Goal: Task Accomplishment & Management: Use online tool/utility

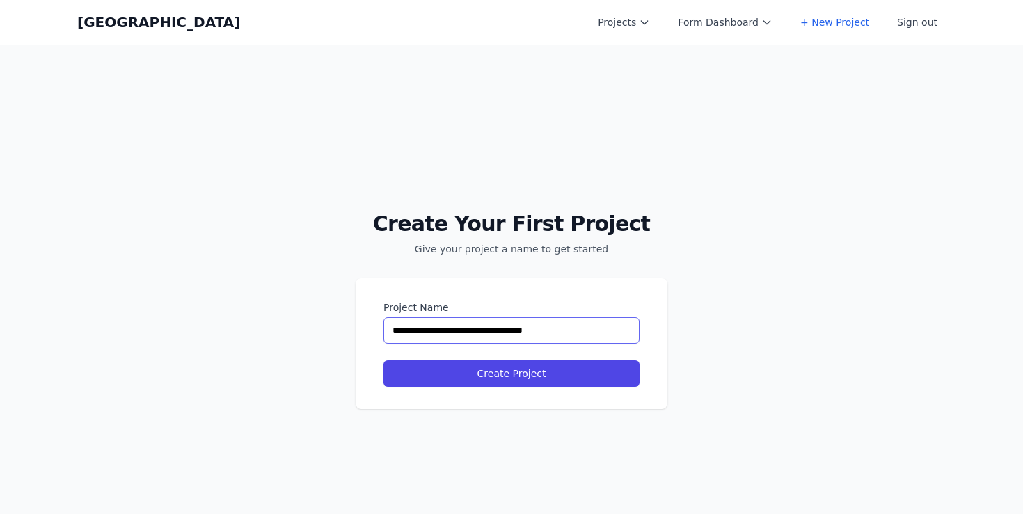
click at [495, 331] on input "**********" at bounding box center [511, 330] width 256 height 26
click at [551, 328] on input "**********" at bounding box center [511, 330] width 256 height 26
click at [500, 337] on input "**********" at bounding box center [511, 330] width 256 height 26
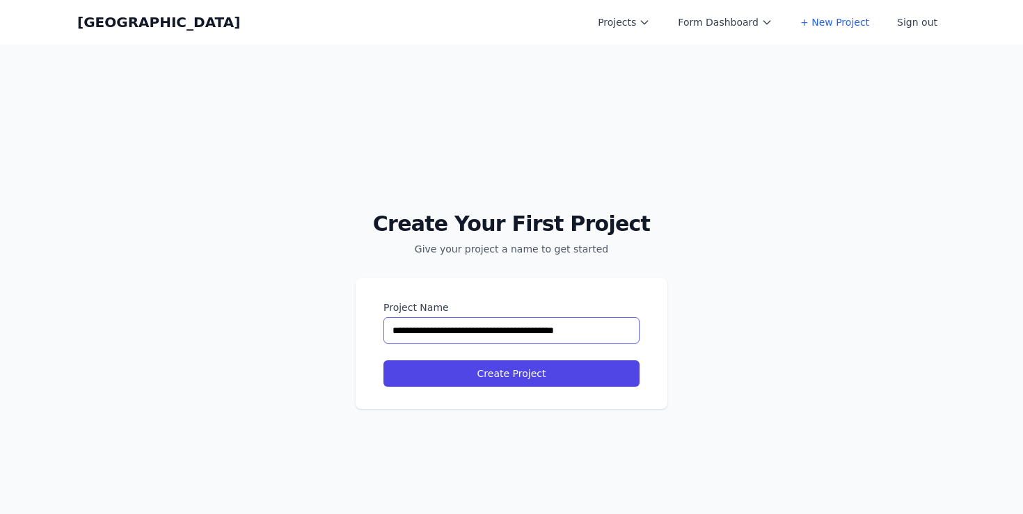
type input "**********"
click at [383, 361] on button "Create Project" at bounding box center [511, 374] width 256 height 26
select select "**"
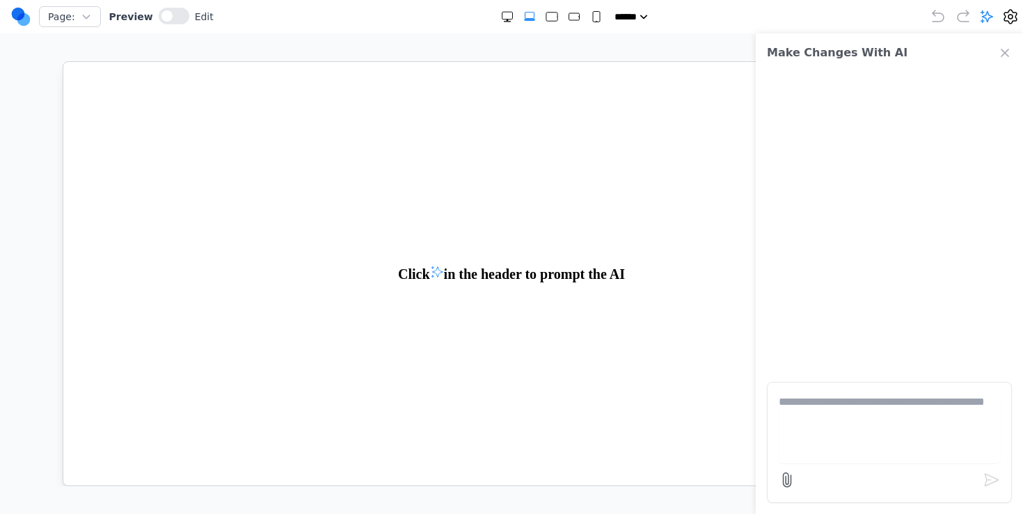
paste textarea "**********"
type textarea "**********"
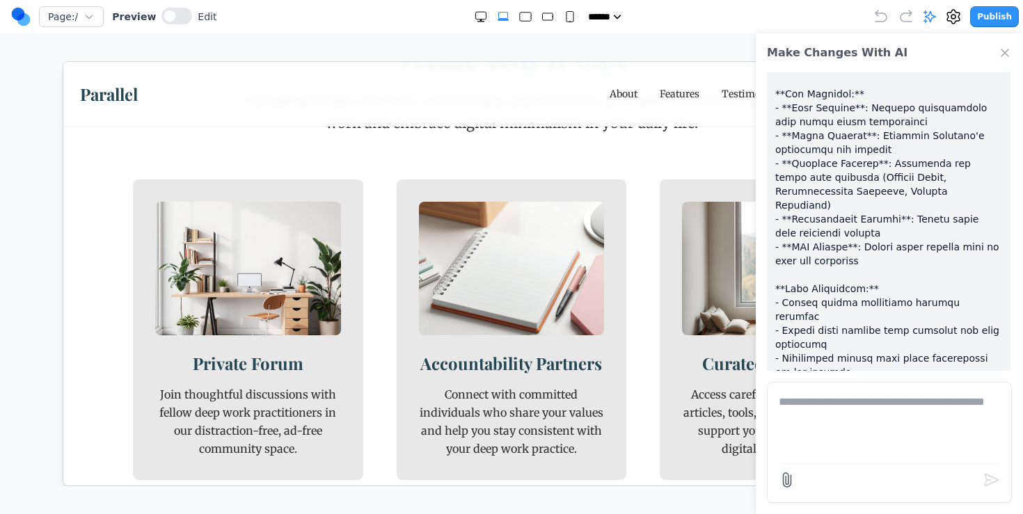
scroll to position [1125, 0]
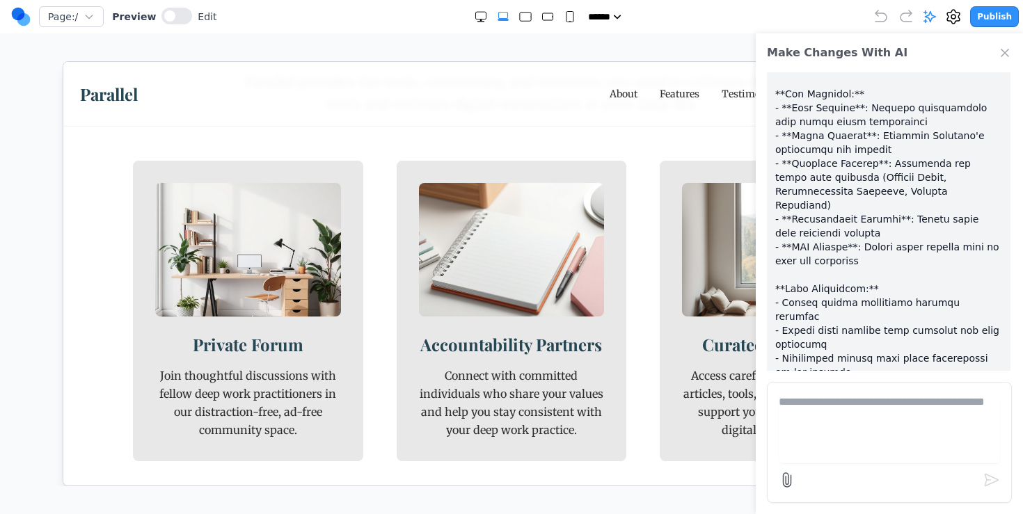
click at [1008, 50] on icon "Close Chat" at bounding box center [1005, 53] width 14 height 14
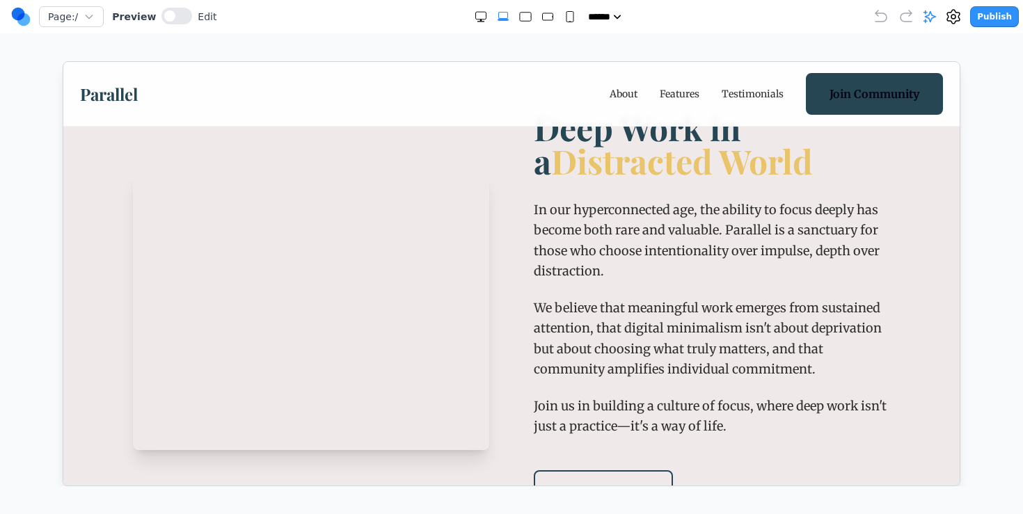
scroll to position [0, 0]
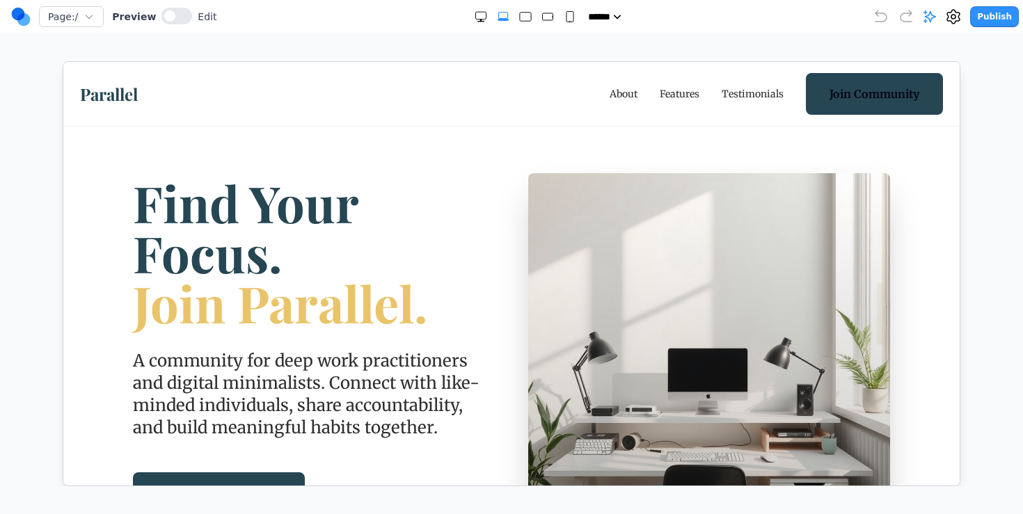
click at [624, 93] on link "About" at bounding box center [623, 93] width 28 height 14
click at [680, 92] on link "Features" at bounding box center [679, 93] width 40 height 14
click at [744, 95] on link "Testimonials" at bounding box center [752, 93] width 62 height 14
click at [928, 17] on icon at bounding box center [930, 17] width 14 height 14
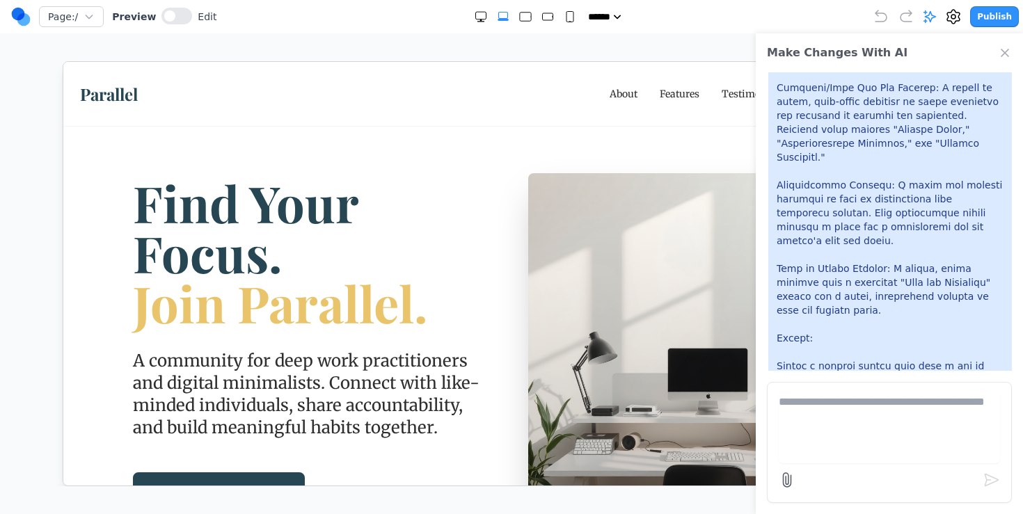
scroll to position [1214, 0]
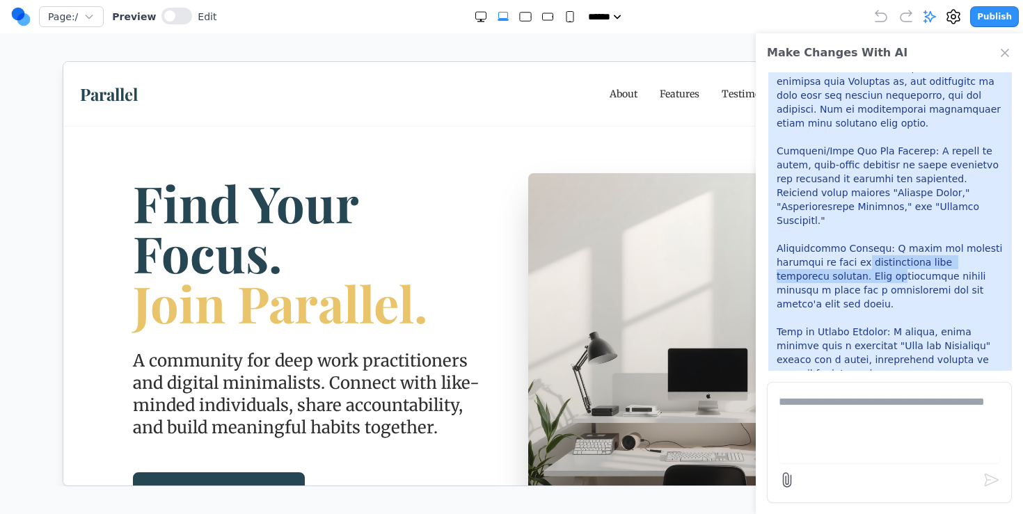
drag, startPoint x: 858, startPoint y: 202, endPoint x: 858, endPoint y: 192, distance: 9.7
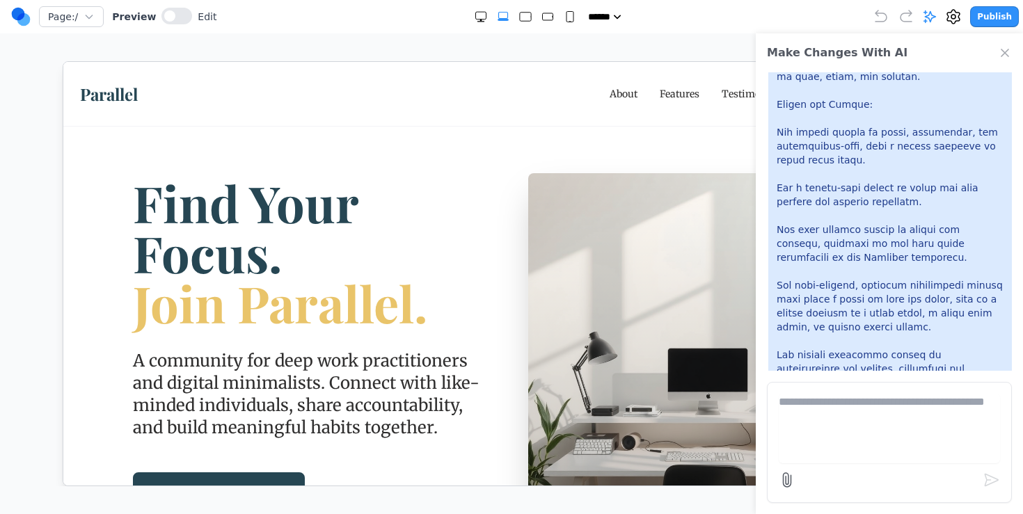
scroll to position [176, 0]
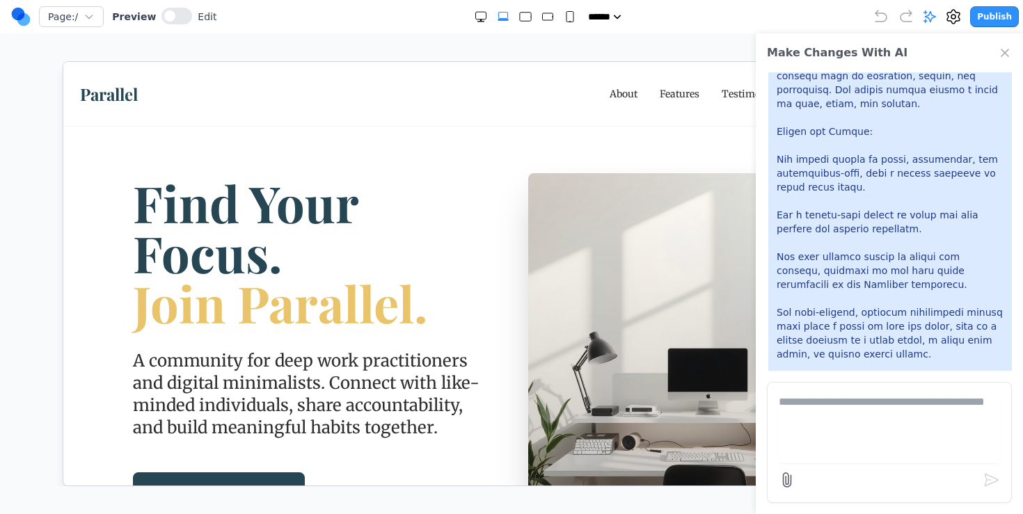
drag, startPoint x: 857, startPoint y: 198, endPoint x: 857, endPoint y: 225, distance: 27.1
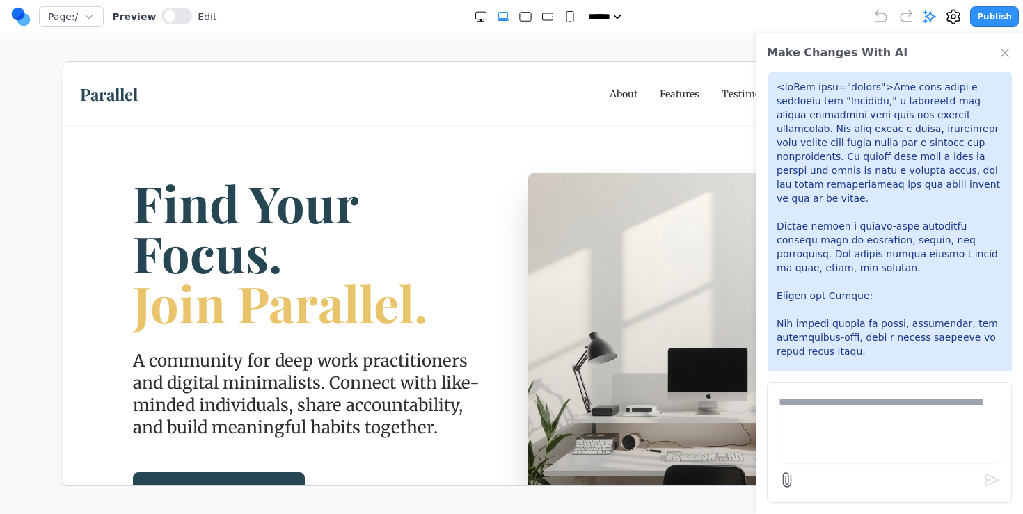
scroll to position [0, 0]
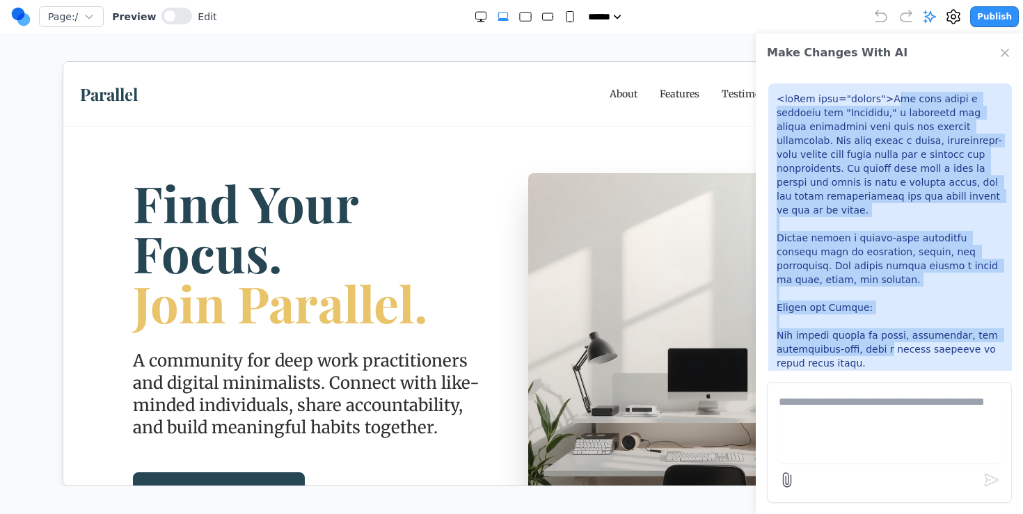
drag, startPoint x: 887, startPoint y: 100, endPoint x: 878, endPoint y: 329, distance: 229.8
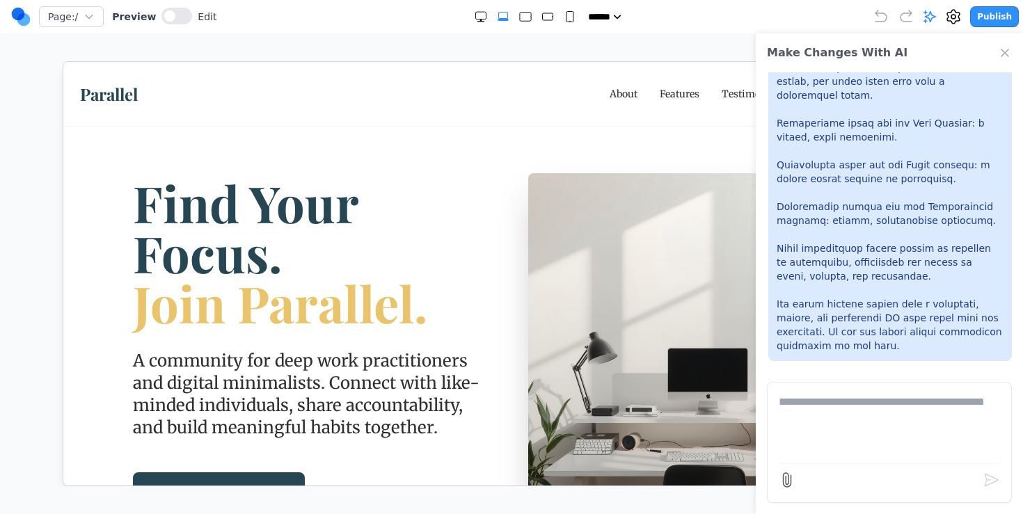
scroll to position [1696, 0]
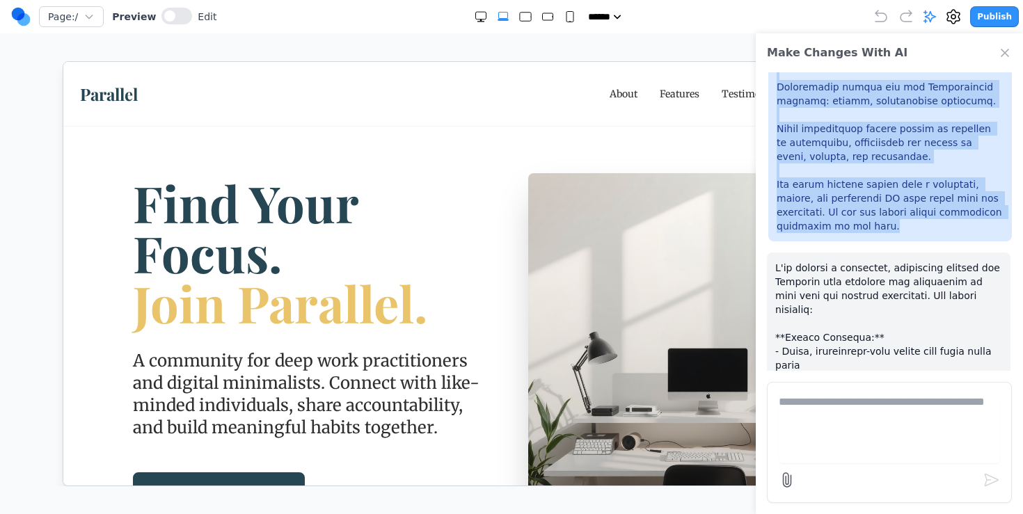
copy p "he user wants a homepage for "Parallel," a community for people practicing deep…"
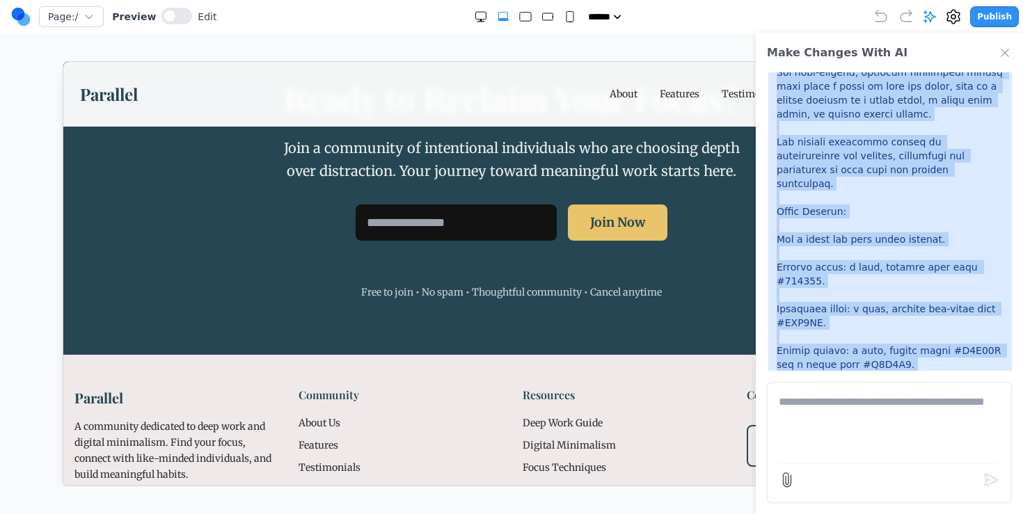
scroll to position [2176, 0]
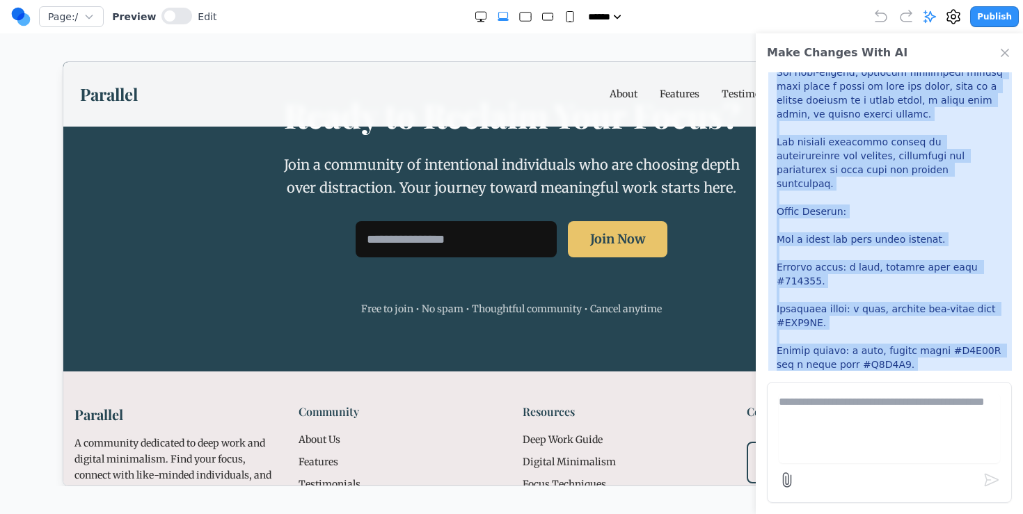
click at [999, 52] on icon "Close Chat" at bounding box center [1005, 53] width 14 height 14
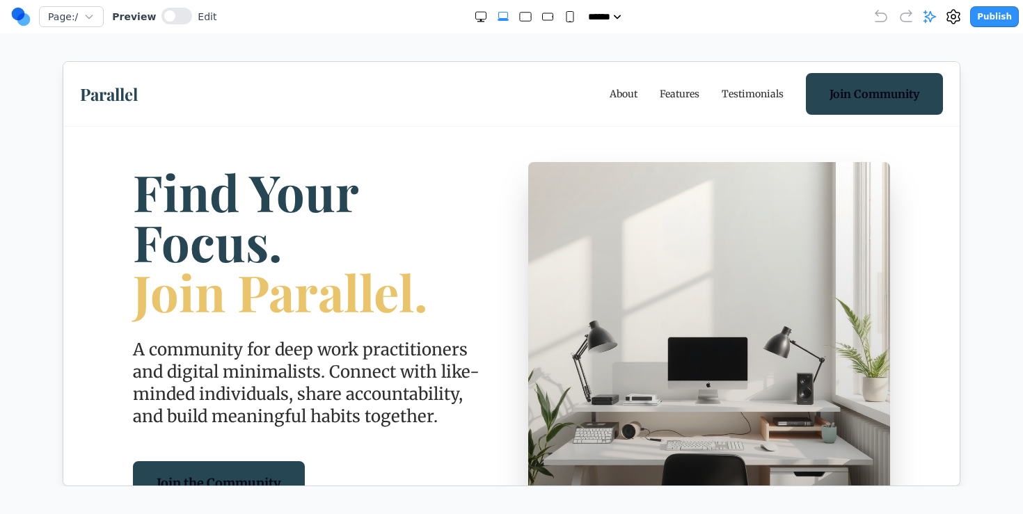
scroll to position [0, 0]
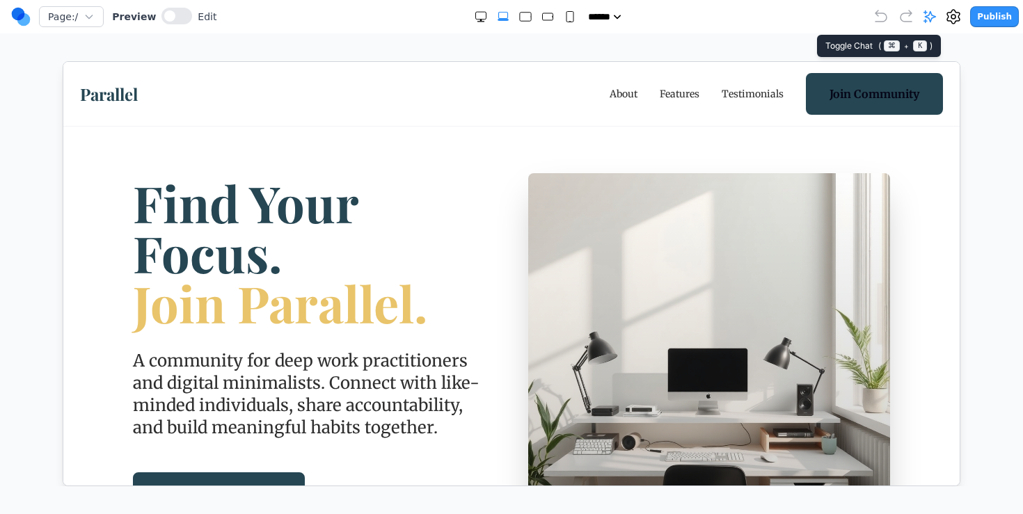
click at [937, 14] on icon at bounding box center [930, 17] width 14 height 14
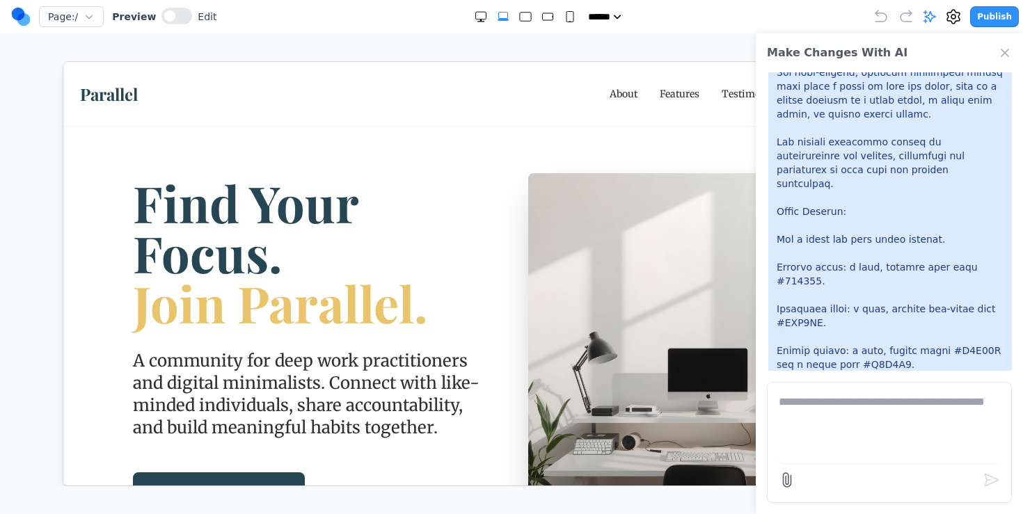
click at [833, 402] on textarea at bounding box center [889, 429] width 221 height 70
type textarea "**********"
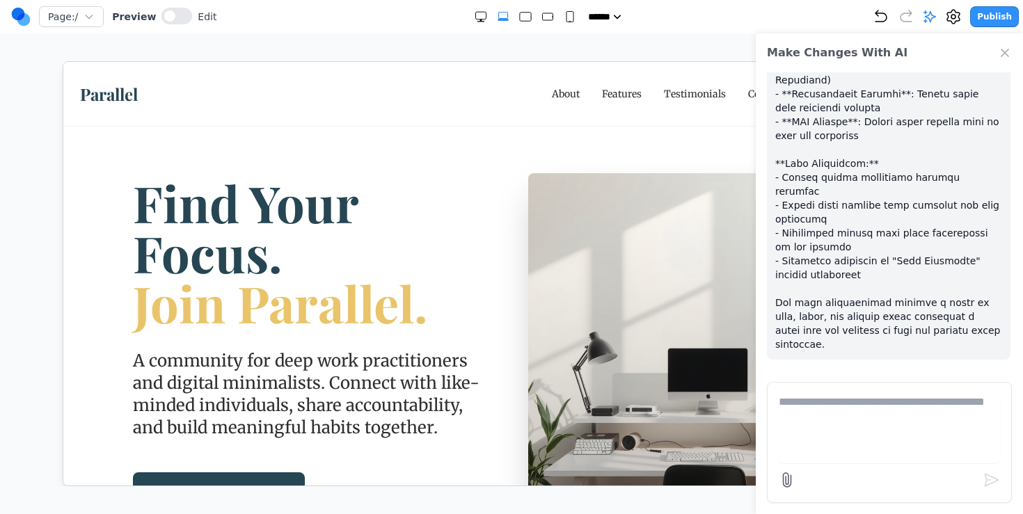
click at [569, 107] on nav "About Features Testimonials Contact Join Community" at bounding box center [746, 93] width 391 height 42
click at [568, 92] on link "About" at bounding box center [565, 93] width 28 height 14
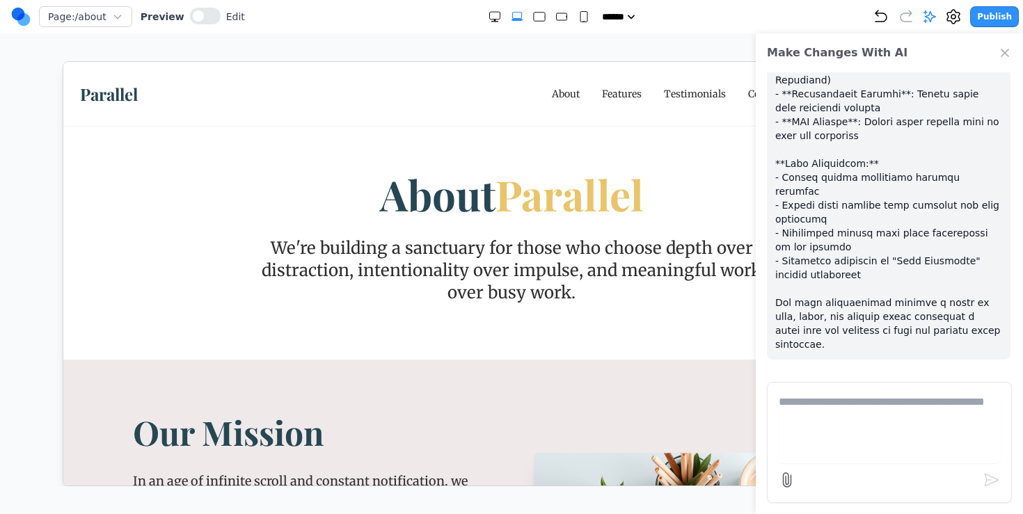
click at [617, 92] on link "Features" at bounding box center [621, 93] width 40 height 14
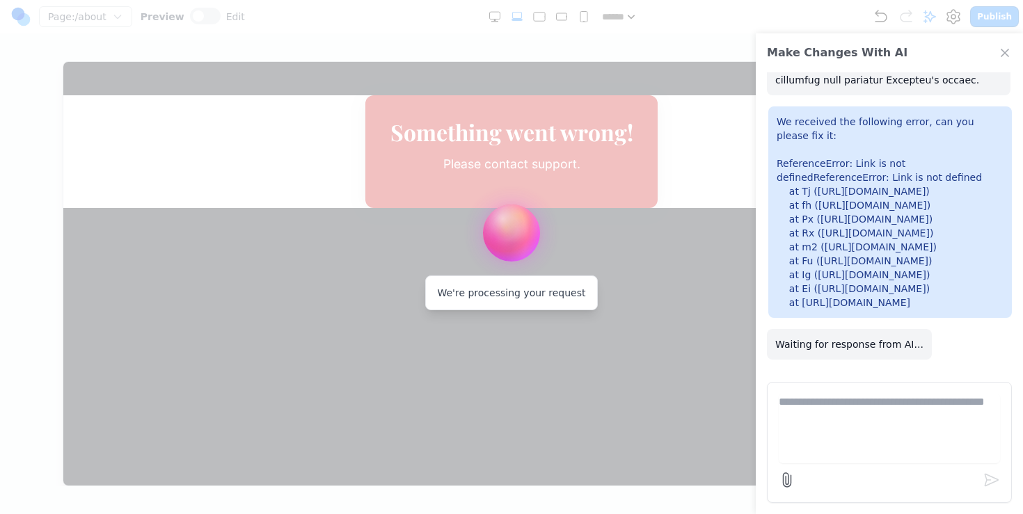
click at [667, 115] on div at bounding box center [511, 257] width 1023 height 514
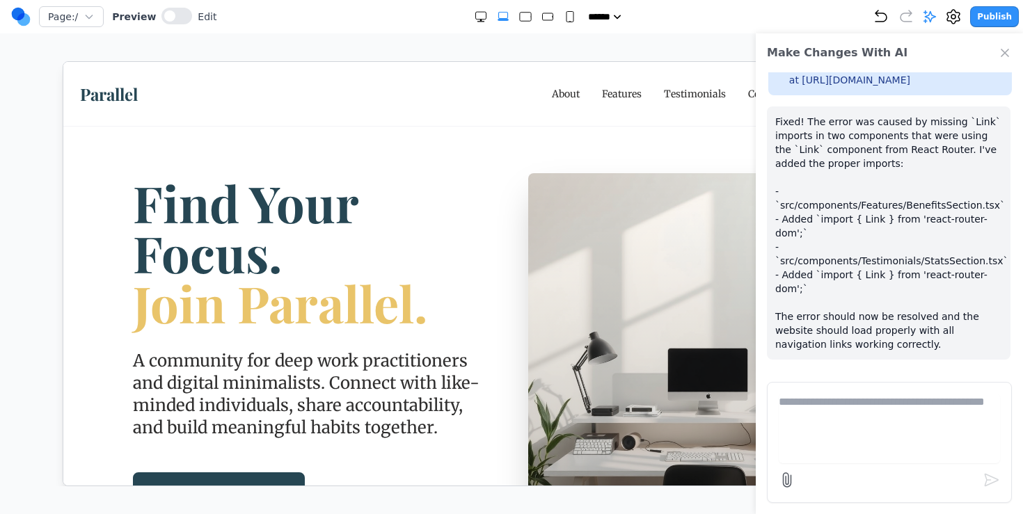
scroll to position [3415, 0]
click at [1008, 46] on icon "Close Chat" at bounding box center [1005, 53] width 14 height 14
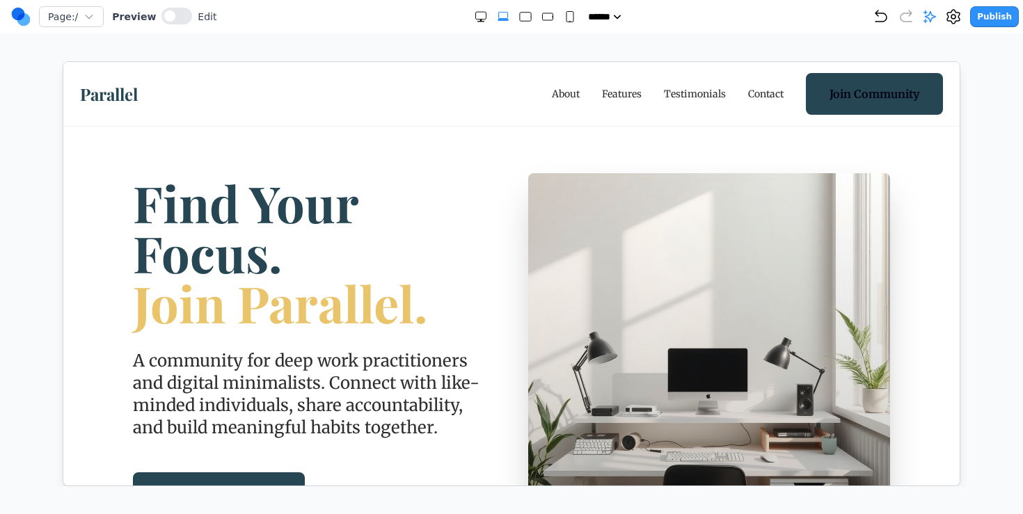
click at [601, 84] on nav "About Features Testimonials Contact Join Community" at bounding box center [746, 93] width 391 height 42
click at [608, 88] on link "Features" at bounding box center [621, 93] width 40 height 14
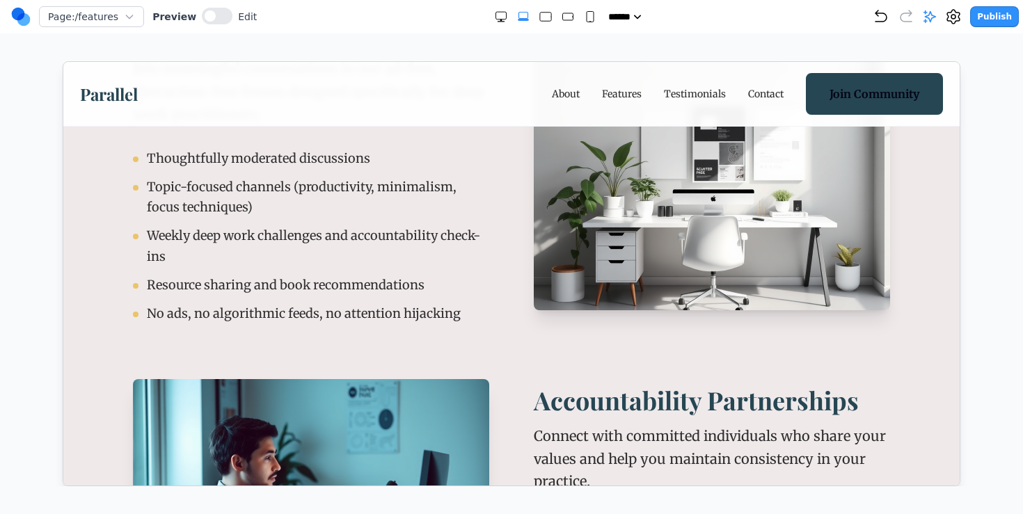
click at [681, 91] on link "Testimonials" at bounding box center [694, 93] width 62 height 14
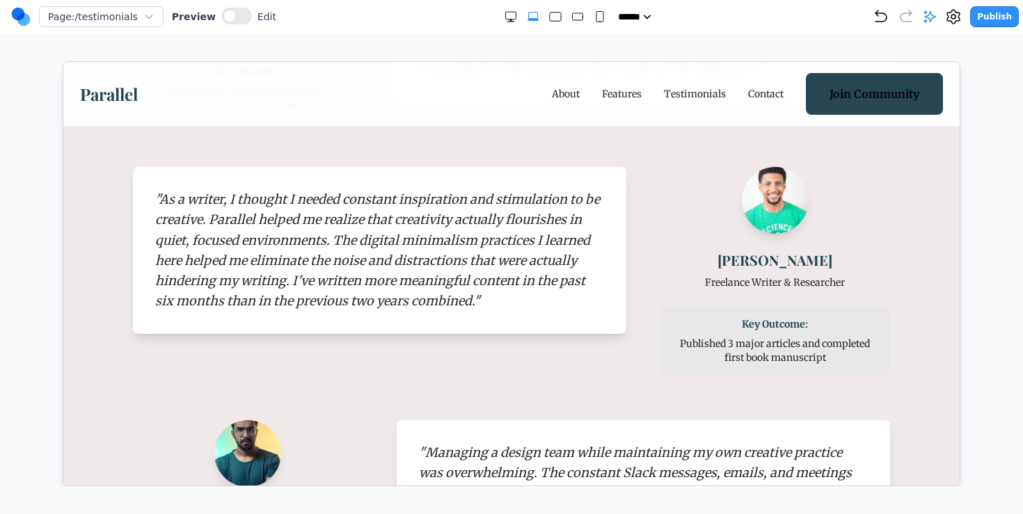
scroll to position [106, 0]
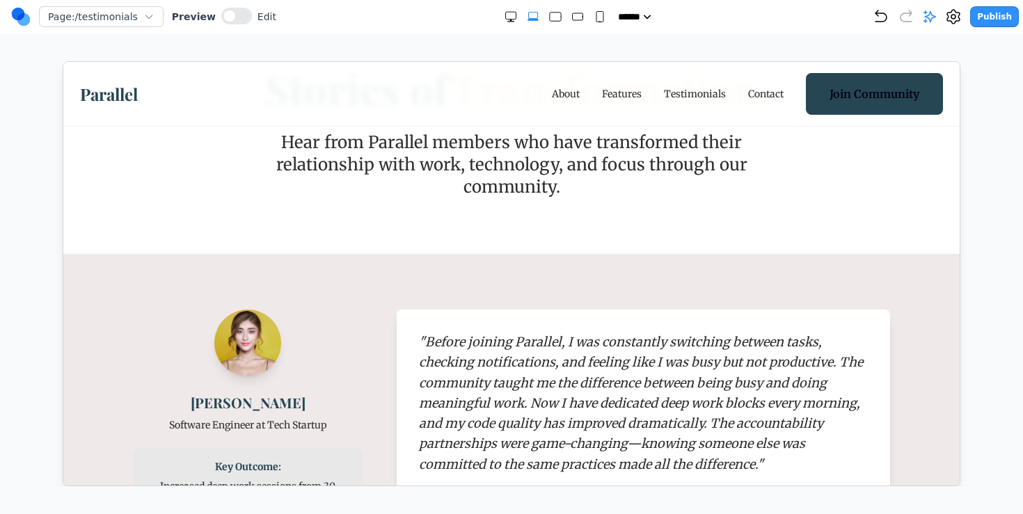
click at [782, 92] on nav "About Features Testimonials Contact Join Community" at bounding box center [746, 93] width 391 height 42
click at [768, 92] on link "Contact" at bounding box center [764, 93] width 35 height 14
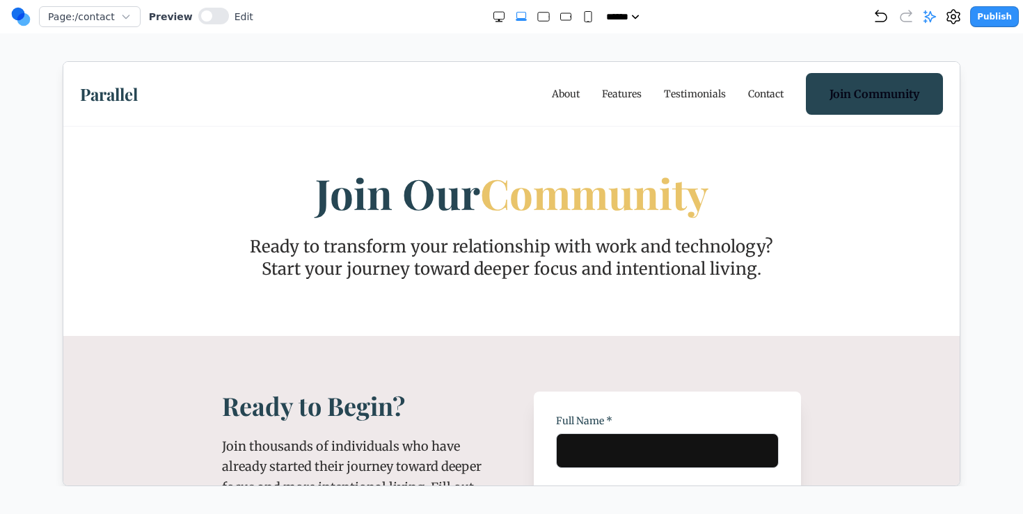
scroll to position [0, 0]
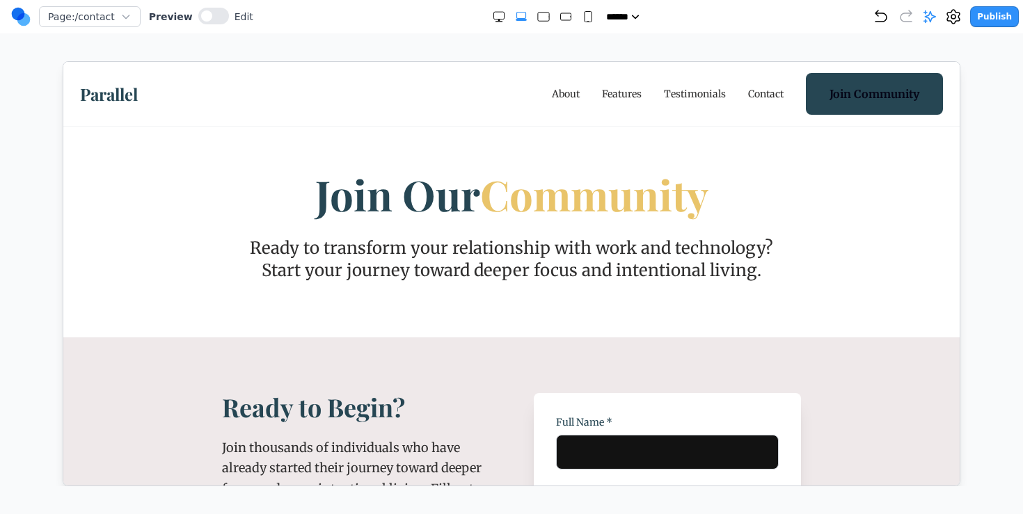
click at [573, 94] on link "About" at bounding box center [565, 93] width 28 height 14
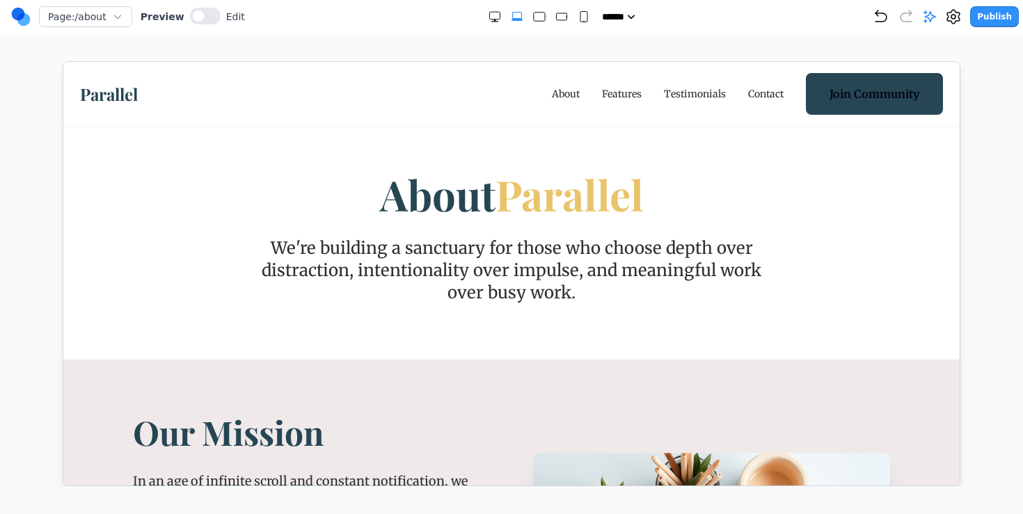
click at [981, 23] on button "Publish" at bounding box center [994, 16] width 49 height 21
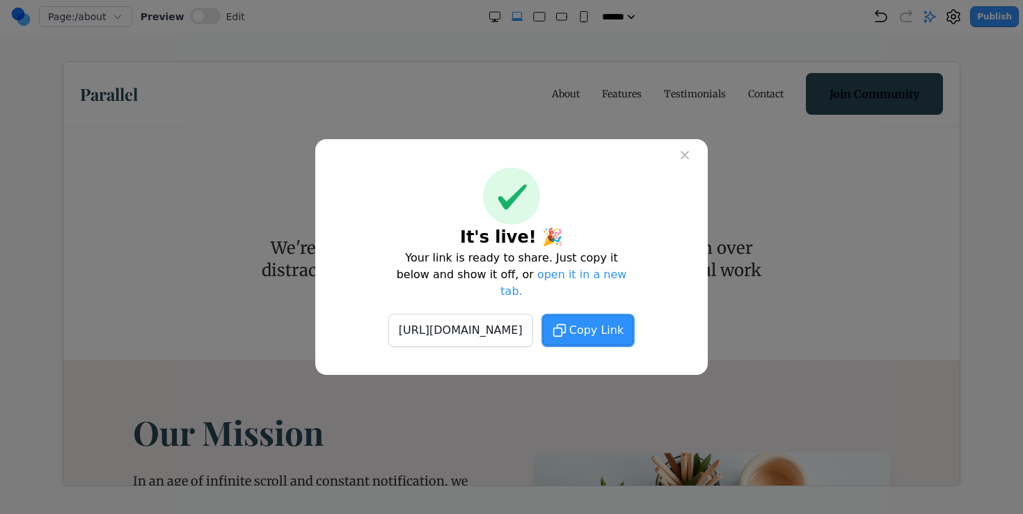
click at [612, 333] on button "Copy Link" at bounding box center [587, 330] width 93 height 33
click at [693, 165] on button at bounding box center [684, 155] width 25 height 25
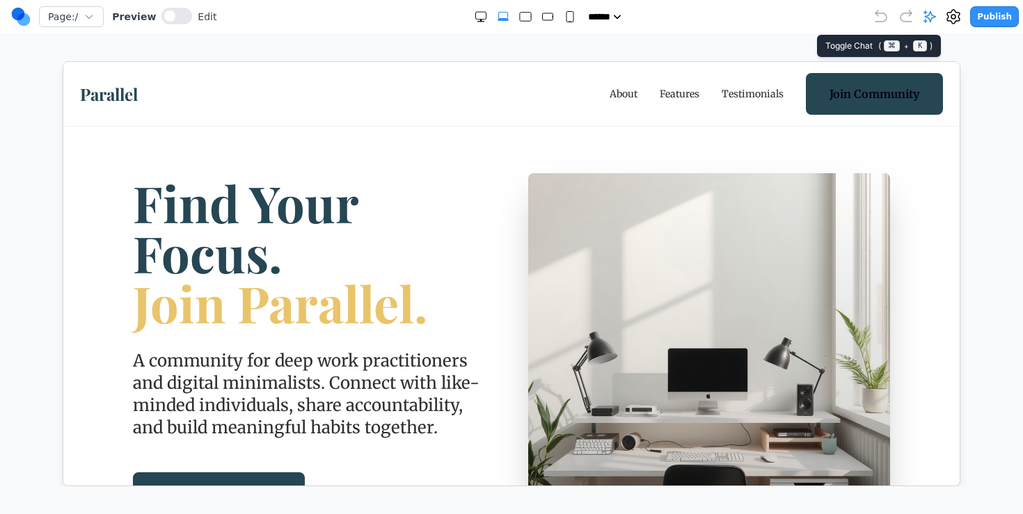
click at [937, 13] on icon at bounding box center [930, 17] width 14 height 14
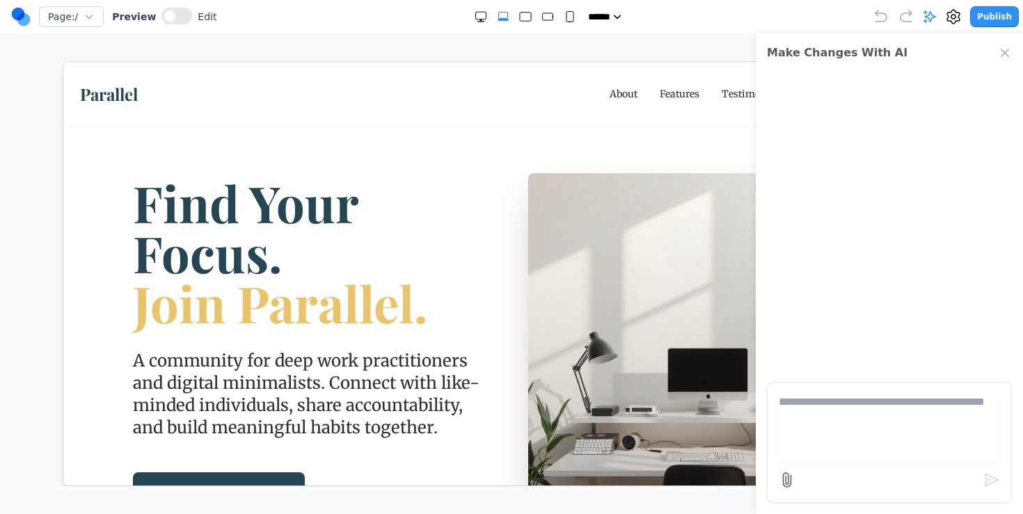
click at [1007, 44] on div "Make Changes With AI" at bounding box center [889, 52] width 267 height 39
click at [1006, 49] on icon "Close Chat" at bounding box center [1005, 53] width 14 height 14
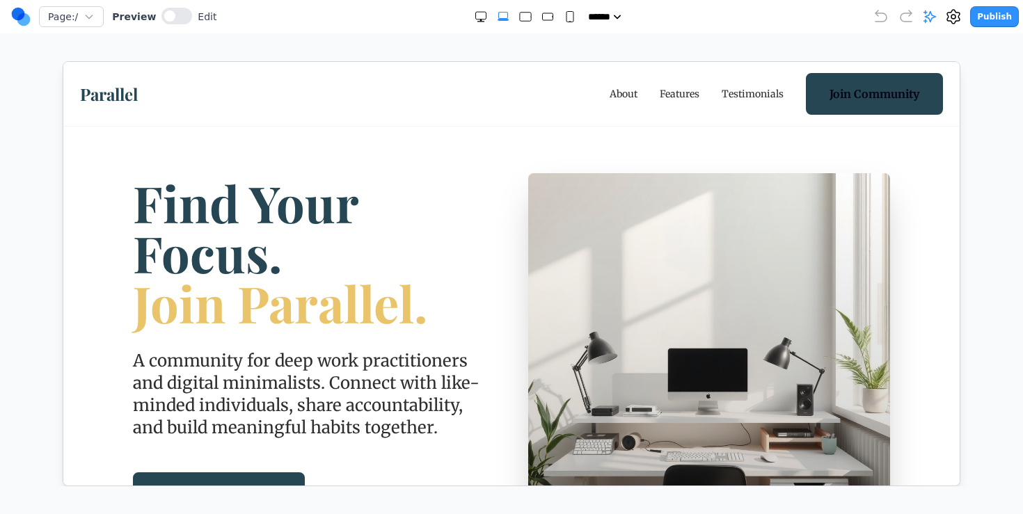
click at [19, 25] on icon at bounding box center [20, 17] width 19 height 22
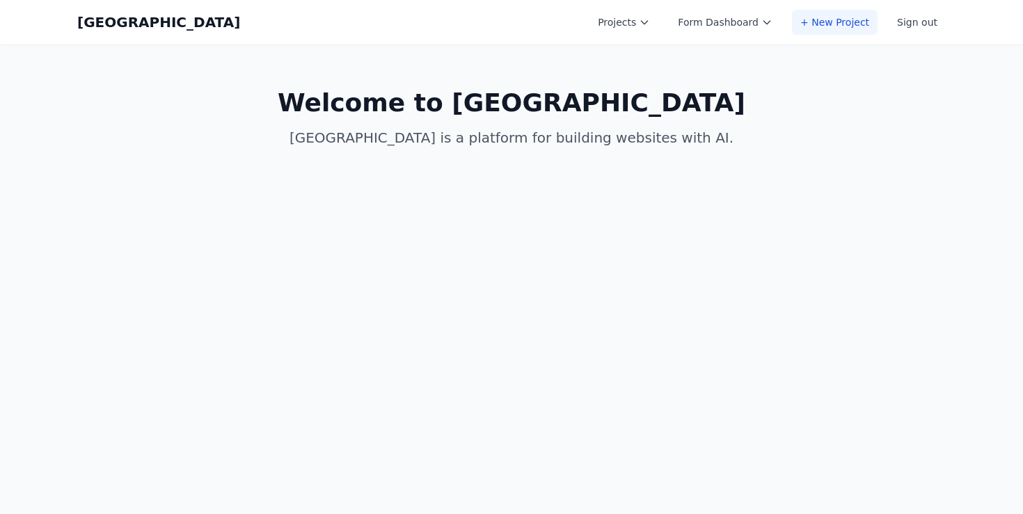
click at [863, 26] on link "+ New Project" at bounding box center [835, 22] width 86 height 25
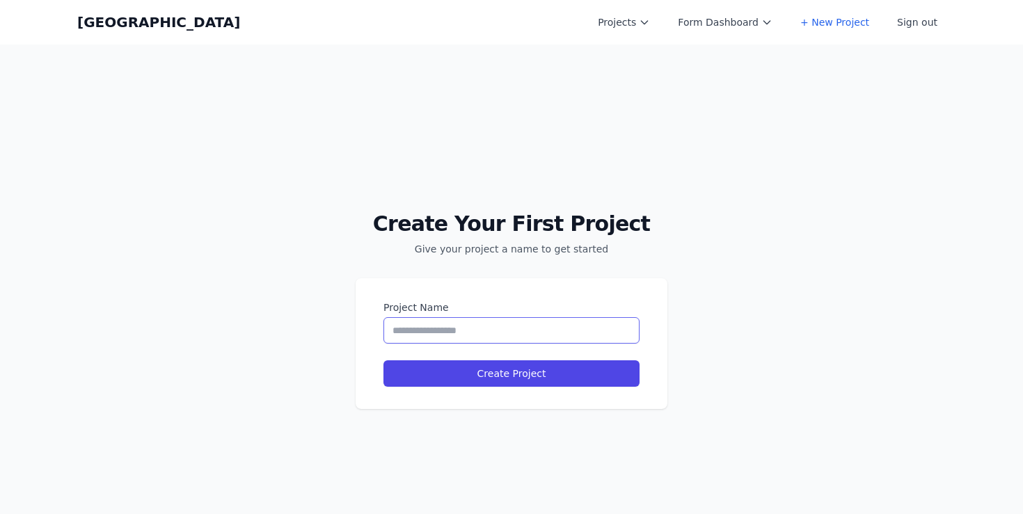
click at [452, 329] on input "Project Name" at bounding box center [511, 330] width 256 height 26
type input "**********"
type input "*********"
drag, startPoint x: 489, startPoint y: 326, endPoint x: 619, endPoint y: 326, distance: 130.1
click at [619, 326] on input "**********" at bounding box center [511, 330] width 256 height 26
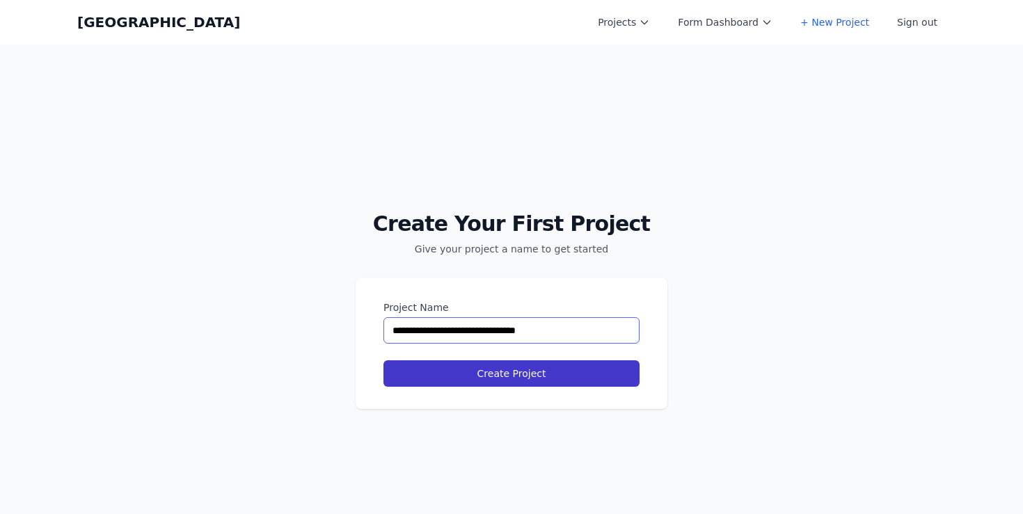
type input "**********"
click at [594, 385] on button "Create Project" at bounding box center [511, 374] width 256 height 26
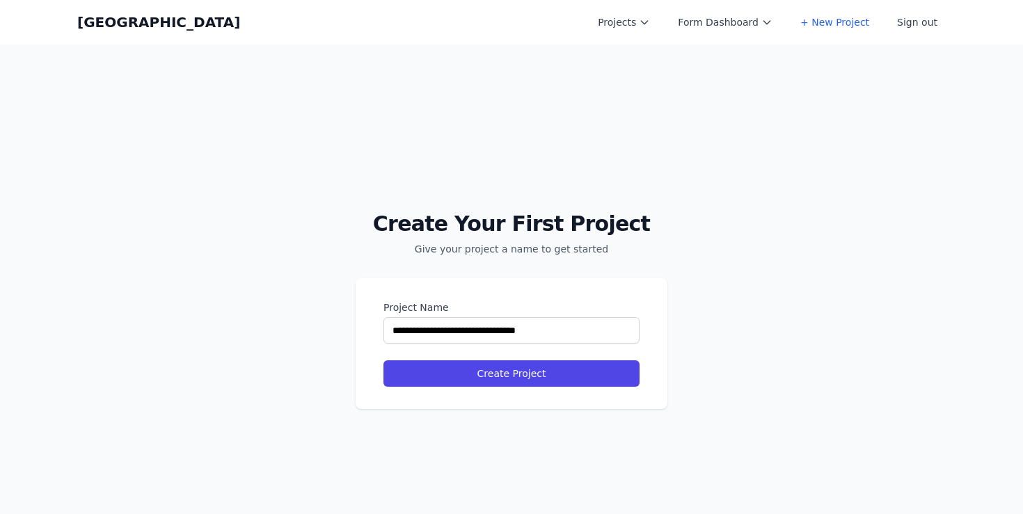
select select "**"
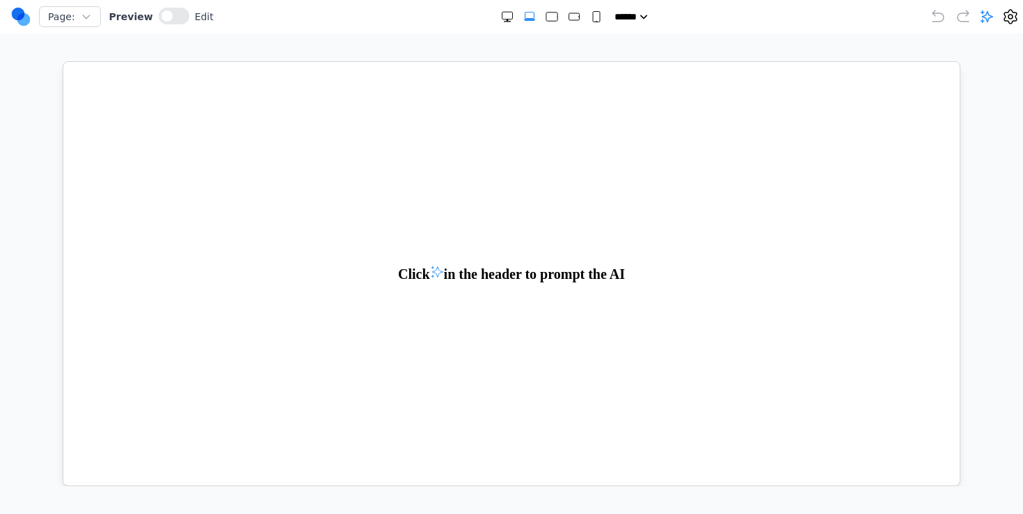
drag, startPoint x: 973, startPoint y: 16, endPoint x: 989, endPoint y: 17, distance: 16.0
click at [989, 17] on div at bounding box center [974, 16] width 89 height 17
click at [989, 17] on icon at bounding box center [987, 17] width 14 height 14
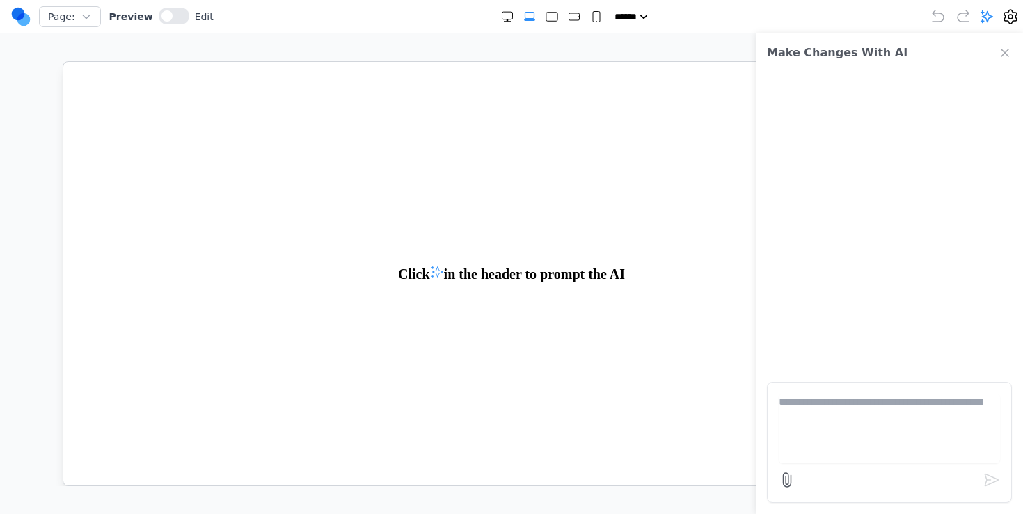
click at [814, 418] on textarea at bounding box center [889, 429] width 221 height 70
paste textarea "**********"
type textarea "**********"
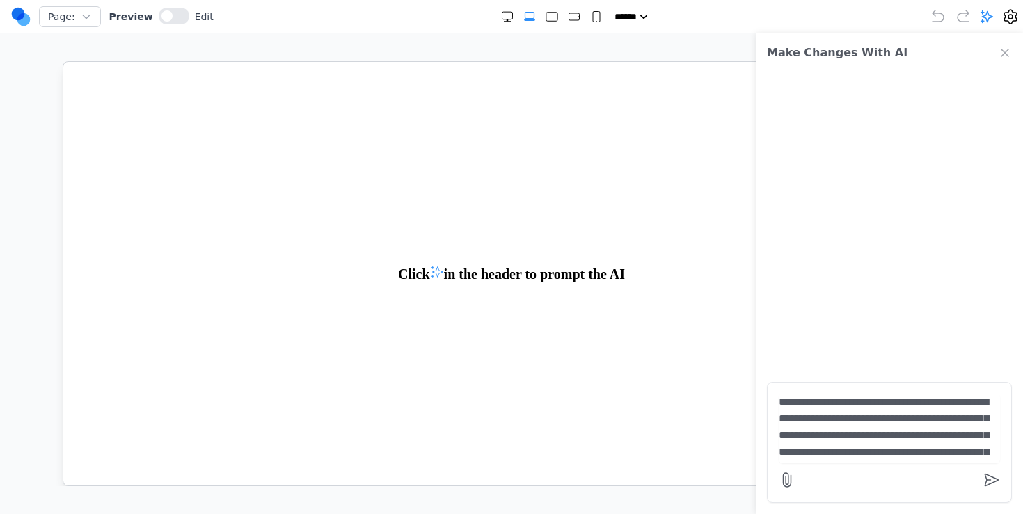
click at [811, 418] on textarea at bounding box center [889, 429] width 221 height 70
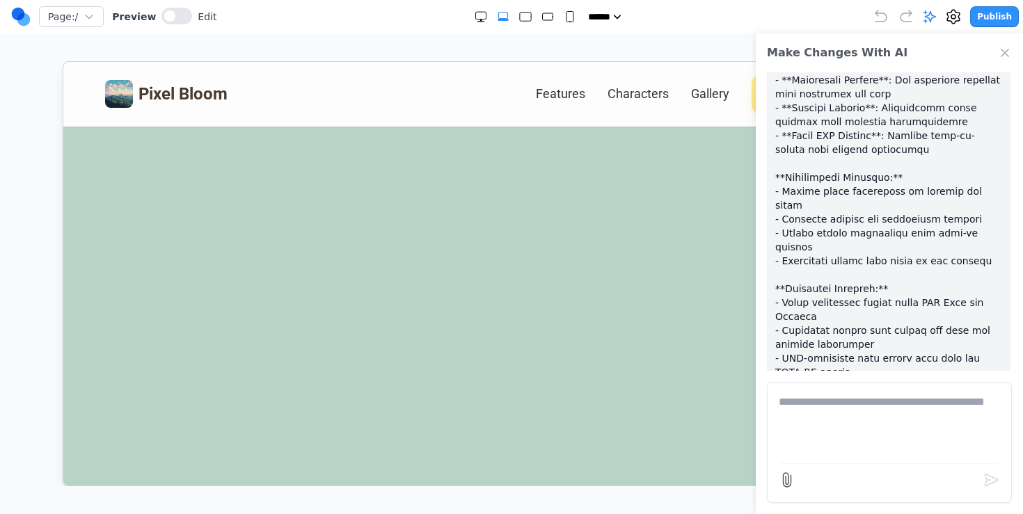
scroll to position [1405, 0]
click at [1003, 48] on icon "Close Chat" at bounding box center [1005, 53] width 14 height 14
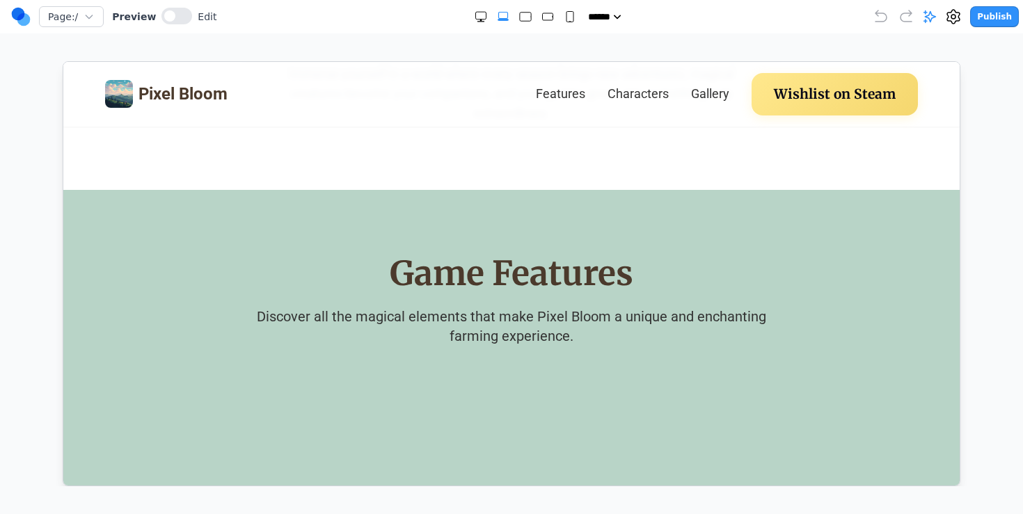
click at [512, 342] on p "Discover all the magical elements that make Pixel Bloom a unique and enchanting…" at bounding box center [511, 325] width 534 height 39
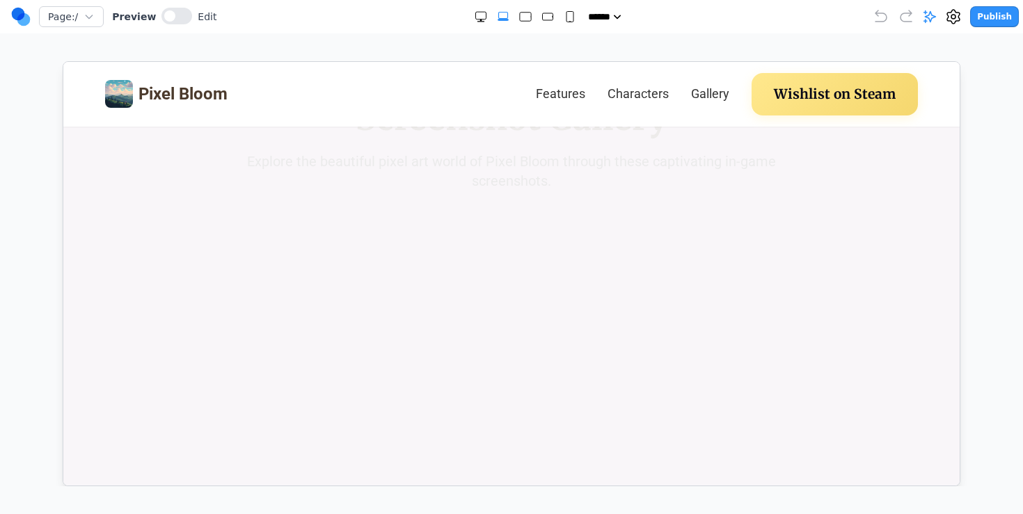
scroll to position [3210, 0]
click at [512, 363] on icon at bounding box center [510, 379] width 33 height 33
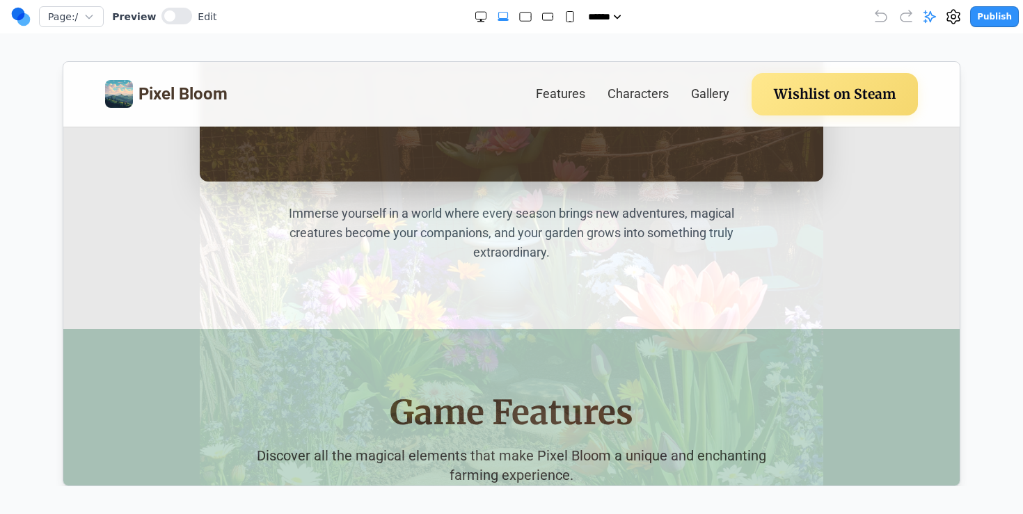
scroll to position [553, 0]
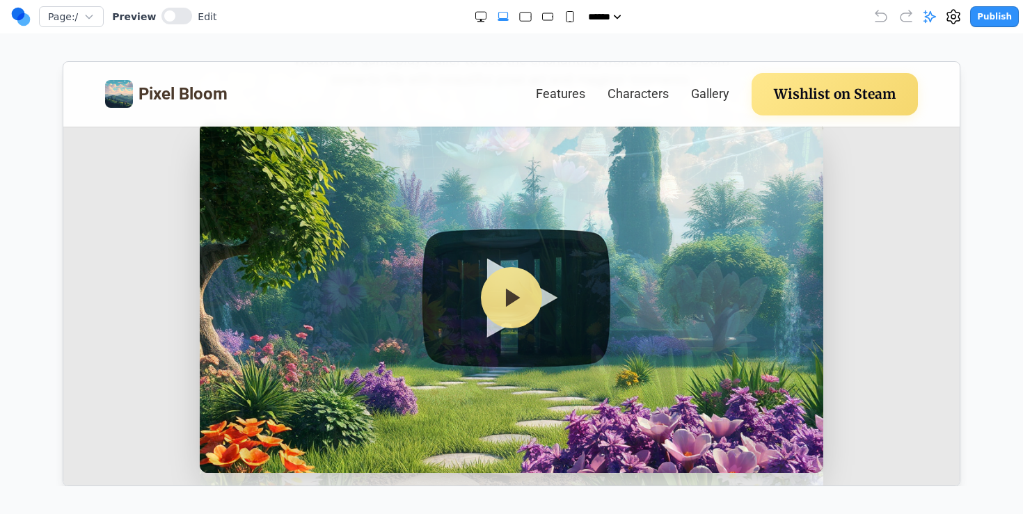
click at [514, 316] on img at bounding box center [511, 384] width 624 height 624
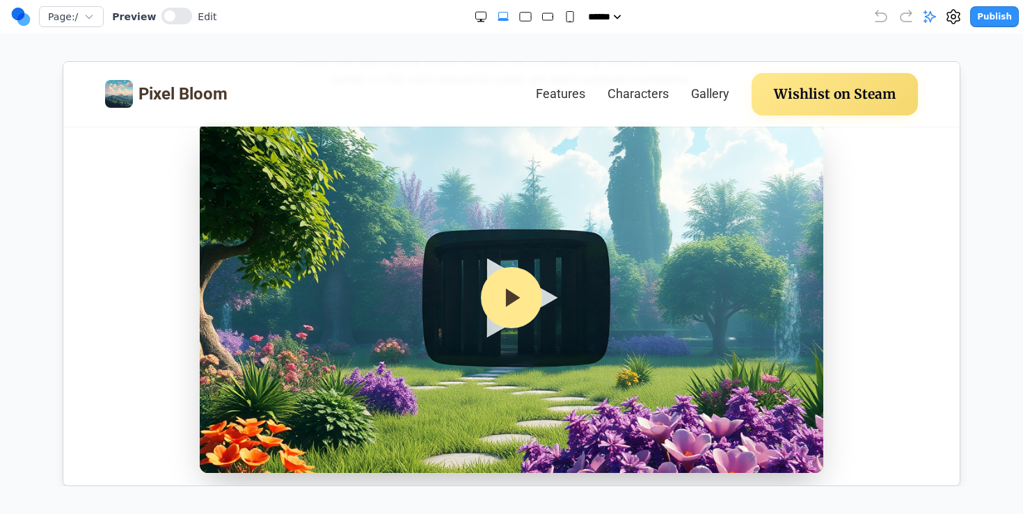
click at [514, 312] on button at bounding box center [510, 297] width 61 height 61
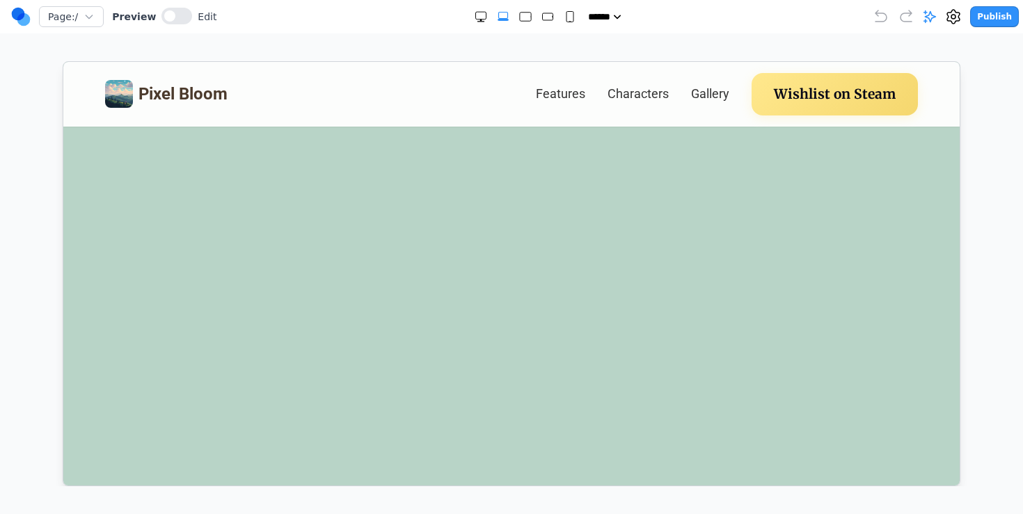
scroll to position [1391, 0]
click at [567, 270] on p "Befriend adorable magical creatures who will help tend your garden. Each creatu…" at bounding box center [722, 282] width 345 height 61
click at [985, 8] on button "Publish" at bounding box center [994, 16] width 49 height 21
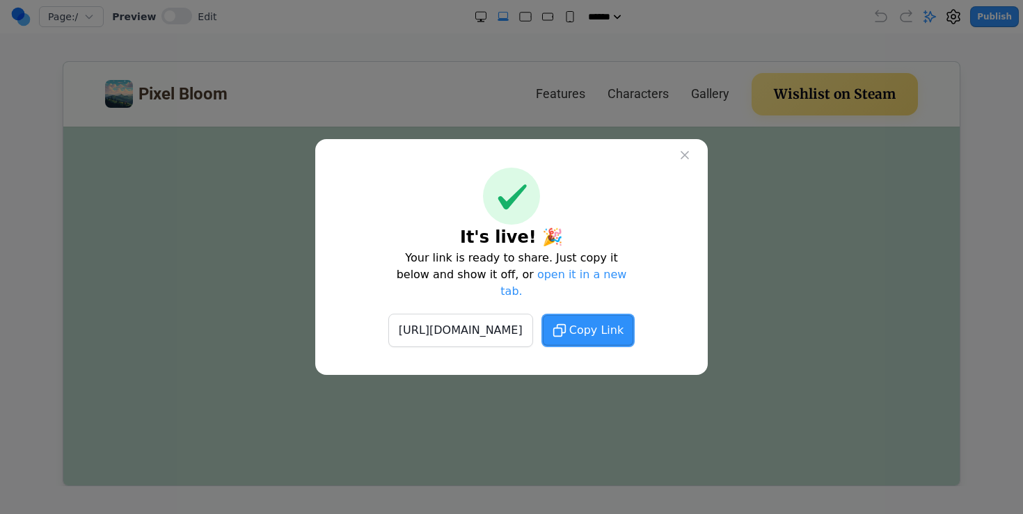
click at [622, 314] on button "Copy Link" at bounding box center [587, 330] width 93 height 33
click at [686, 168] on button at bounding box center [684, 155] width 25 height 25
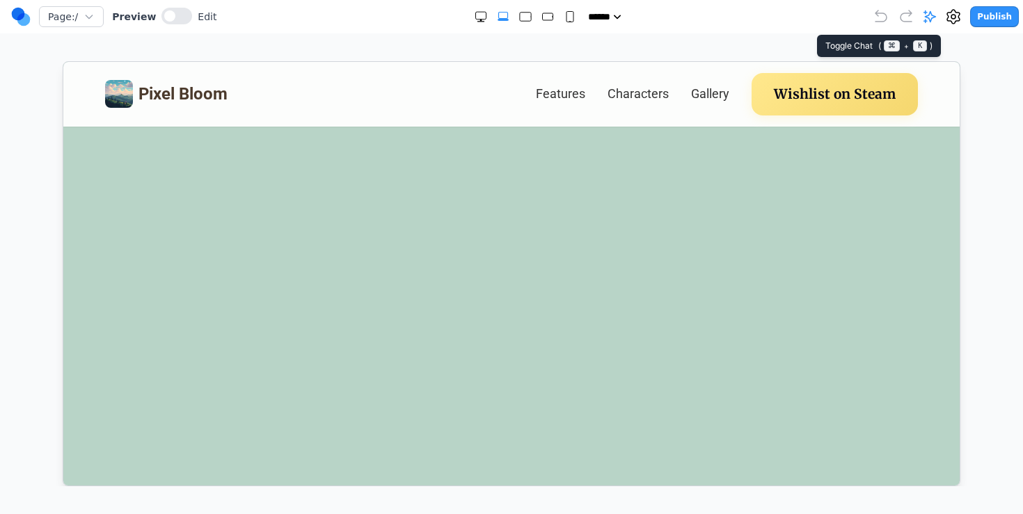
click at [926, 22] on div "Publish" at bounding box center [946, 16] width 146 height 21
click at [929, 19] on icon at bounding box center [930, 17] width 14 height 14
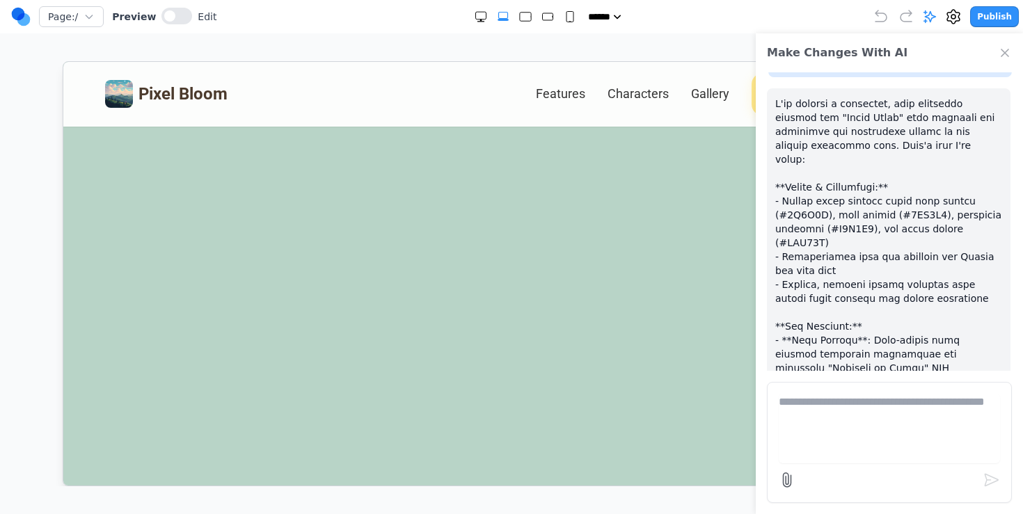
scroll to position [1475, 0]
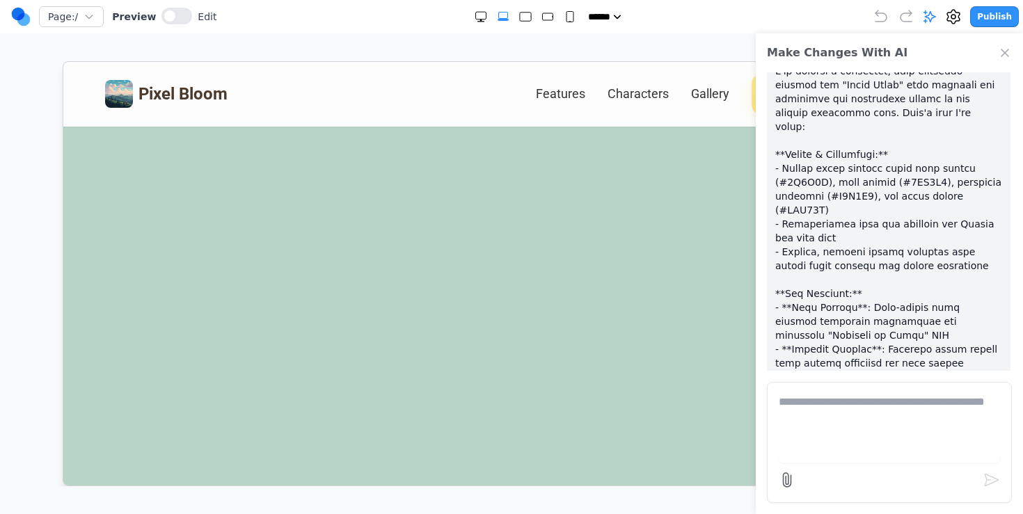
click at [816, 271] on p at bounding box center [888, 447] width 227 height 766
click at [598, 312] on p "Befriend adorable magical creatures who will help tend your garden. Each creatu…" at bounding box center [722, 282] width 345 height 61
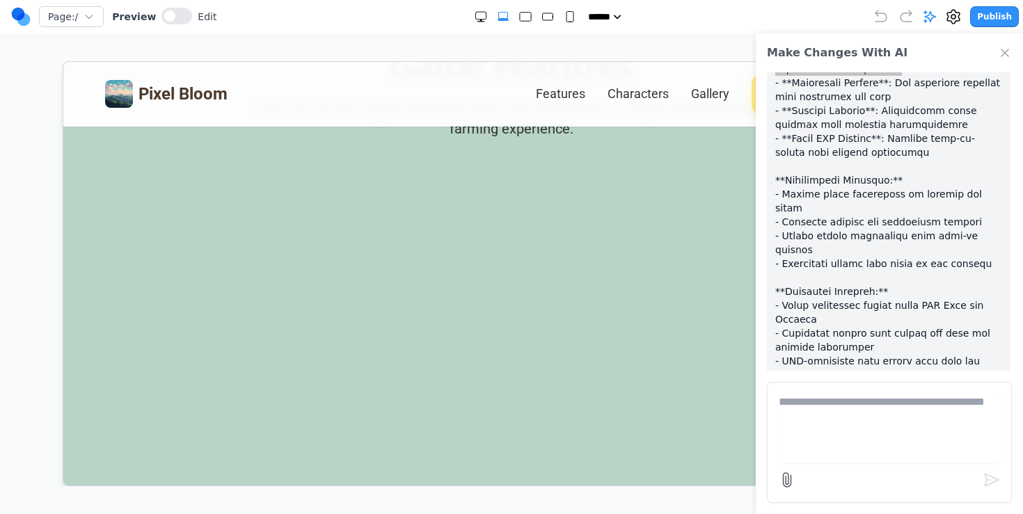
scroll to position [1800, 0]
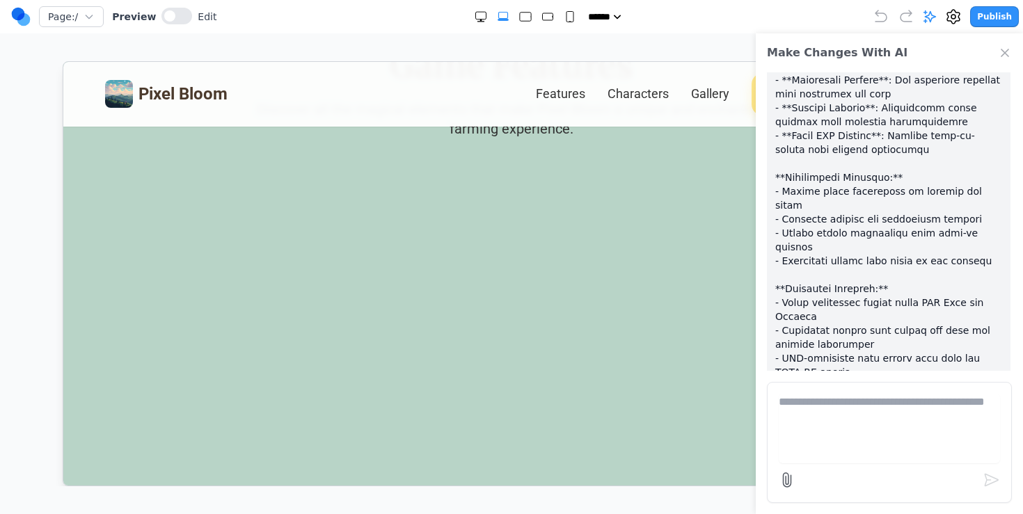
click at [833, 411] on textarea at bounding box center [889, 429] width 221 height 70
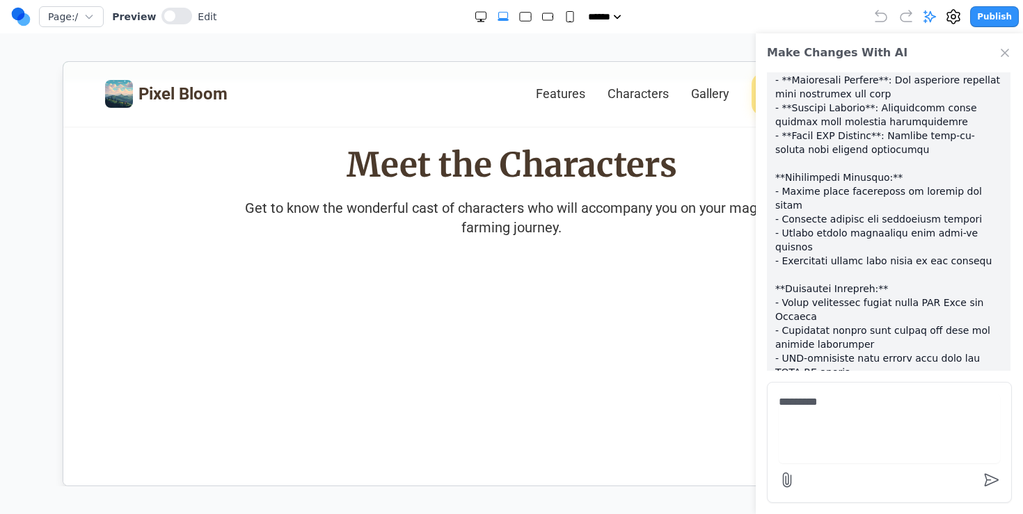
scroll to position [2106, 0]
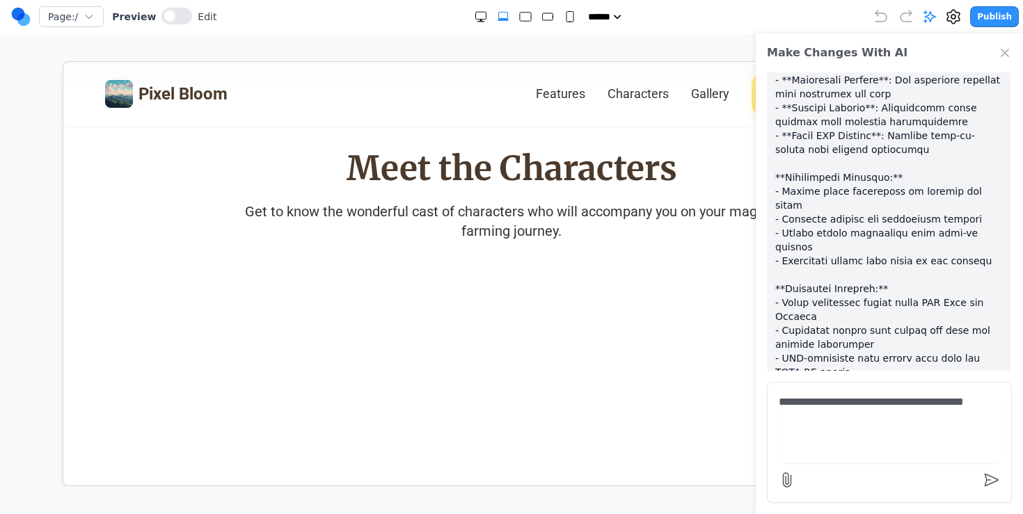
type textarea "**********"
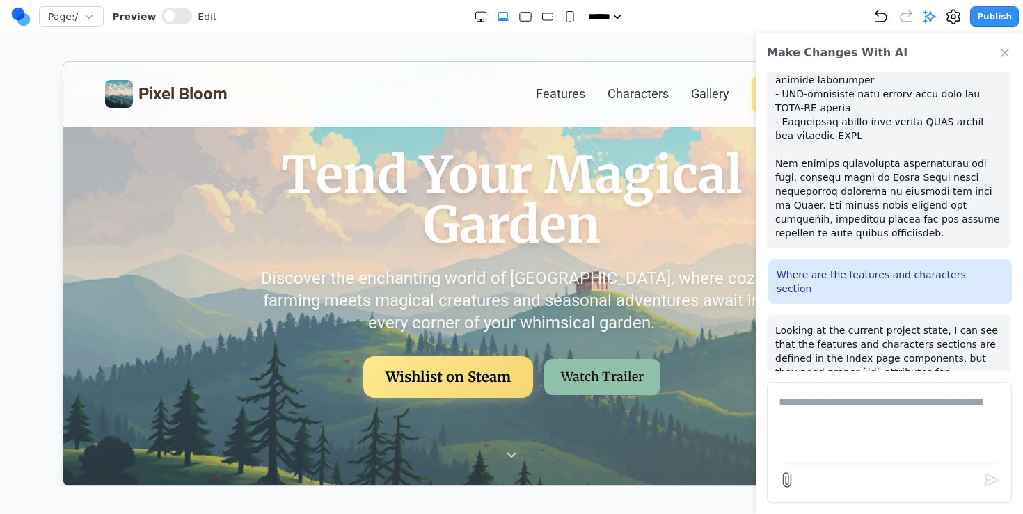
scroll to position [0, 0]
click at [997, 48] on div "Make Changes With AI" at bounding box center [889, 52] width 267 height 39
click at [561, 90] on link "Features" at bounding box center [559, 93] width 49 height 19
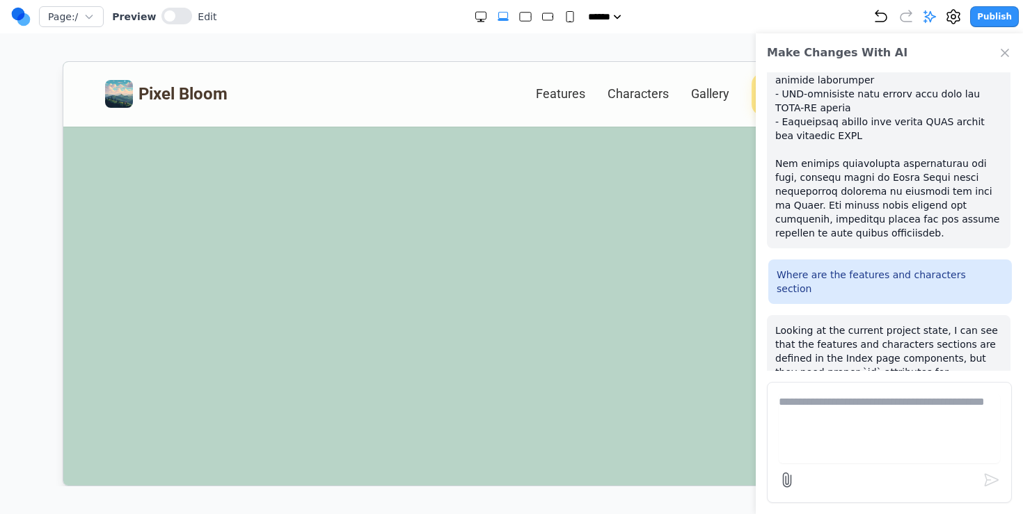
scroll to position [1645, 0]
click at [956, 18] on icon at bounding box center [953, 17] width 4 height 4
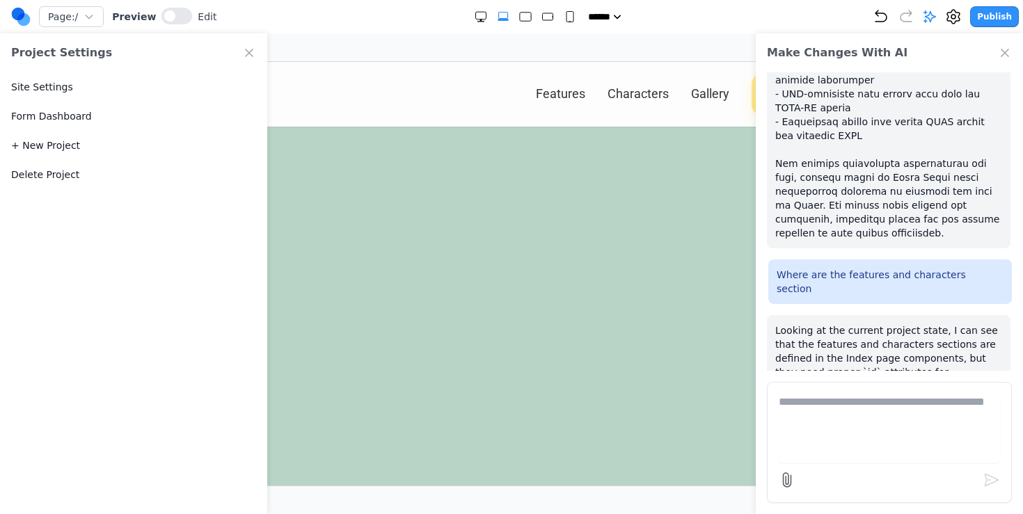
click at [68, 180] on button "Delete Project" at bounding box center [45, 175] width 68 height 14
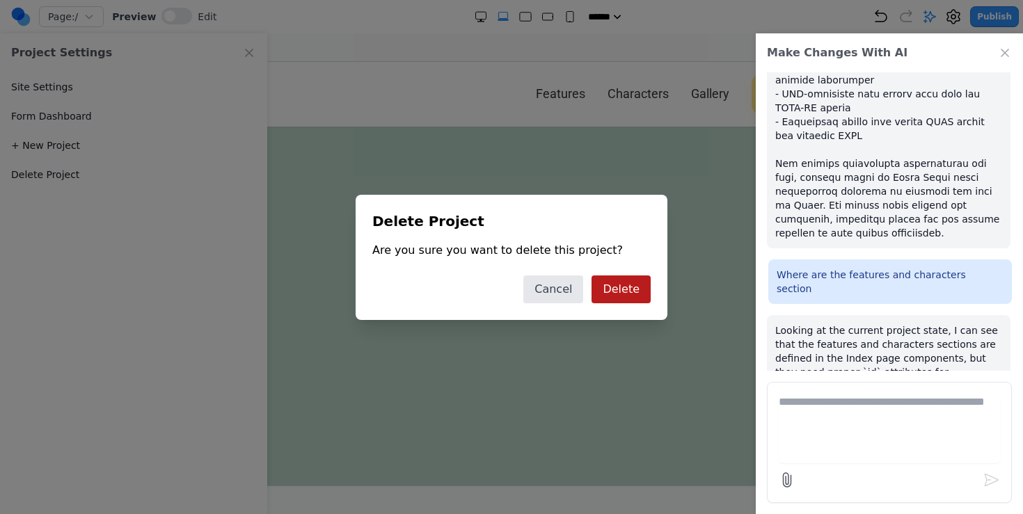
click at [607, 282] on button "Delete" at bounding box center [621, 290] width 59 height 28
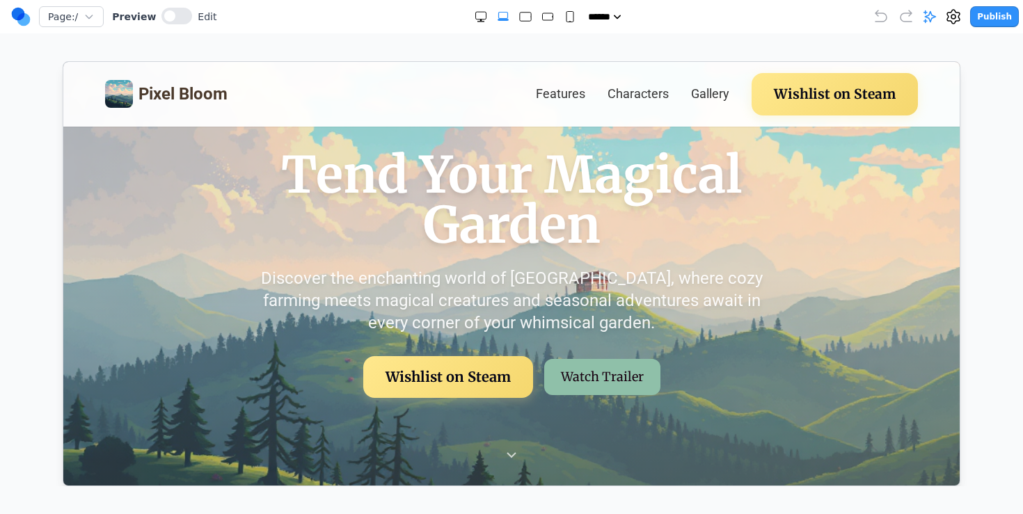
click at [17, 11] on circle at bounding box center [18, 14] width 13 height 13
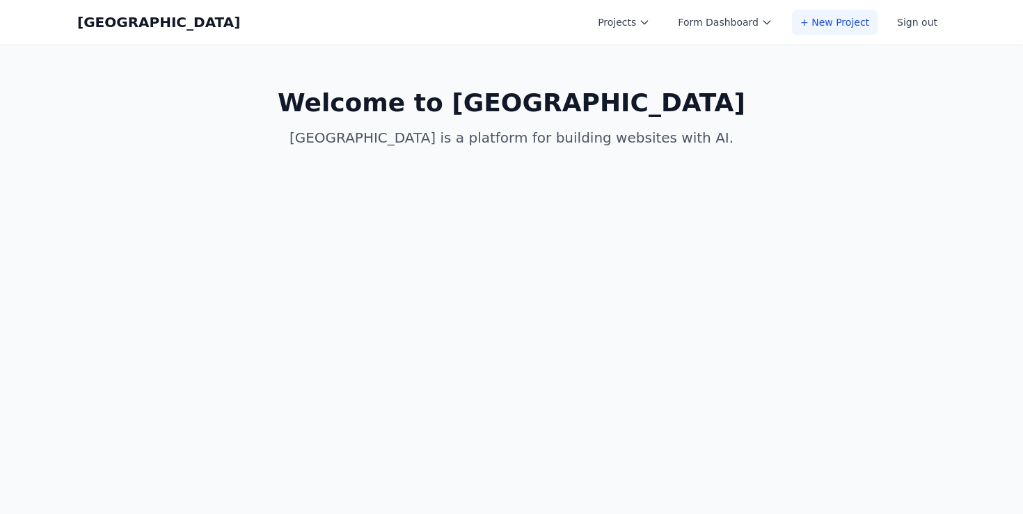
click at [855, 21] on link "+ New Project" at bounding box center [835, 22] width 86 height 25
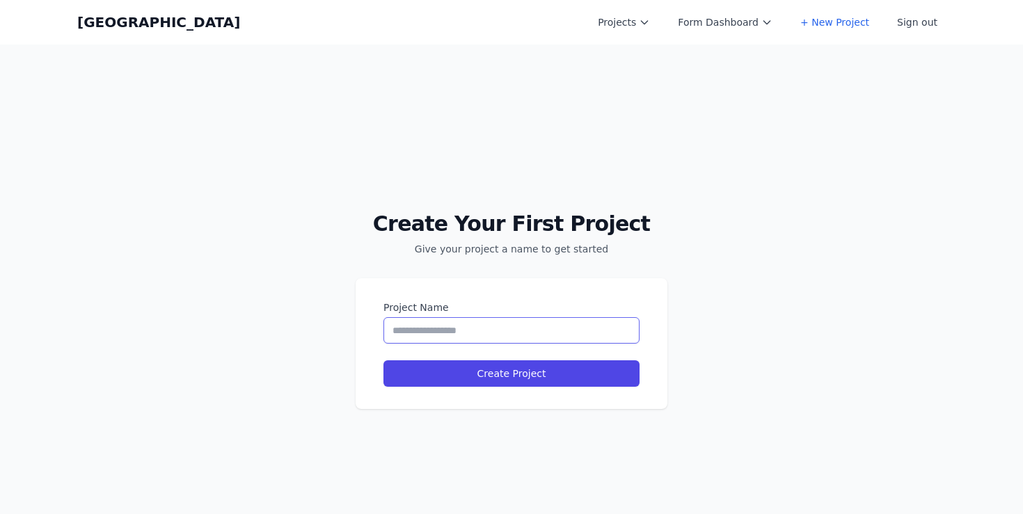
click at [484, 327] on input "Project Name" at bounding box center [511, 330] width 256 height 26
drag, startPoint x: 491, startPoint y: 330, endPoint x: 708, endPoint y: 330, distance: 217.1
click at [708, 330] on div "**********" at bounding box center [511, 302] width 1023 height 514
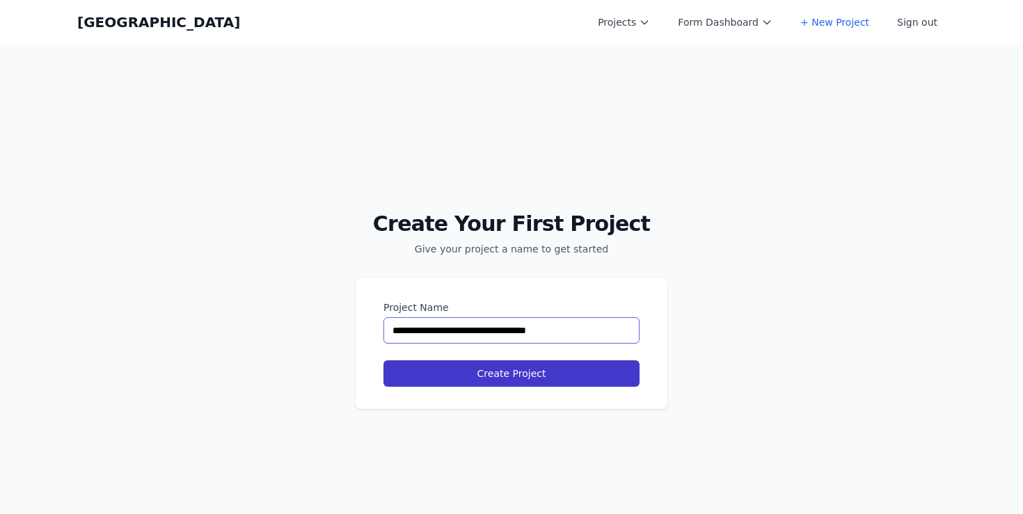
type input "**********"
click at [599, 377] on button "Create Project" at bounding box center [511, 374] width 256 height 26
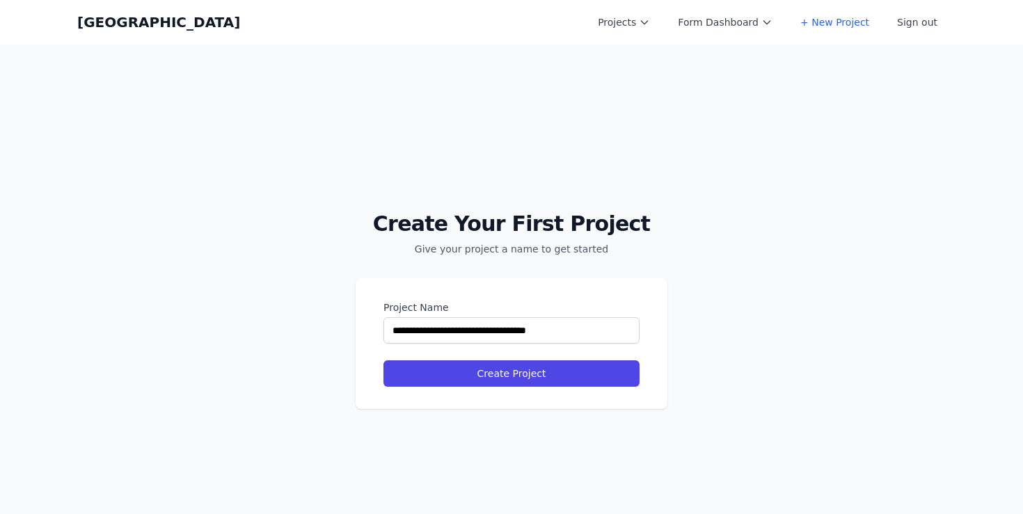
select select "**"
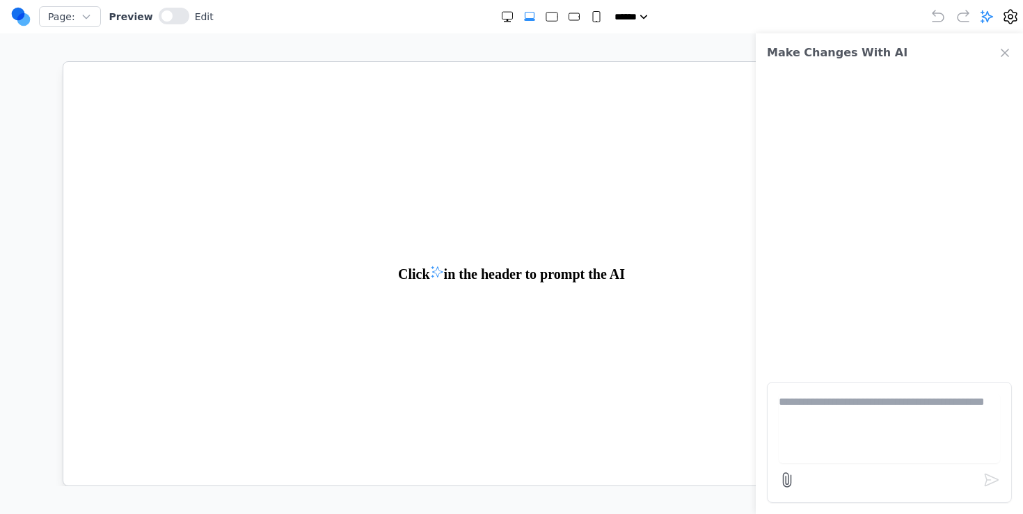
paste textarea "**********"
type textarea "**********"
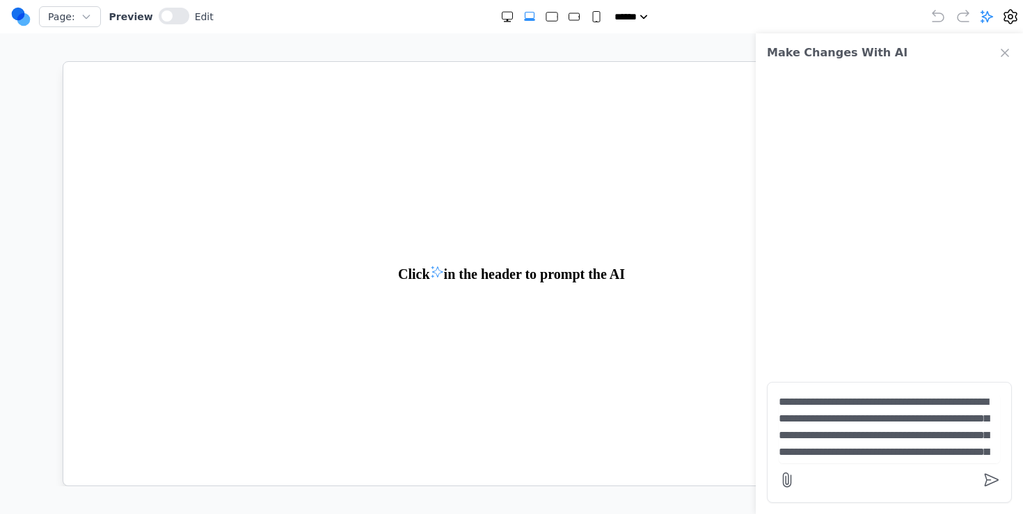
click at [829, 411] on textarea at bounding box center [889, 429] width 221 height 70
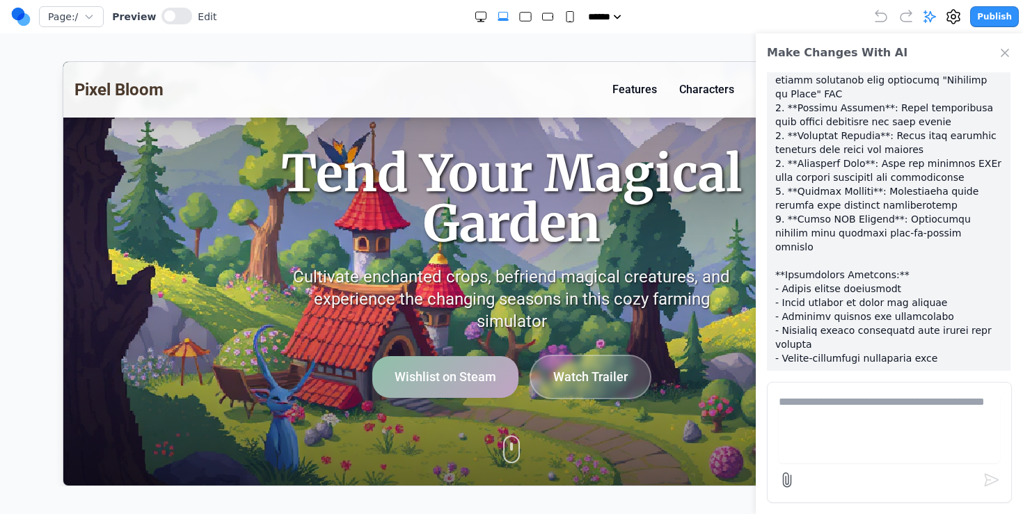
click at [1002, 57] on icon "Close Chat" at bounding box center [1005, 53] width 14 height 14
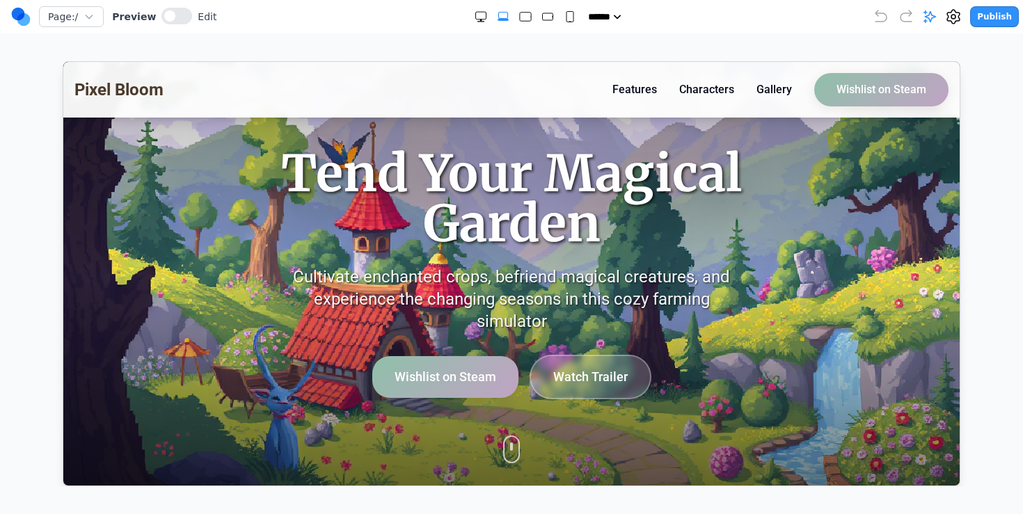
click at [997, 18] on button "Publish" at bounding box center [994, 16] width 49 height 21
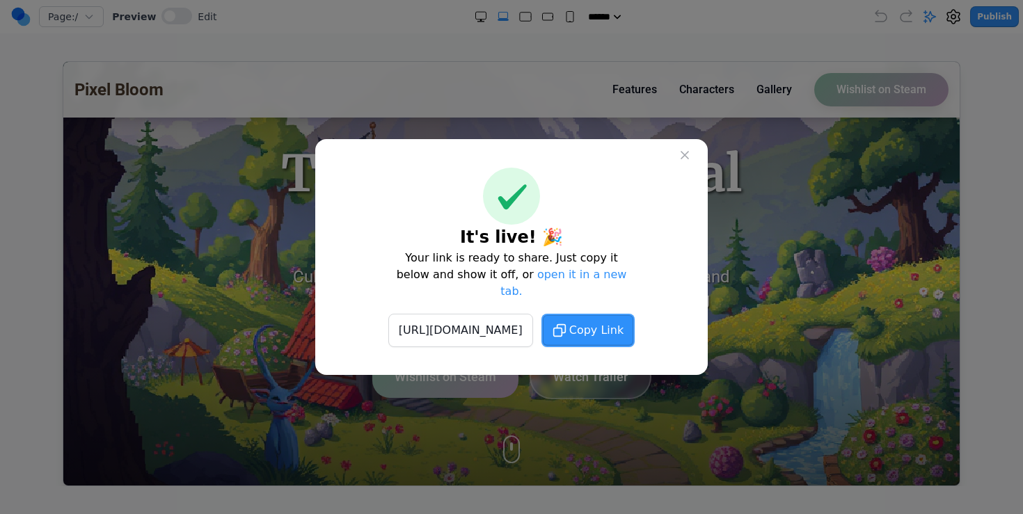
click at [612, 331] on button "Copy Link" at bounding box center [587, 330] width 93 height 33
click at [675, 161] on button at bounding box center [684, 155] width 25 height 25
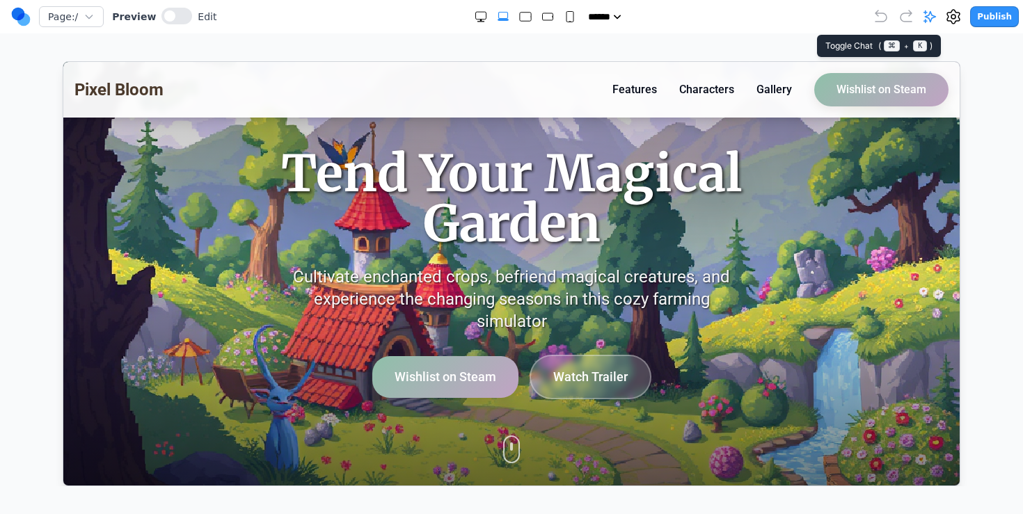
click at [934, 15] on icon at bounding box center [930, 17] width 14 height 14
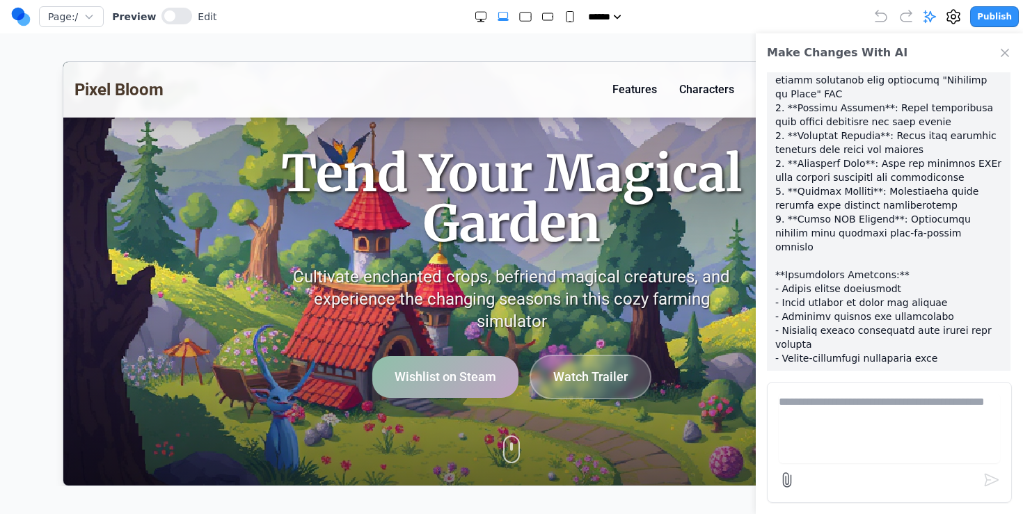
click at [618, 81] on button "Features" at bounding box center [634, 89] width 45 height 17
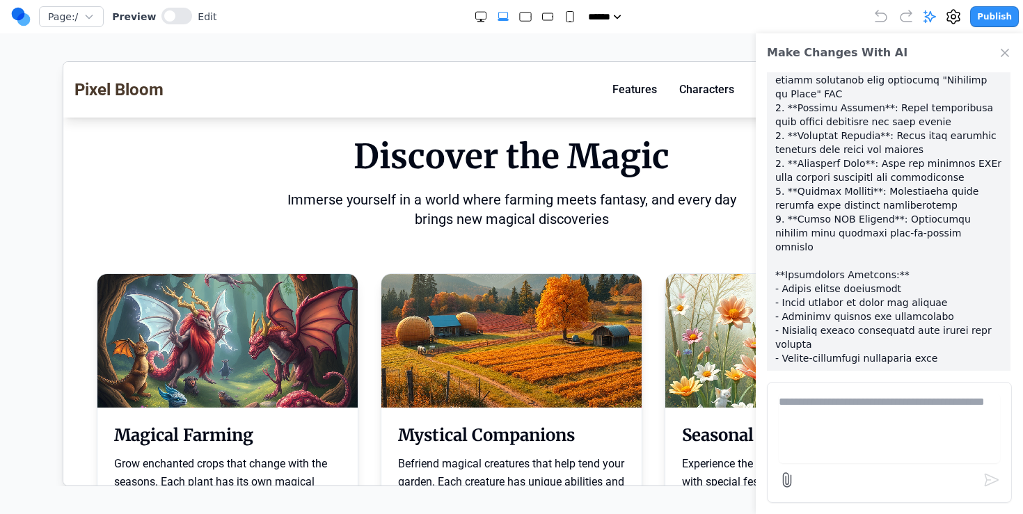
click at [692, 86] on button "Characters" at bounding box center [706, 89] width 55 height 17
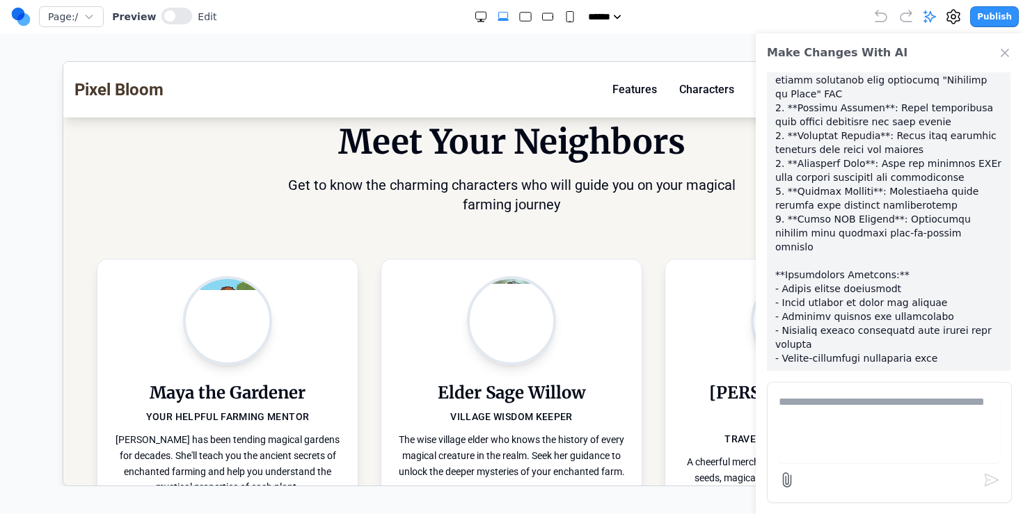
scroll to position [1537, 0]
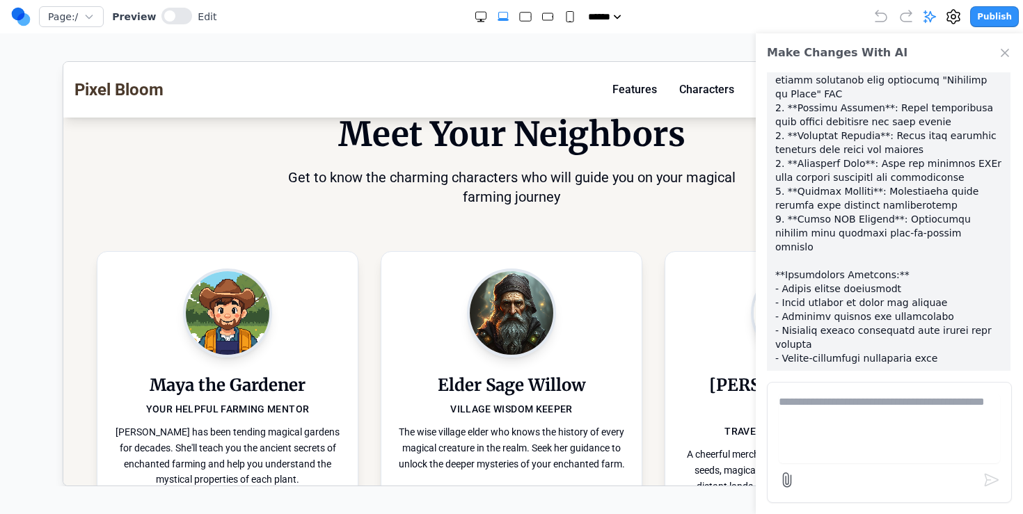
click at [136, 76] on div "Pixel Bloom Features Characters Gallery Wishlist on Steam" at bounding box center [511, 88] width 874 height 33
click at [131, 82] on link "Pixel Bloom" at bounding box center [118, 89] width 89 height 22
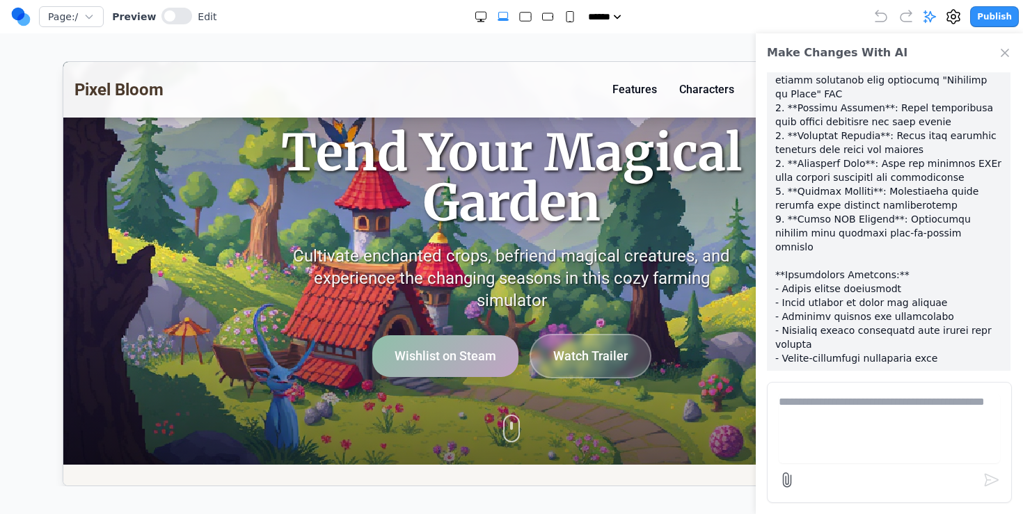
scroll to position [0, 0]
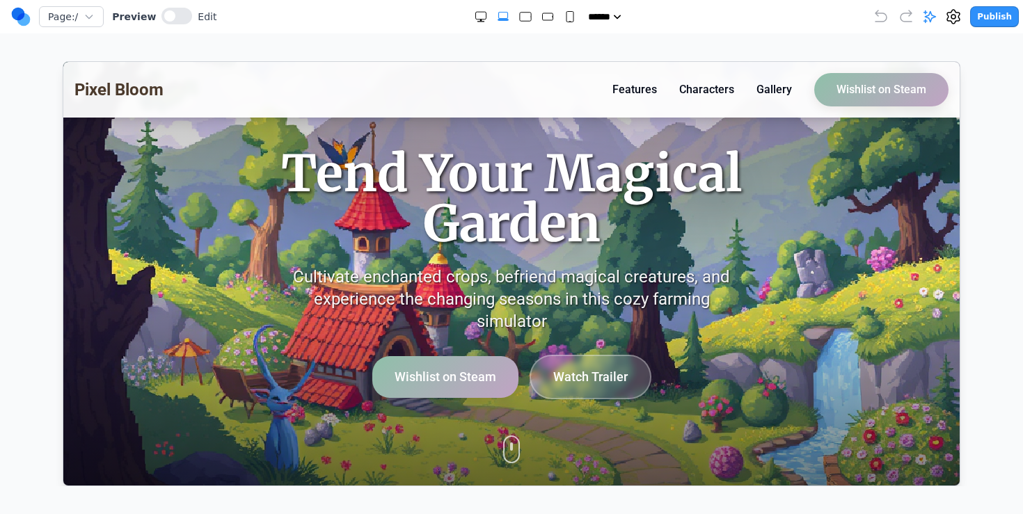
click at [957, 17] on icon at bounding box center [953, 16] width 17 height 17
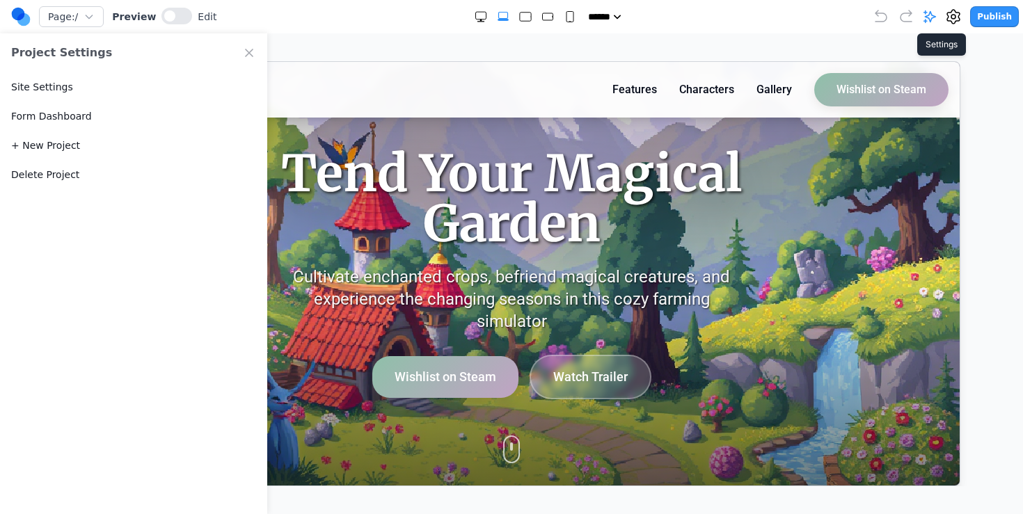
click at [957, 17] on icon at bounding box center [953, 16] width 17 height 17
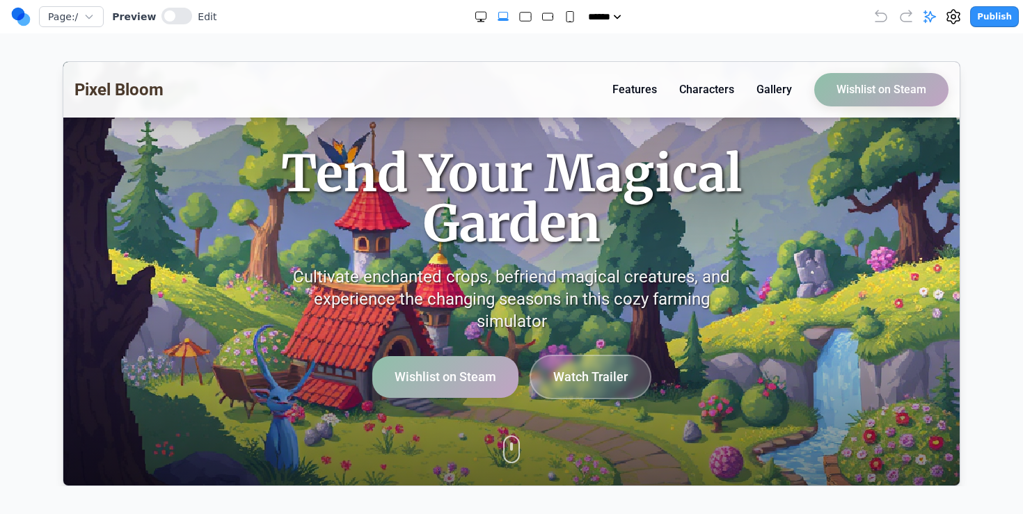
click at [25, 23] on circle at bounding box center [23, 19] width 13 height 13
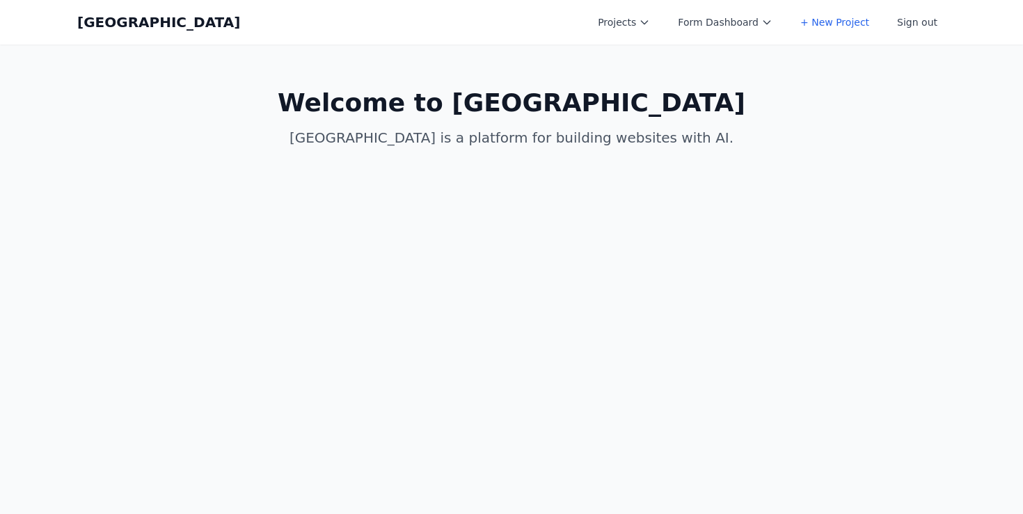
click at [806, 43] on div "Coal Creek Projects Form Dashboard + New Project Sign out Open main menu" at bounding box center [511, 22] width 869 height 45
click at [816, 27] on link "+ New Project" at bounding box center [835, 22] width 86 height 25
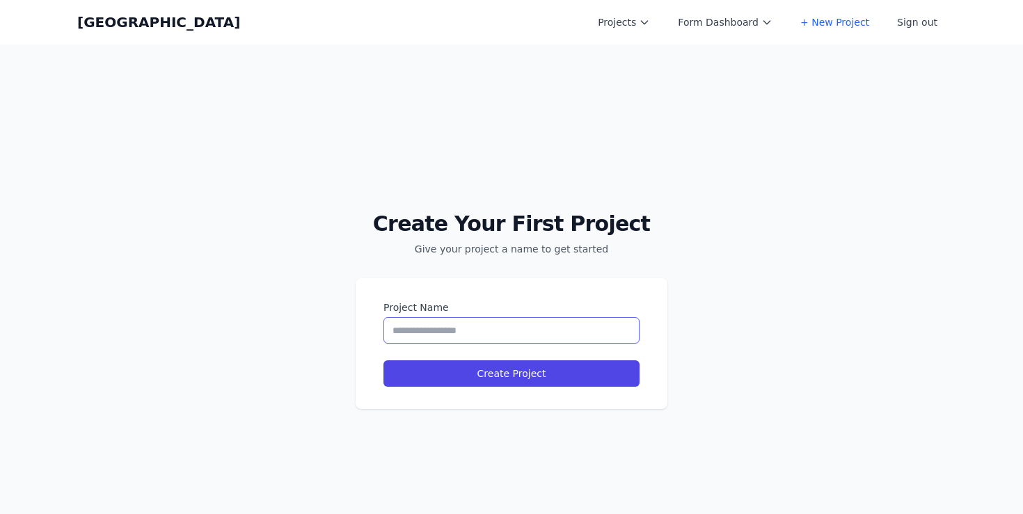
click at [435, 324] on input "Project Name" at bounding box center [511, 330] width 256 height 26
type input "*"
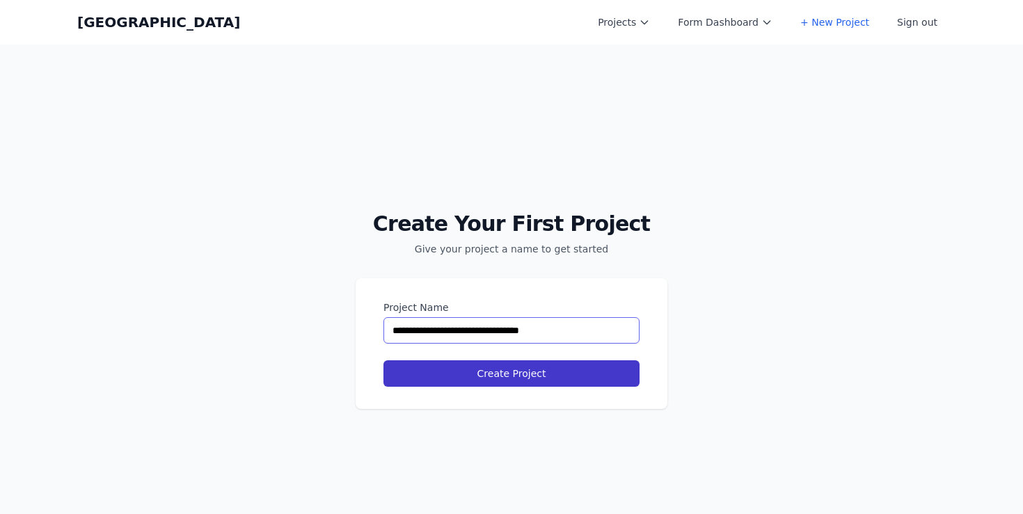
type input "**********"
click at [429, 367] on button "Create Project" at bounding box center [511, 374] width 256 height 26
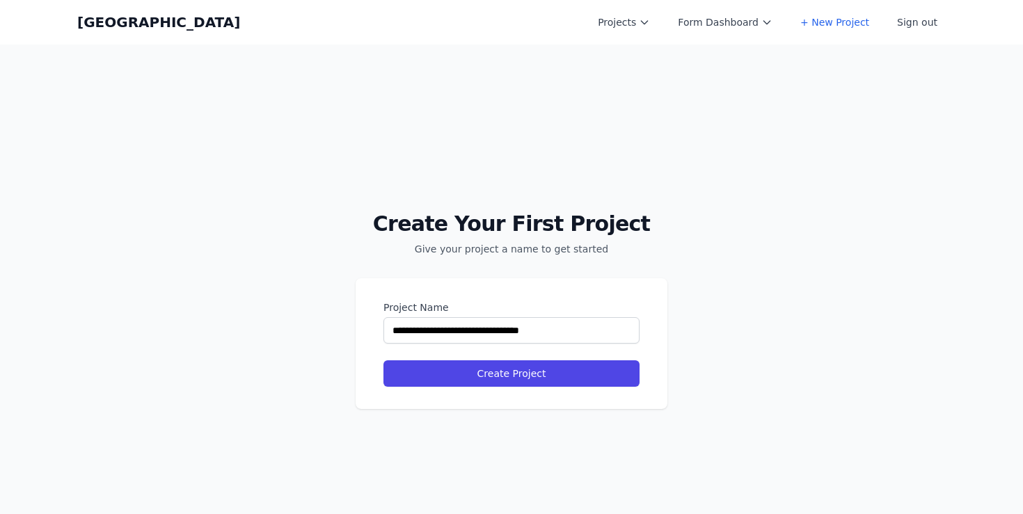
select select "**"
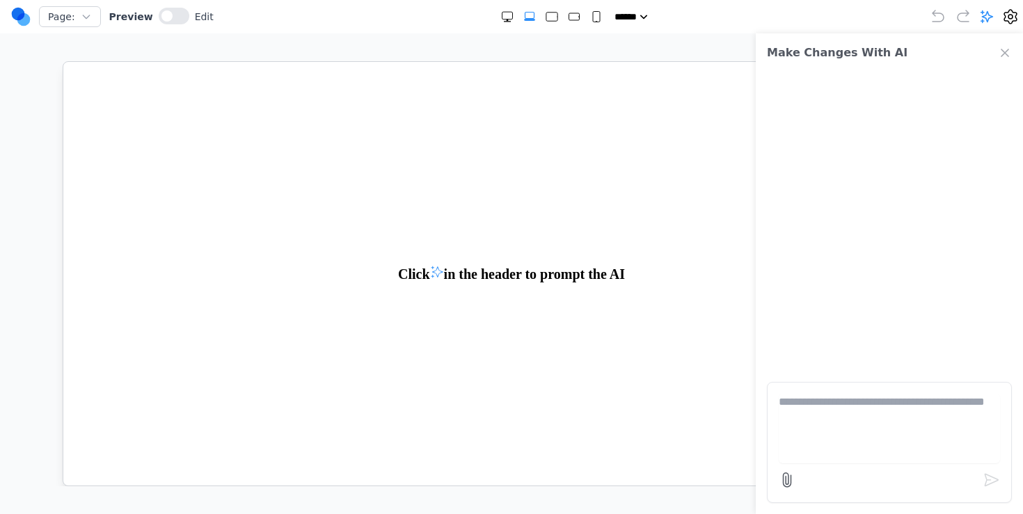
paste textarea "**********"
type textarea "**********"
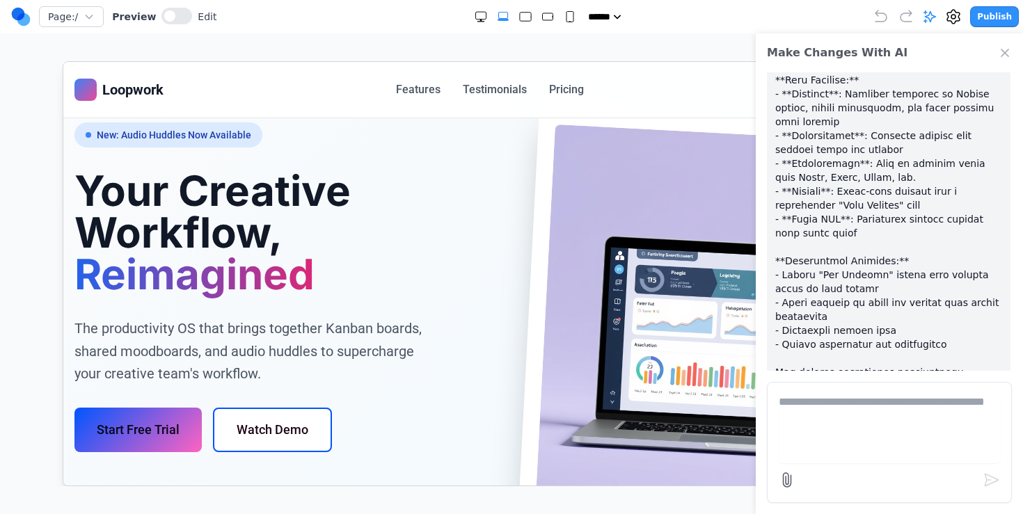
click at [1010, 40] on div "Make Changes With AI" at bounding box center [889, 52] width 267 height 39
click at [1005, 49] on icon "Close Chat" at bounding box center [1005, 53] width 14 height 14
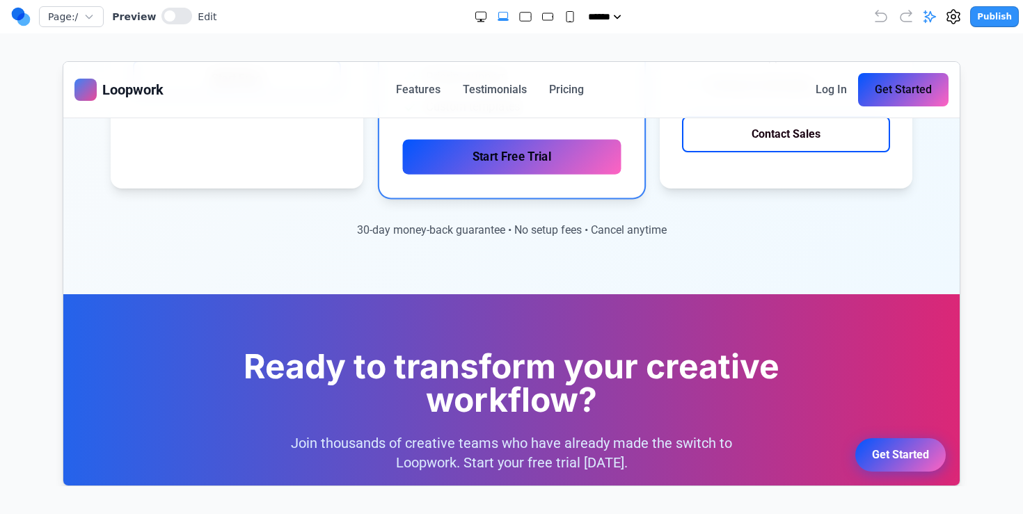
scroll to position [2727, 0]
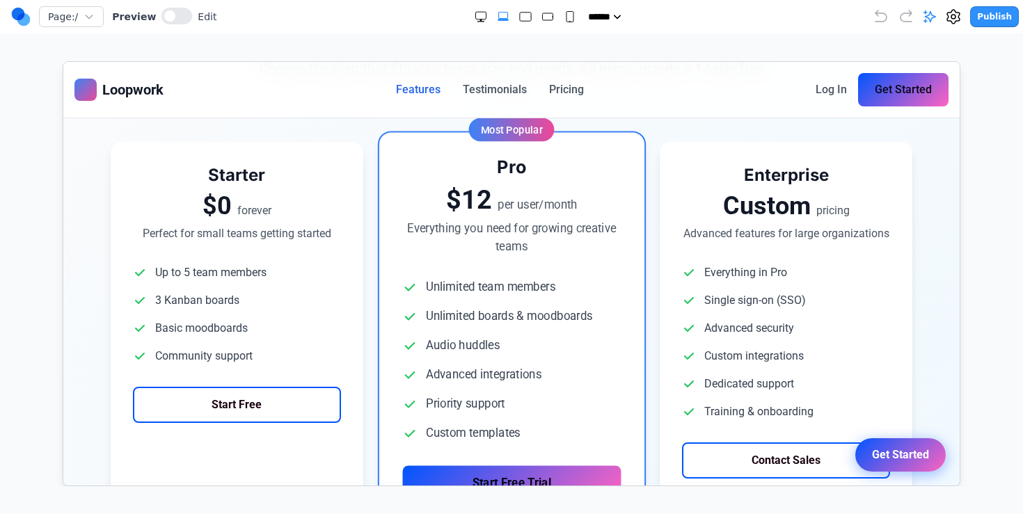
click at [429, 84] on link "Features" at bounding box center [417, 89] width 45 height 17
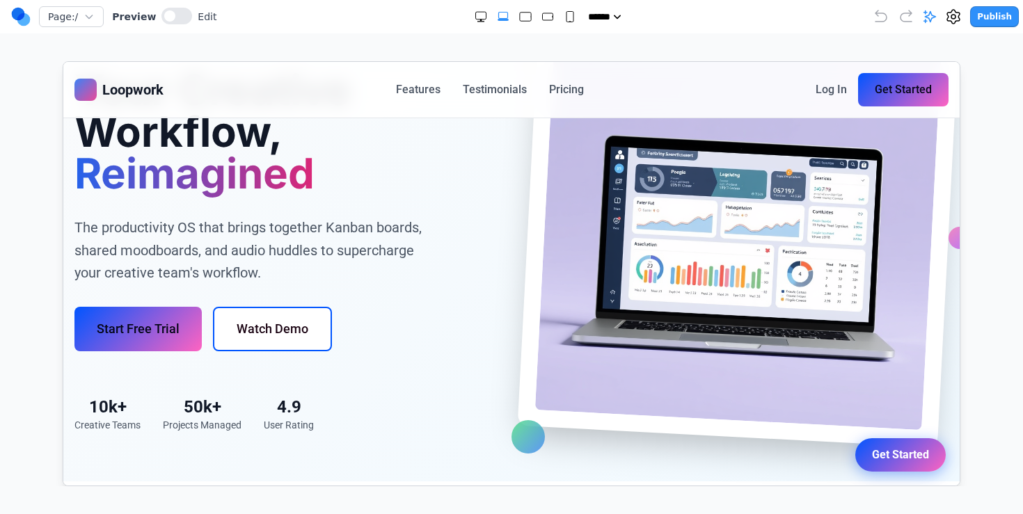
scroll to position [0, 0]
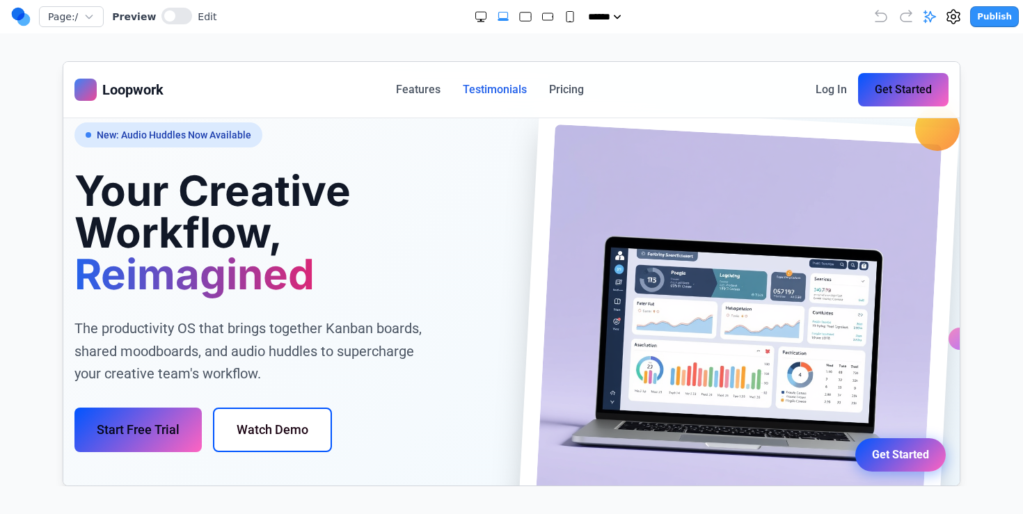
click at [511, 90] on link "Testimonials" at bounding box center [494, 89] width 64 height 17
click at [588, 88] on div "Loopwork Features Testimonials Pricing Log In Get Started" at bounding box center [511, 88] width 874 height 33
click at [933, 15] on icon at bounding box center [930, 17] width 12 height 12
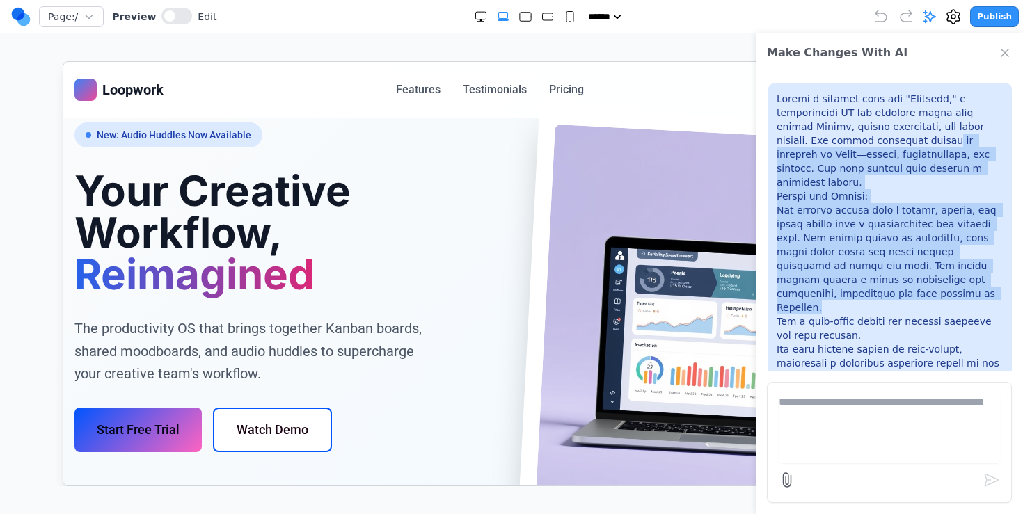
drag, startPoint x: 899, startPoint y: 136, endPoint x: 899, endPoint y: 273, distance: 137.1
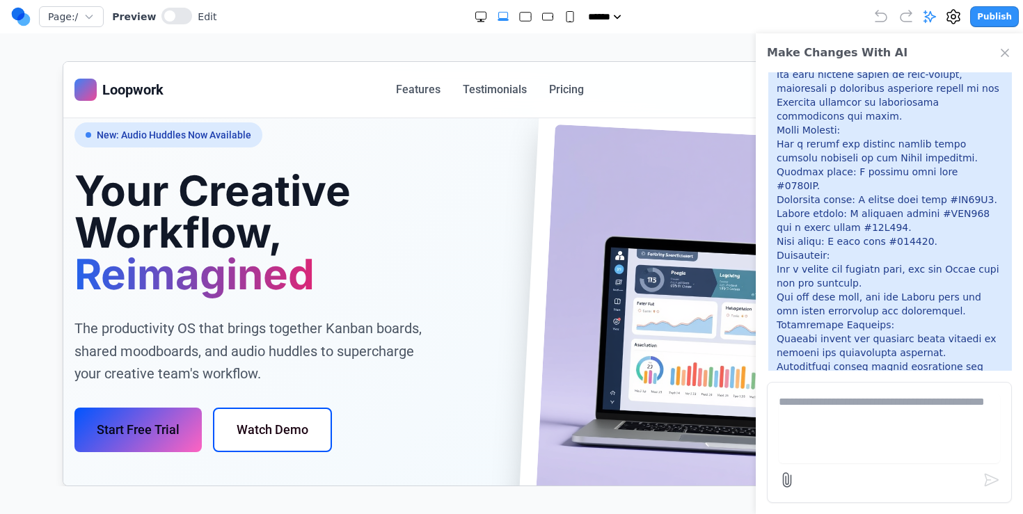
scroll to position [276, 0]
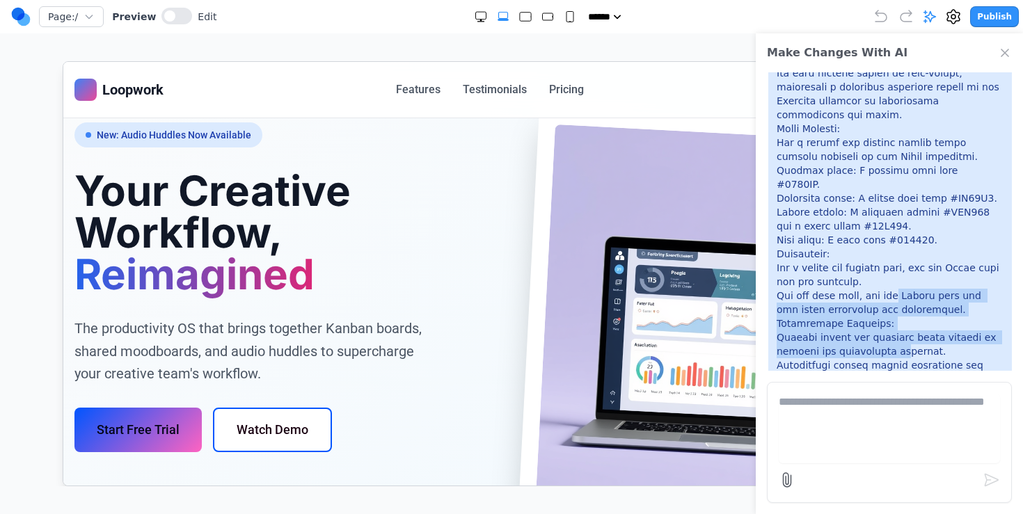
drag, startPoint x: 889, startPoint y: 251, endPoint x: 889, endPoint y: 303, distance: 52.9
click at [889, 303] on p at bounding box center [890, 498] width 227 height 1364
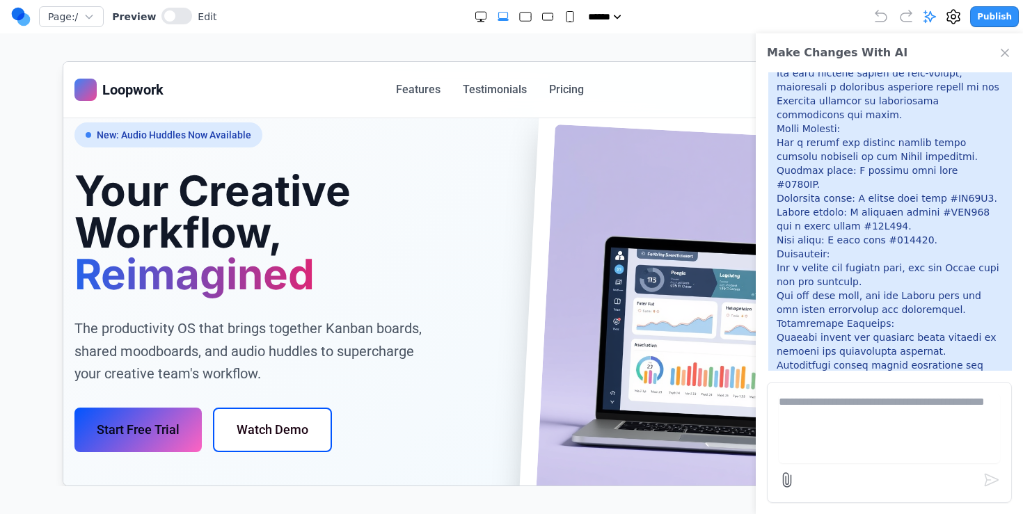
scroll to position [334, 0]
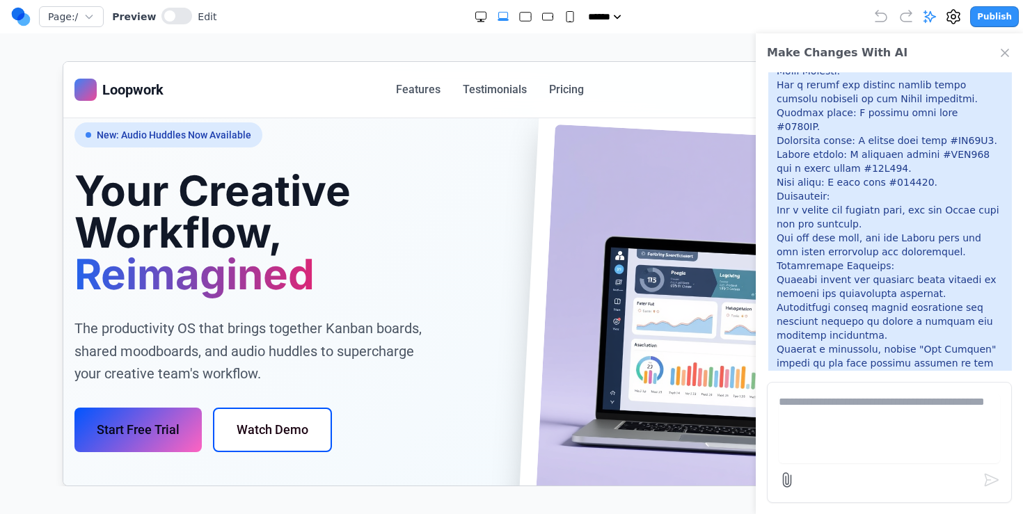
click at [889, 303] on p at bounding box center [890, 440] width 227 height 1364
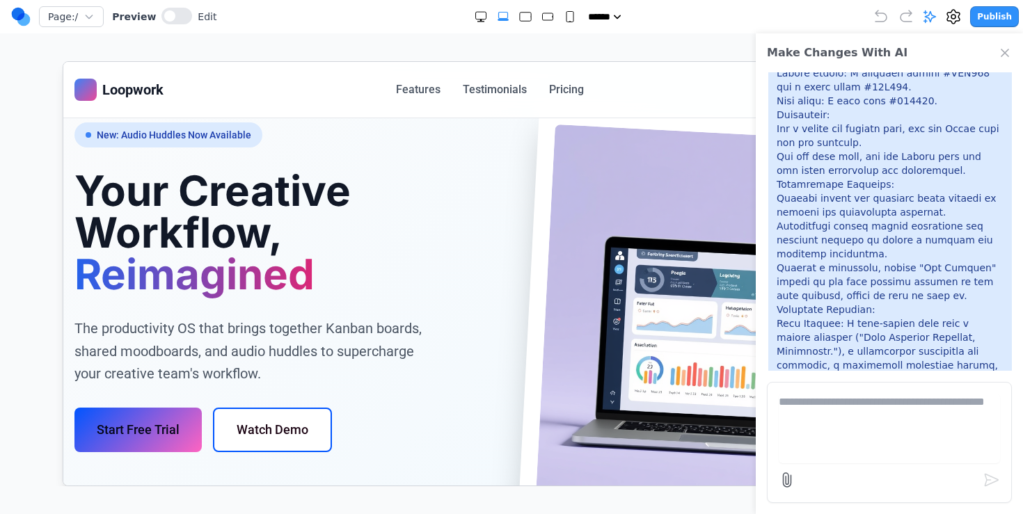
click at [889, 303] on p at bounding box center [890, 358] width 227 height 1364
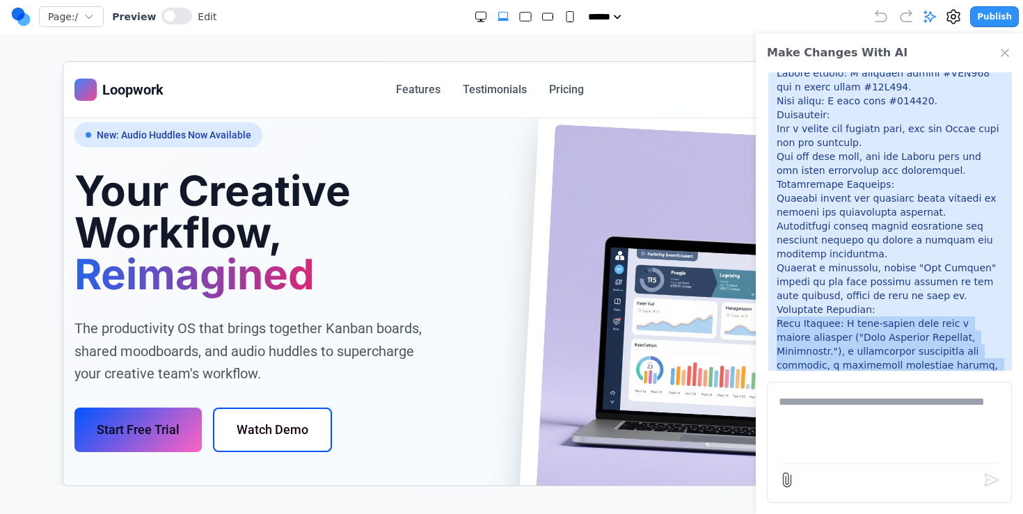
click at [889, 303] on p at bounding box center [890, 358] width 227 height 1364
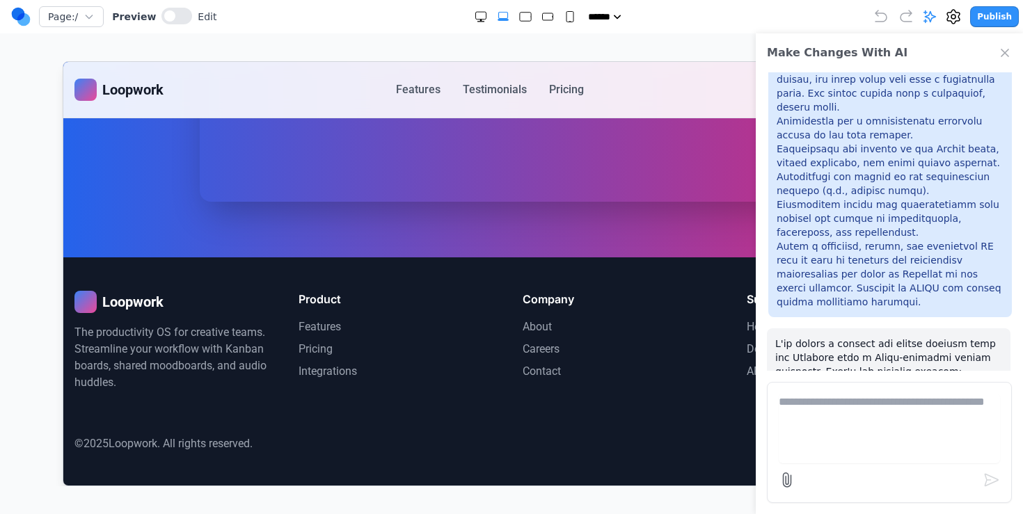
scroll to position [4079, 0]
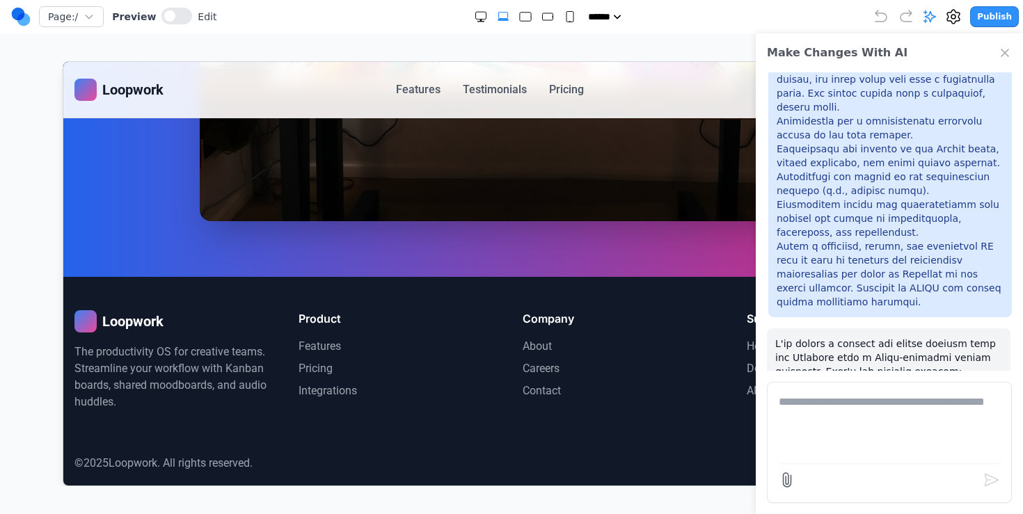
click at [314, 338] on li "Features" at bounding box center [399, 346] width 202 height 17
click at [311, 338] on ul "Features Pricing Integrations" at bounding box center [399, 368] width 202 height 61
click at [311, 361] on link "Pricing" at bounding box center [315, 367] width 34 height 13
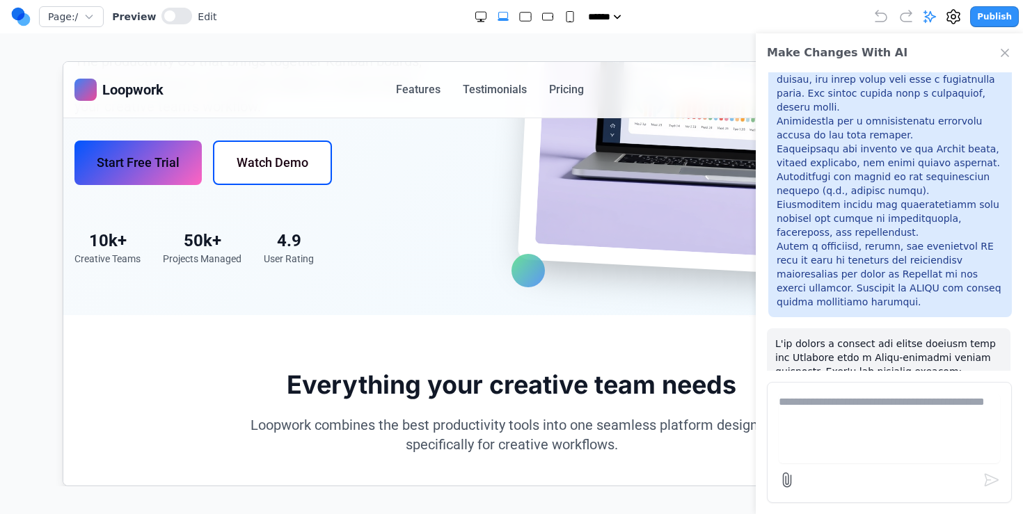
scroll to position [0, 0]
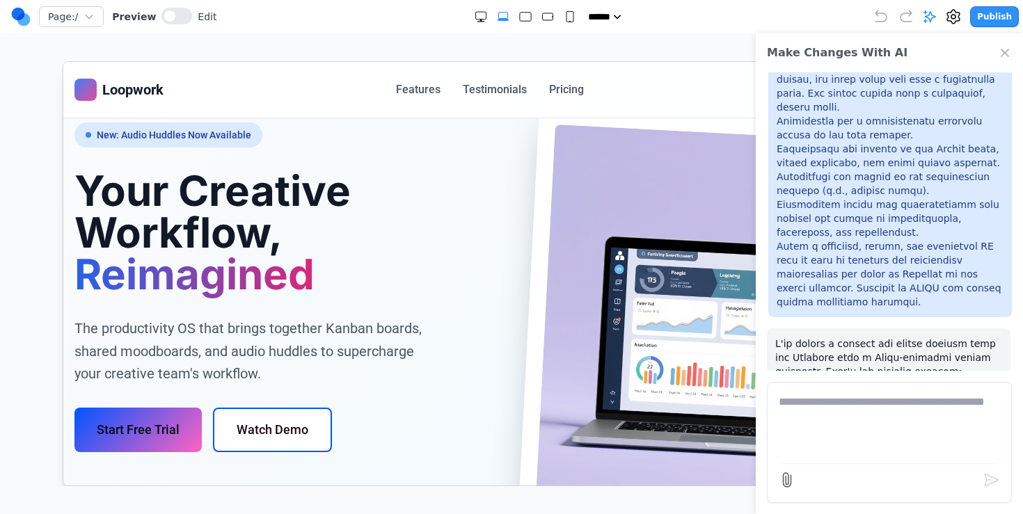
click at [1008, 53] on icon "Close Chat" at bounding box center [1005, 53] width 14 height 14
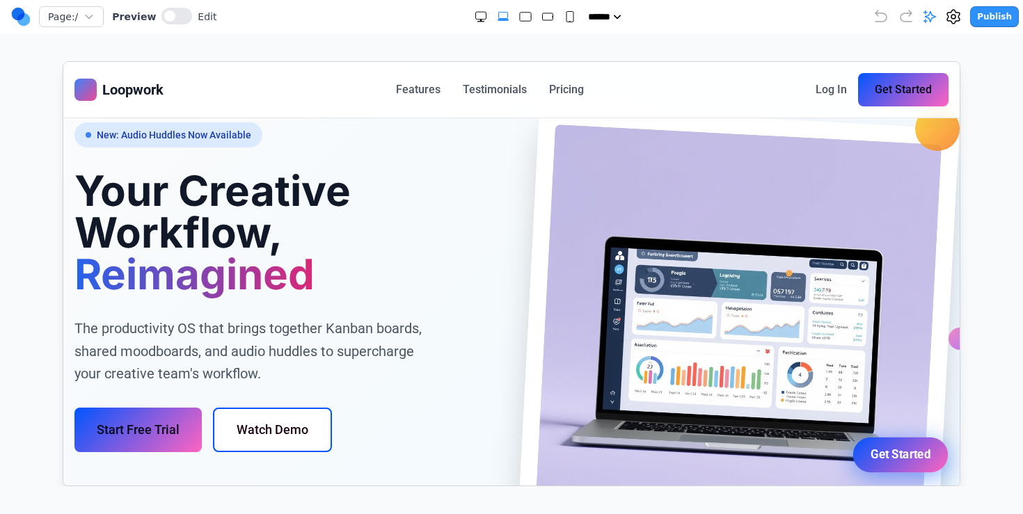
click at [922, 454] on link "Get Started" at bounding box center [900, 454] width 95 height 35
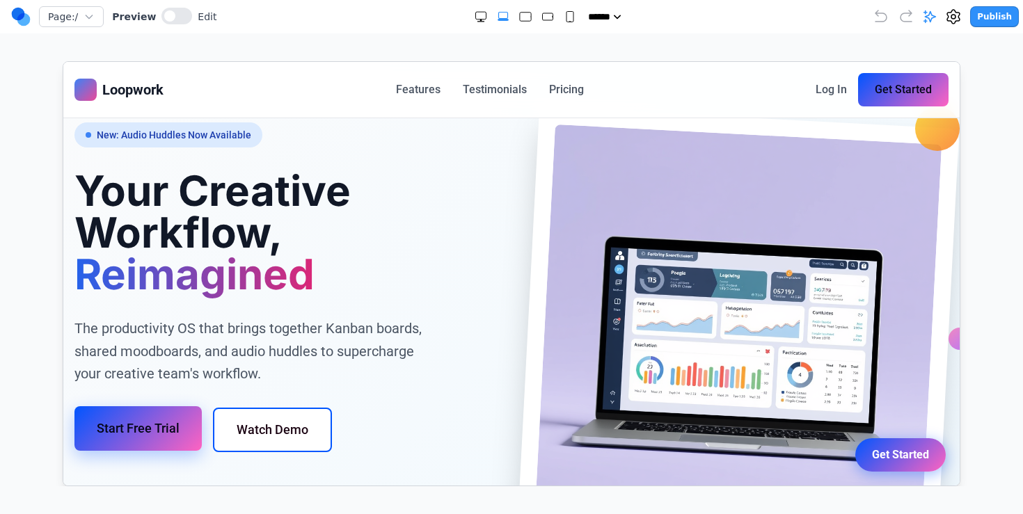
click at [127, 416] on button "Start Free Trial" at bounding box center [137, 428] width 127 height 45
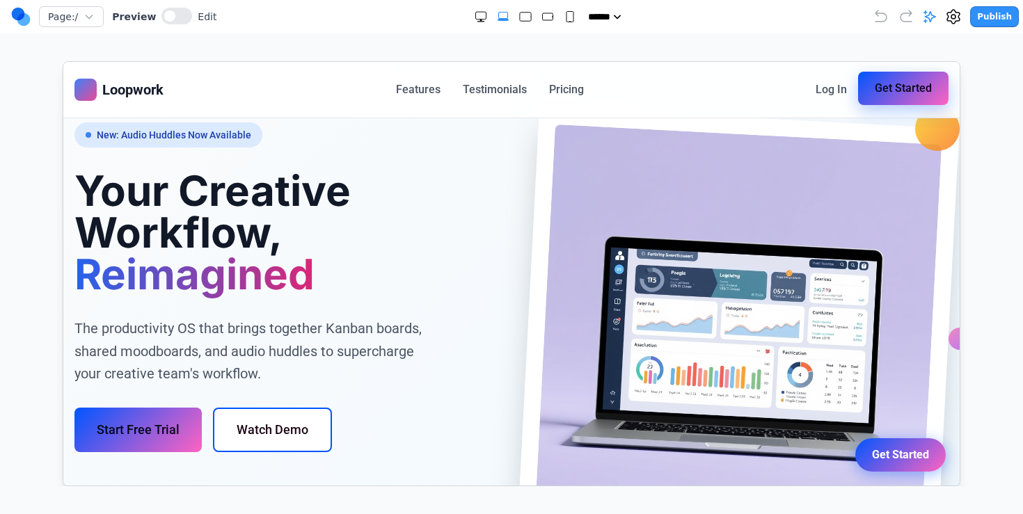
click at [906, 85] on button "Get Started" at bounding box center [902, 87] width 90 height 33
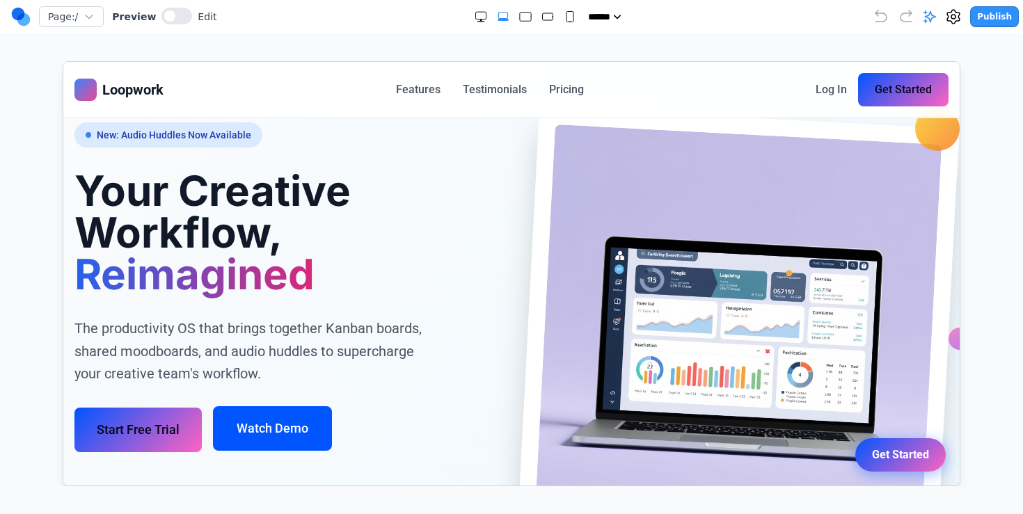
click at [270, 421] on button "Watch Demo" at bounding box center [271, 428] width 119 height 45
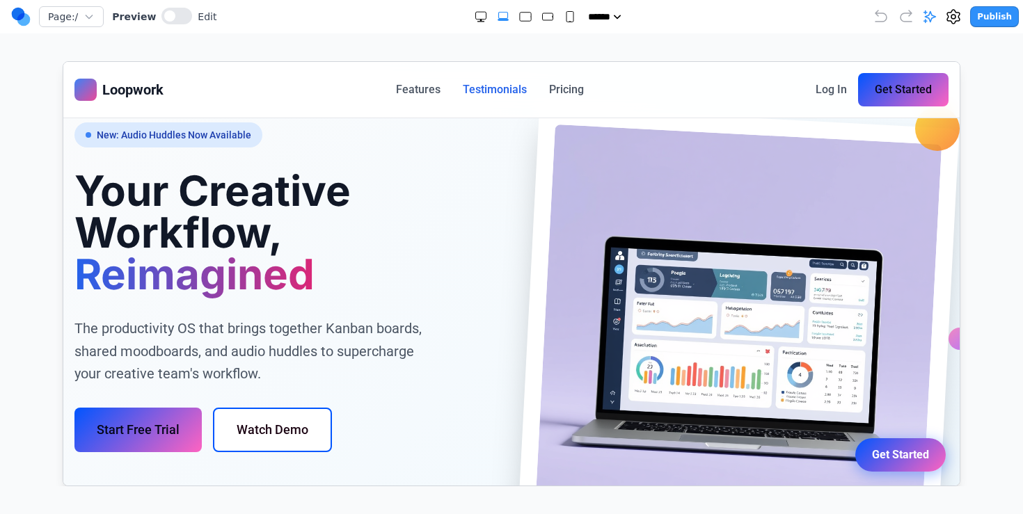
click at [493, 95] on link "Testimonials" at bounding box center [494, 89] width 64 height 17
click at [558, 94] on link "Pricing" at bounding box center [565, 89] width 35 height 17
click at [417, 112] on div "Loopwork Features Testimonials Pricing Log In Get Started" at bounding box center [511, 89] width 896 height 56
click at [956, 9] on icon at bounding box center [953, 16] width 17 height 17
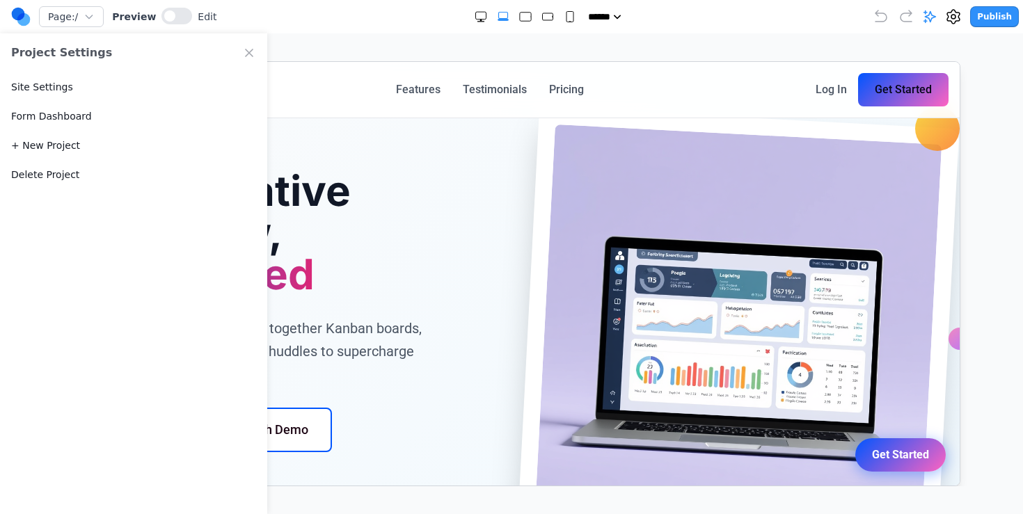
click at [49, 144] on link "+ New Project" at bounding box center [45, 145] width 69 height 14
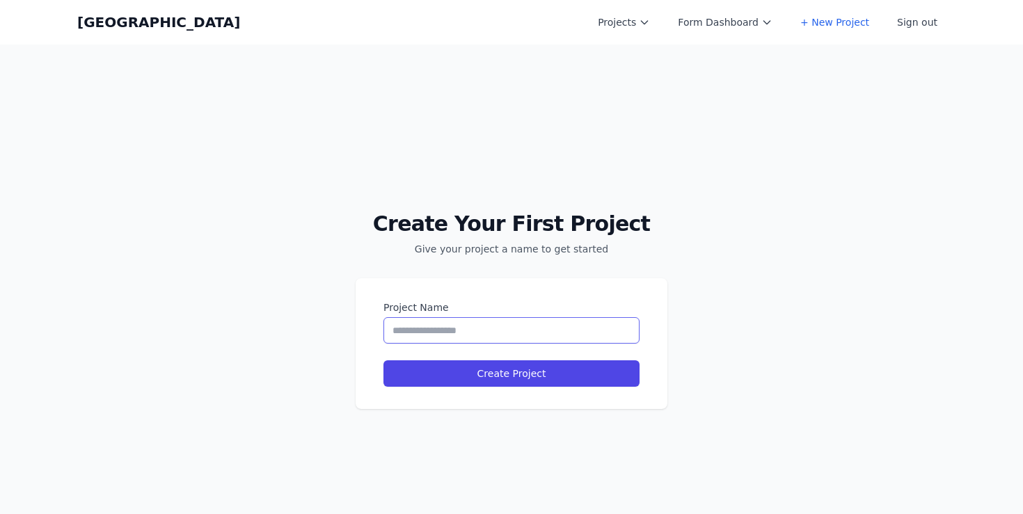
click at [494, 320] on input "Project Name" at bounding box center [511, 330] width 256 height 26
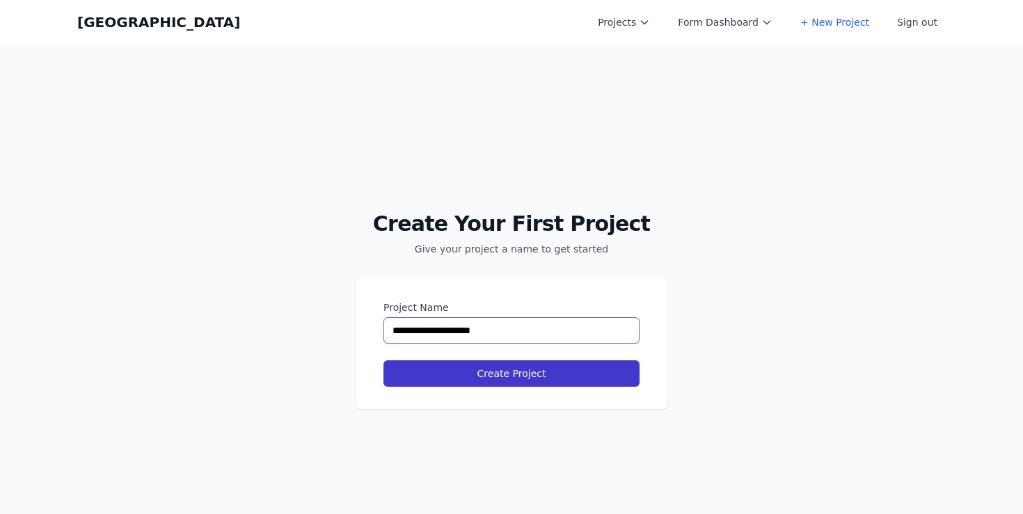
type input "**********"
click at [532, 374] on button "Create Project" at bounding box center [511, 374] width 256 height 26
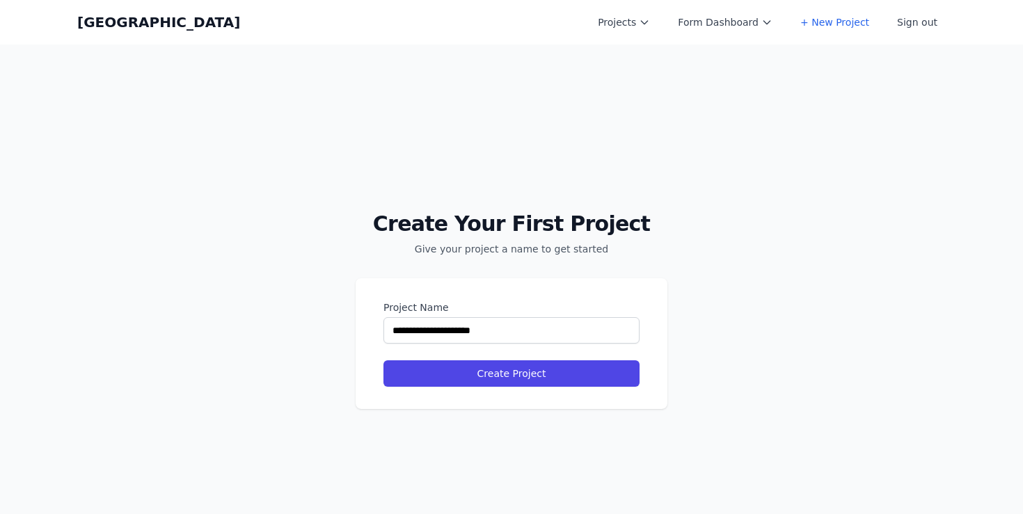
select select "**"
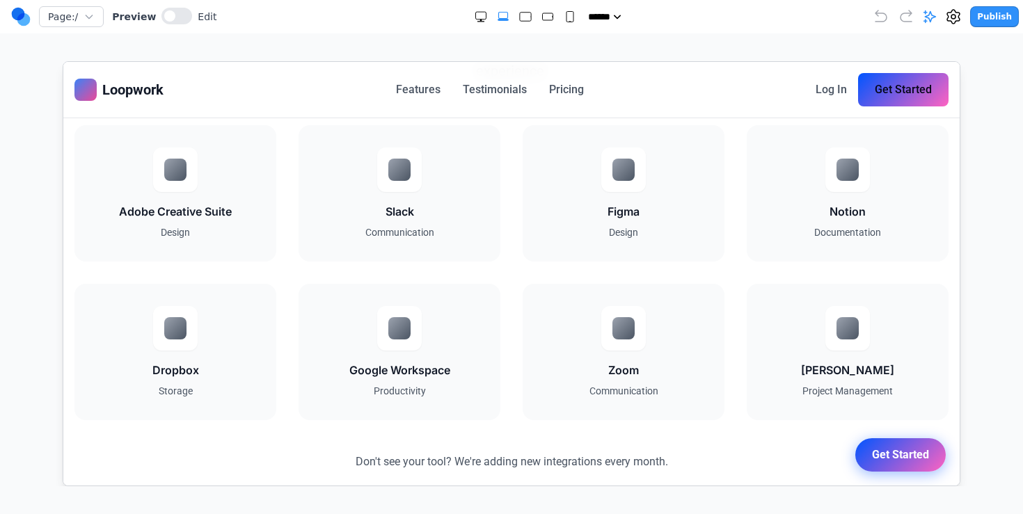
scroll to position [1599, 0]
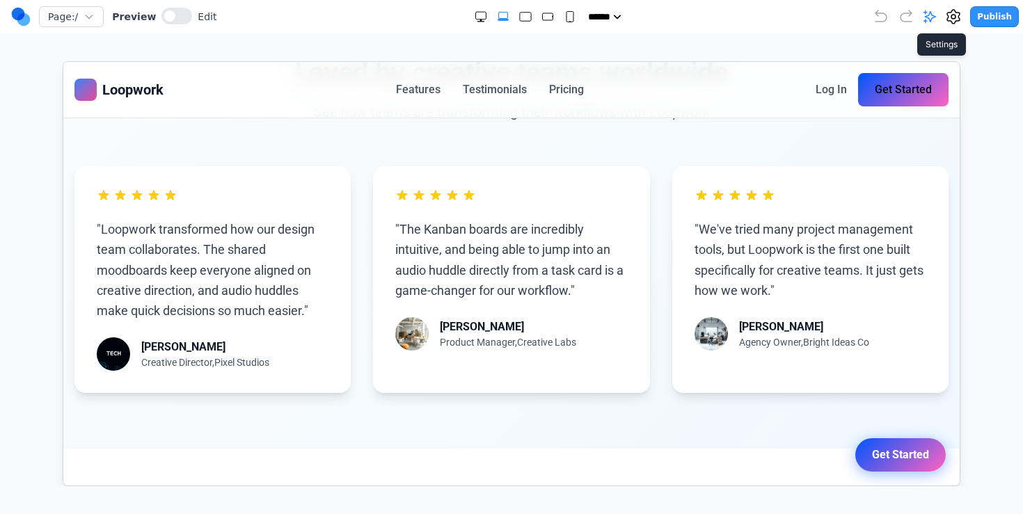
click at [958, 17] on icon at bounding box center [953, 16] width 17 height 17
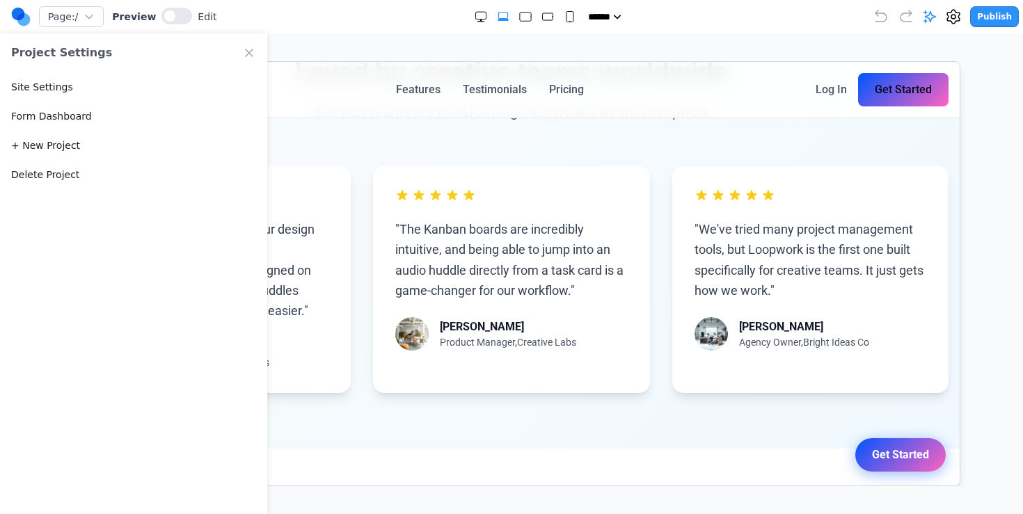
click at [56, 149] on link "+ New Project" at bounding box center [45, 145] width 69 height 14
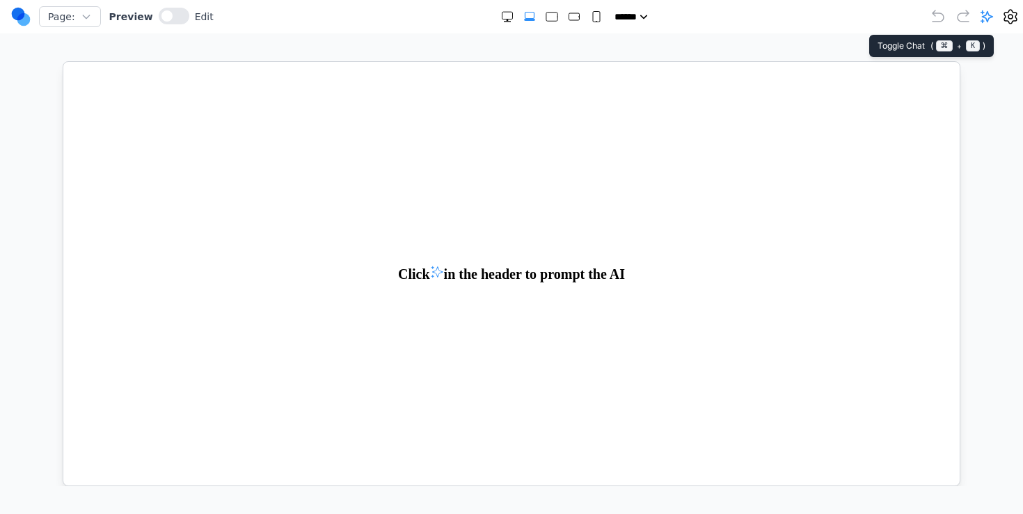
click at [985, 21] on icon at bounding box center [987, 17] width 14 height 14
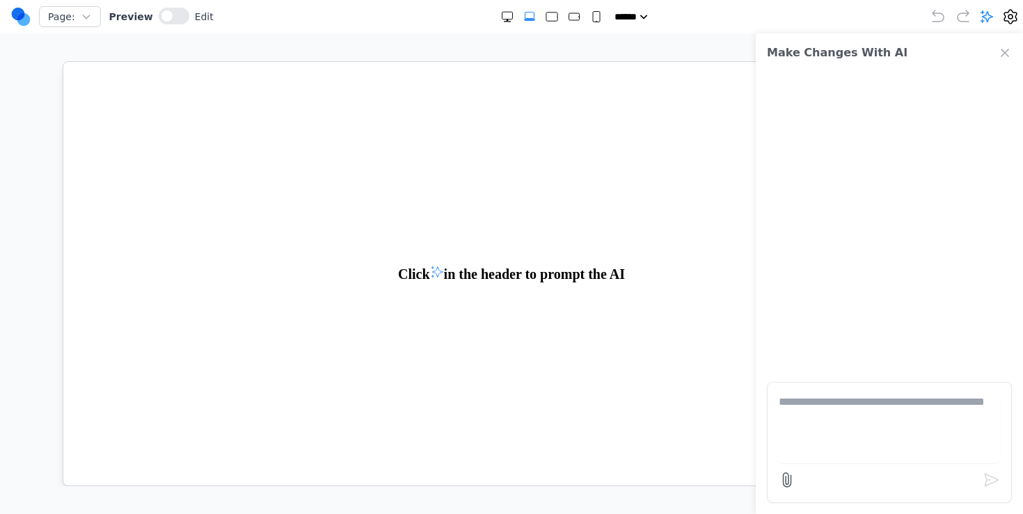
click at [855, 406] on textarea at bounding box center [889, 429] width 221 height 70
paste textarea "**********"
type textarea "**********"
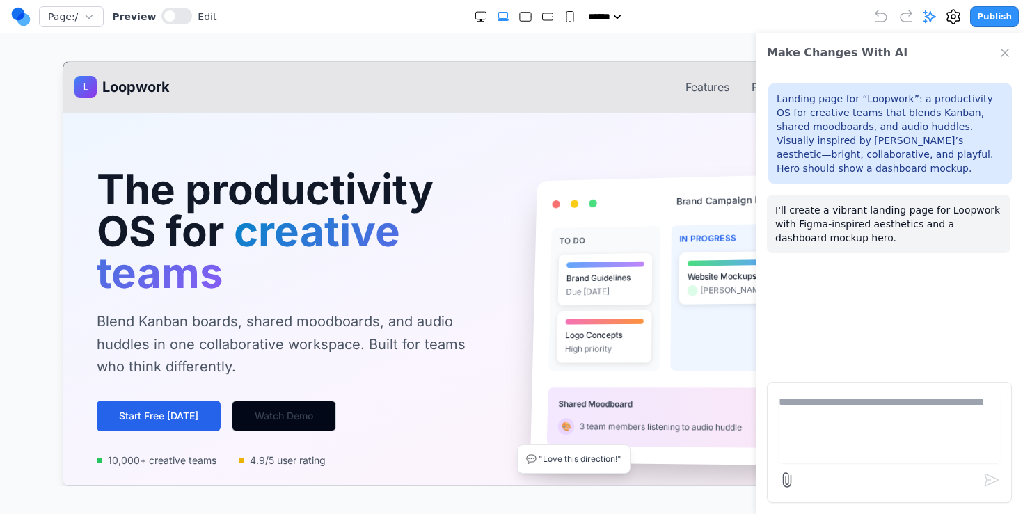
click at [1015, 59] on div "Make Changes With AI" at bounding box center [889, 52] width 267 height 39
click at [1008, 58] on icon "Close Chat" at bounding box center [1005, 53] width 14 height 14
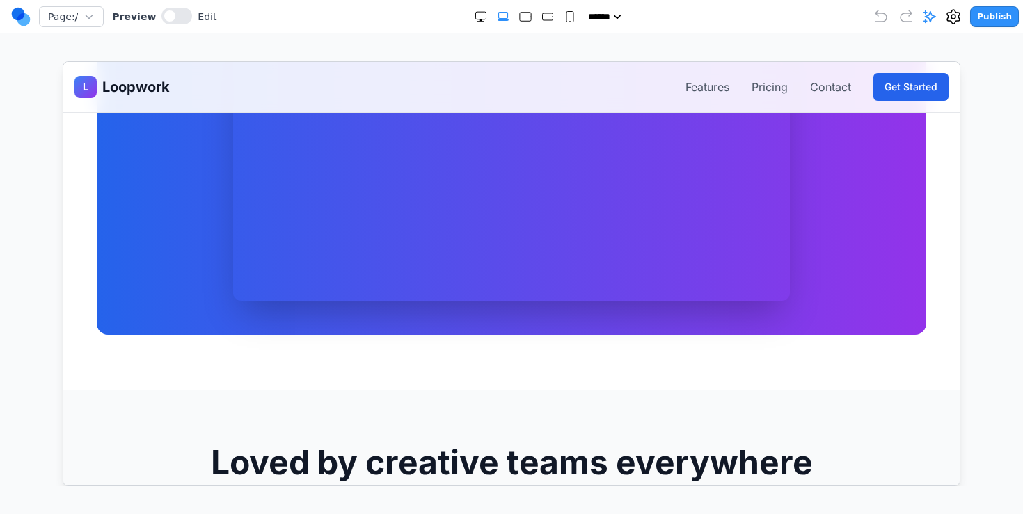
scroll to position [1011, 0]
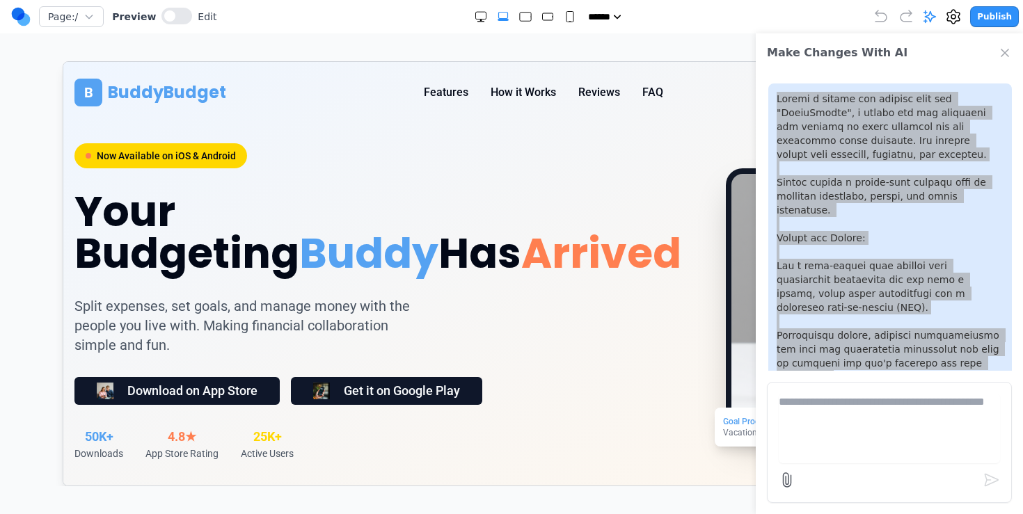
click at [443, 91] on button "Features" at bounding box center [445, 92] width 45 height 17
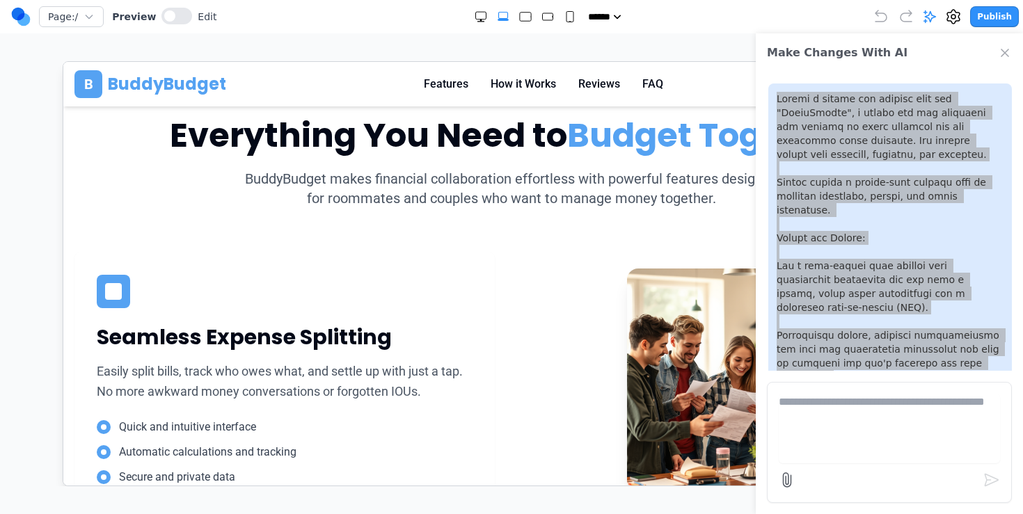
click at [506, 93] on div "B BuddyBudget Features How it Works Reviews FAQ Download Now" at bounding box center [511, 84] width 874 height 28
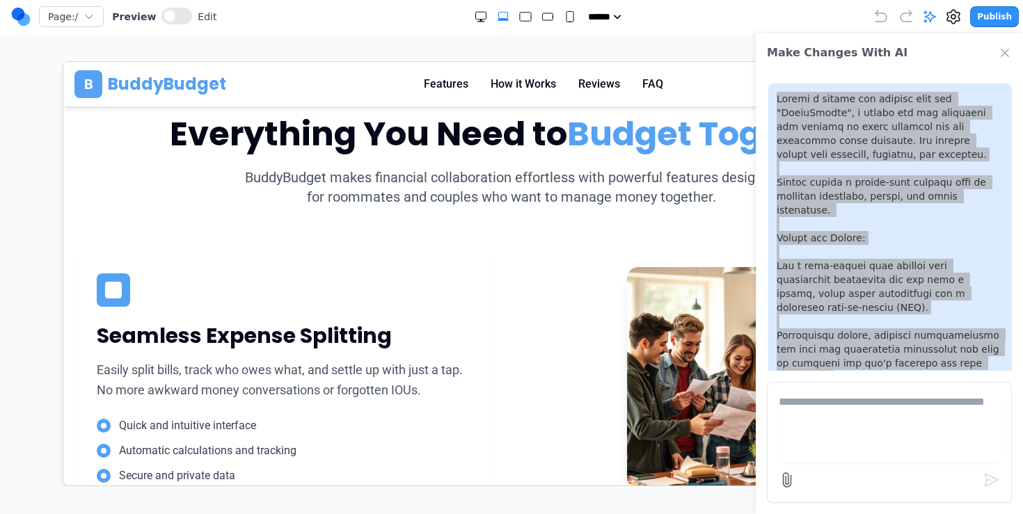
click at [512, 89] on button "How it Works" at bounding box center [522, 83] width 65 height 17
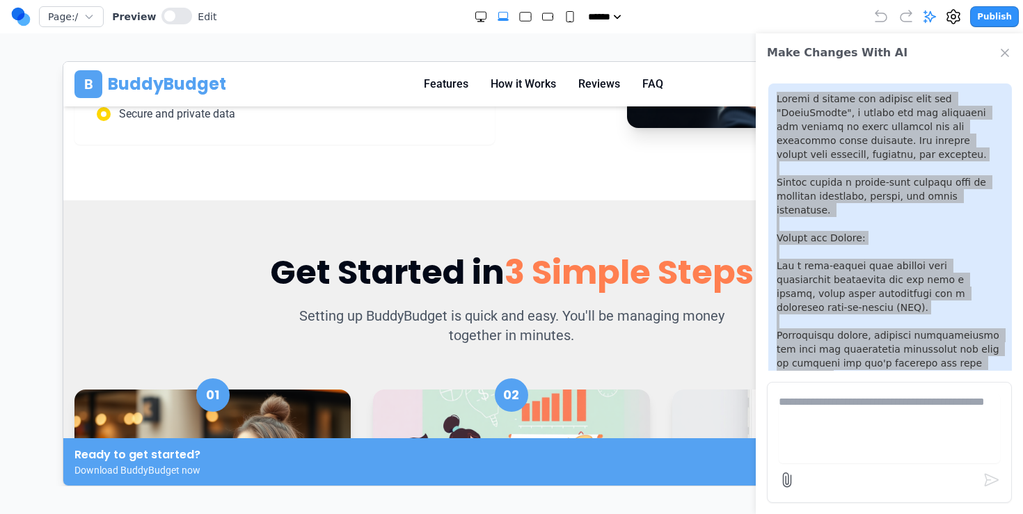
click at [587, 88] on button "Reviews" at bounding box center [599, 83] width 42 height 17
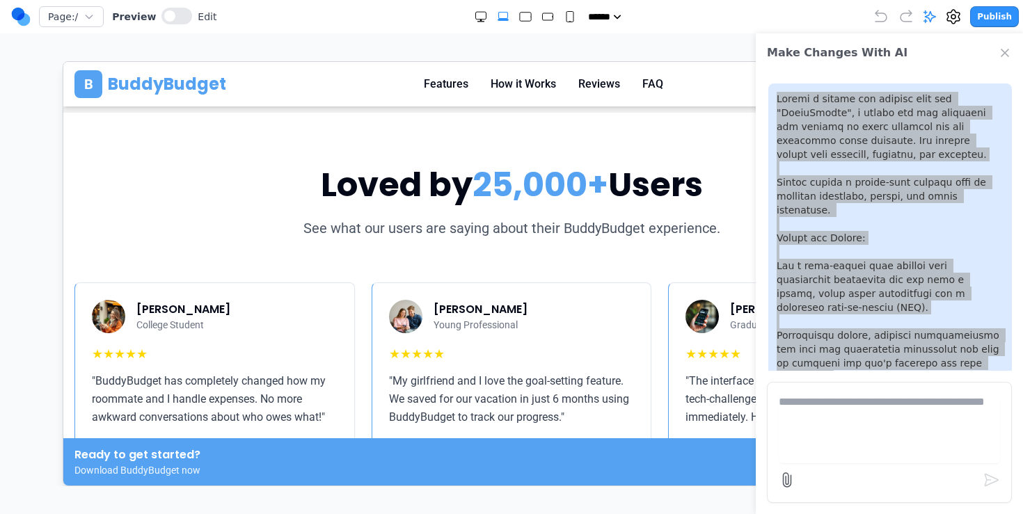
click at [634, 81] on nav "Features How it Works Reviews FAQ" at bounding box center [542, 83] width 239 height 17
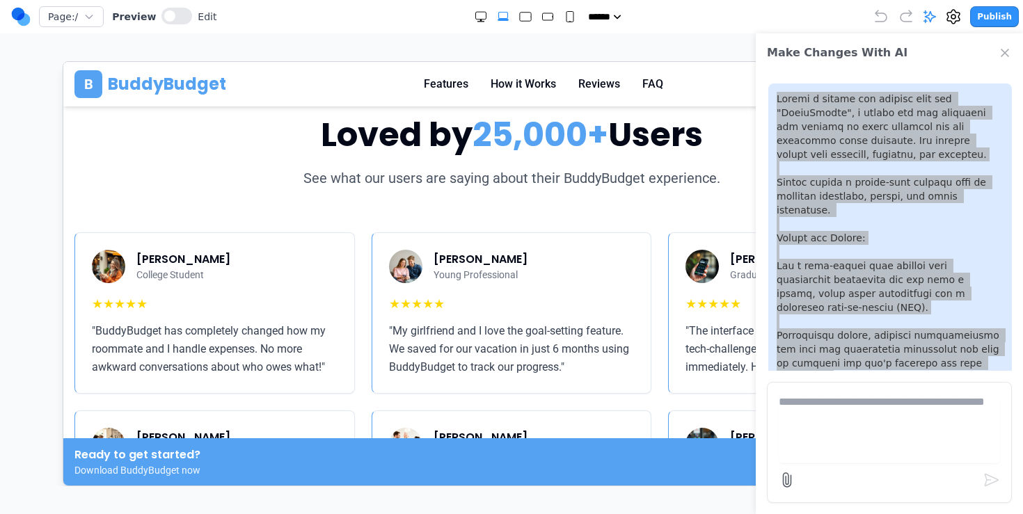
click at [653, 81] on button "FAQ" at bounding box center [652, 83] width 21 height 17
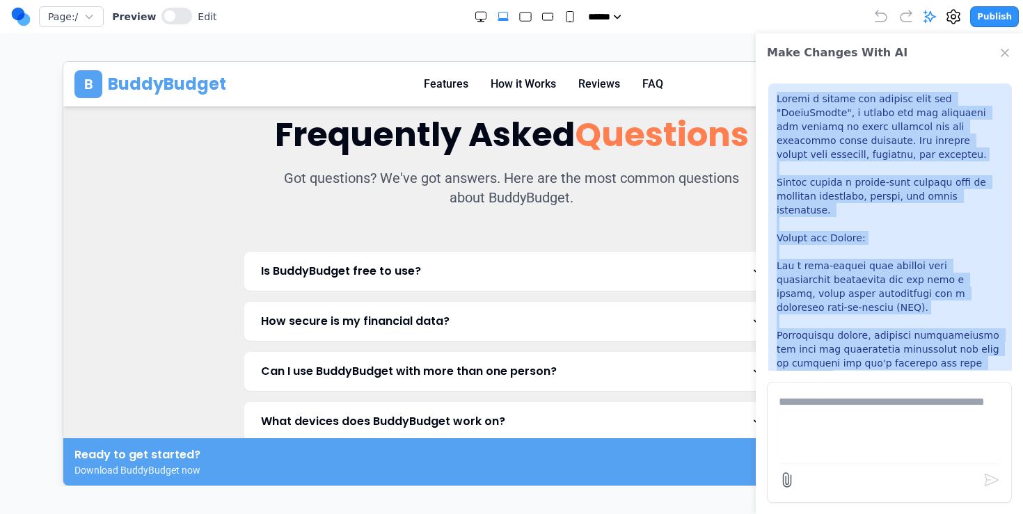
click at [1005, 48] on icon "Close Chat" at bounding box center [1005, 53] width 14 height 14
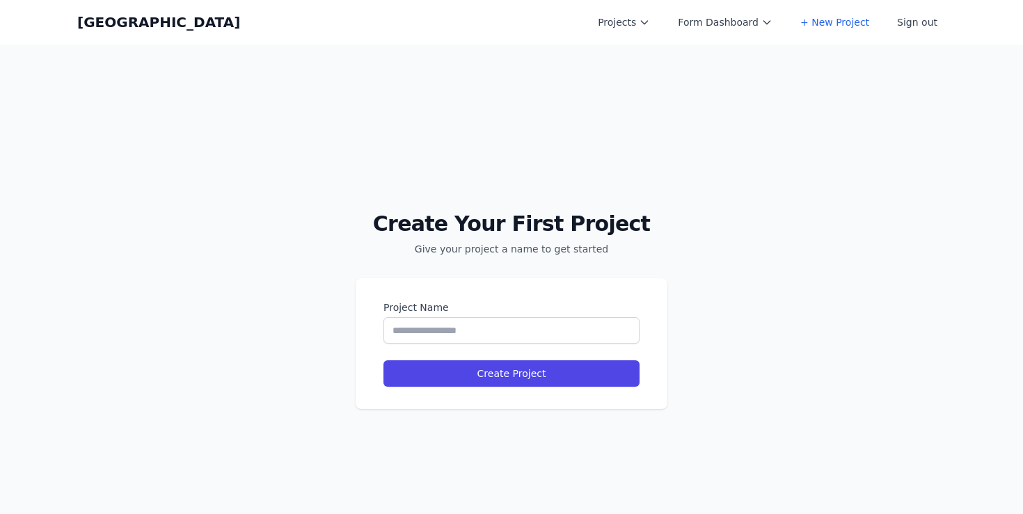
click at [411, 312] on label "Project Name" at bounding box center [511, 308] width 256 height 14
click at [411, 317] on input "Project Name" at bounding box center [511, 330] width 256 height 26
click at [411, 323] on input "Project Name" at bounding box center [511, 330] width 256 height 26
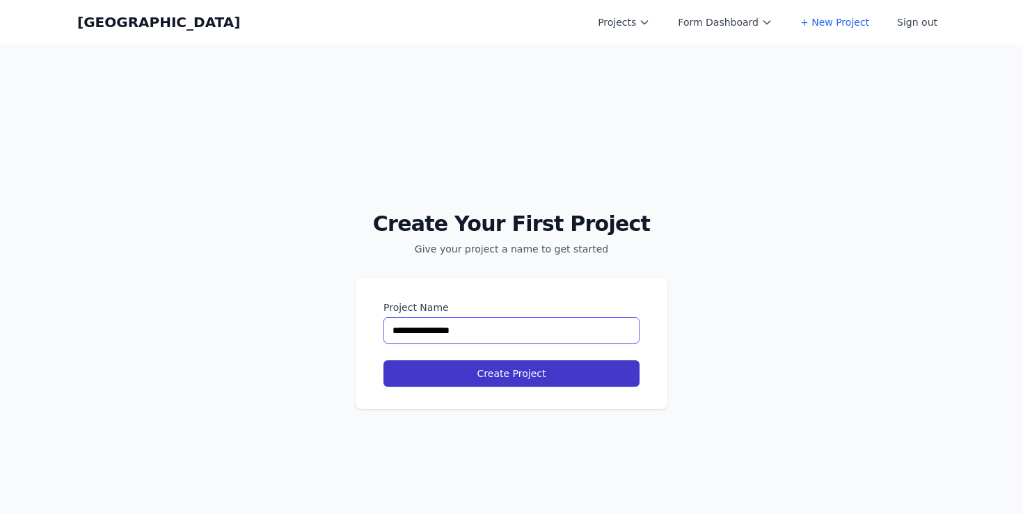
type input "**********"
click at [513, 372] on button "Create Project" at bounding box center [511, 374] width 256 height 26
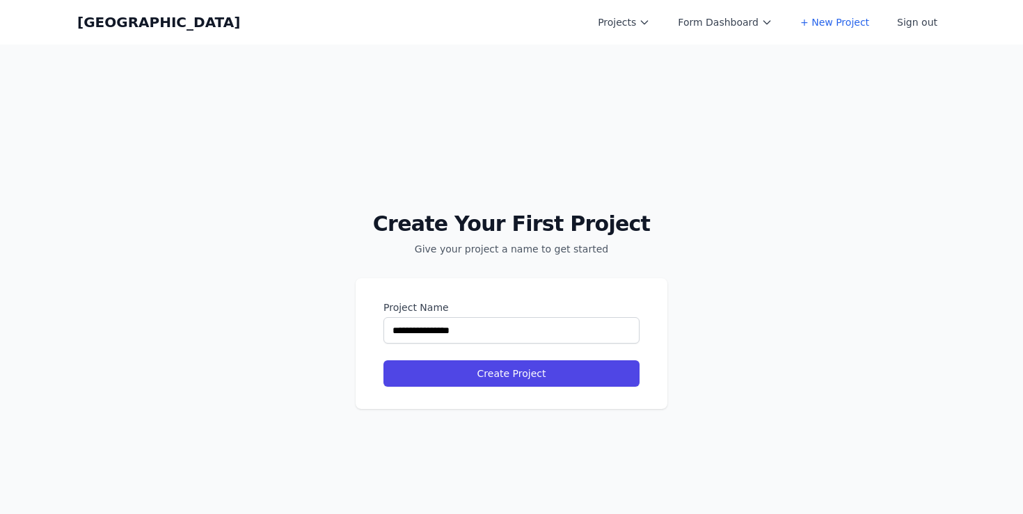
select select "**"
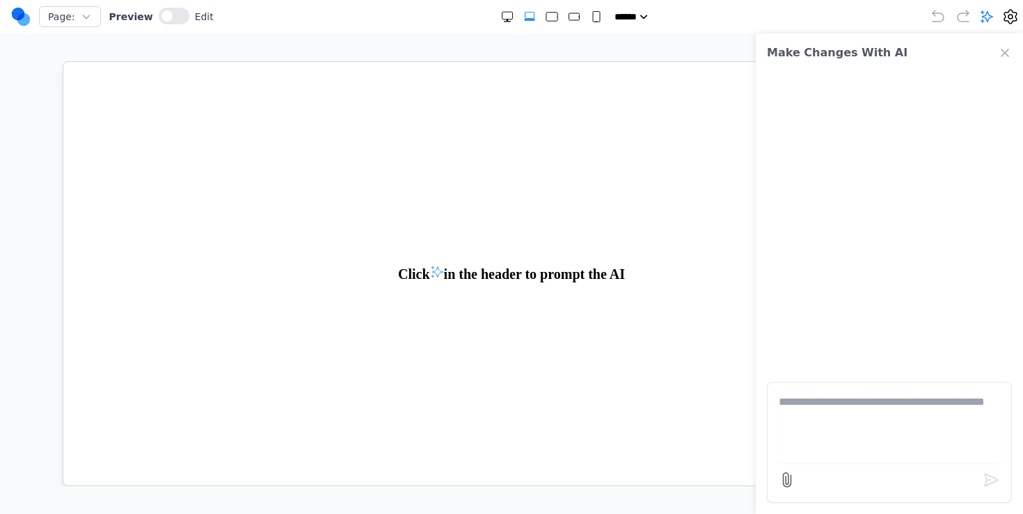
paste textarea "**********"
type textarea "**********"
click at [806, 390] on form at bounding box center [889, 442] width 245 height 121
click at [786, 409] on textarea at bounding box center [889, 429] width 221 height 70
paste textarea "**********"
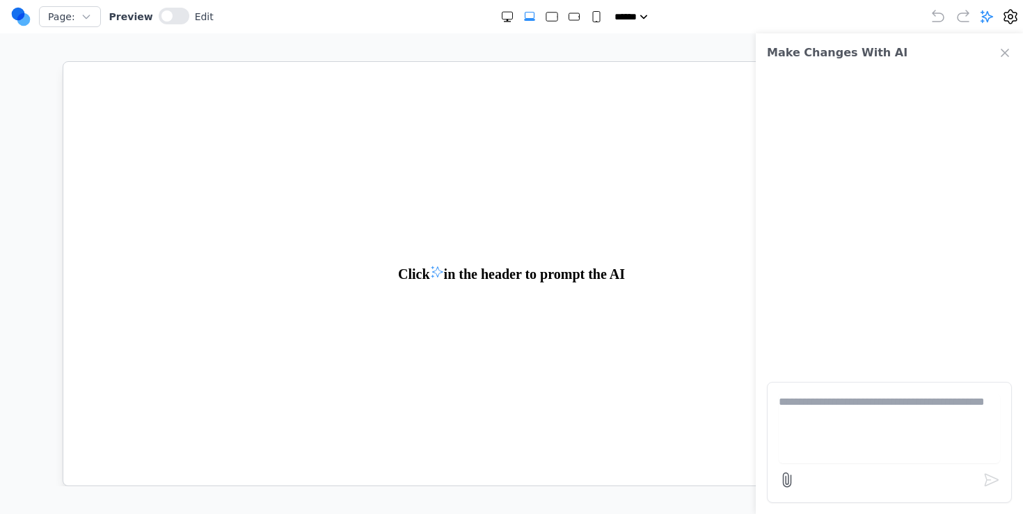
type textarea "**********"
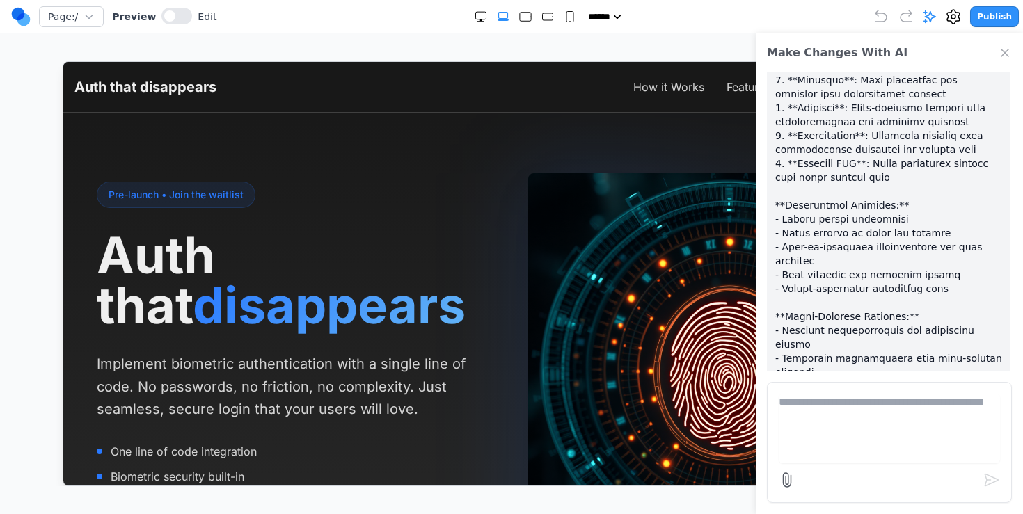
click at [1002, 56] on icon "Close Chat" at bounding box center [1005, 53] width 14 height 14
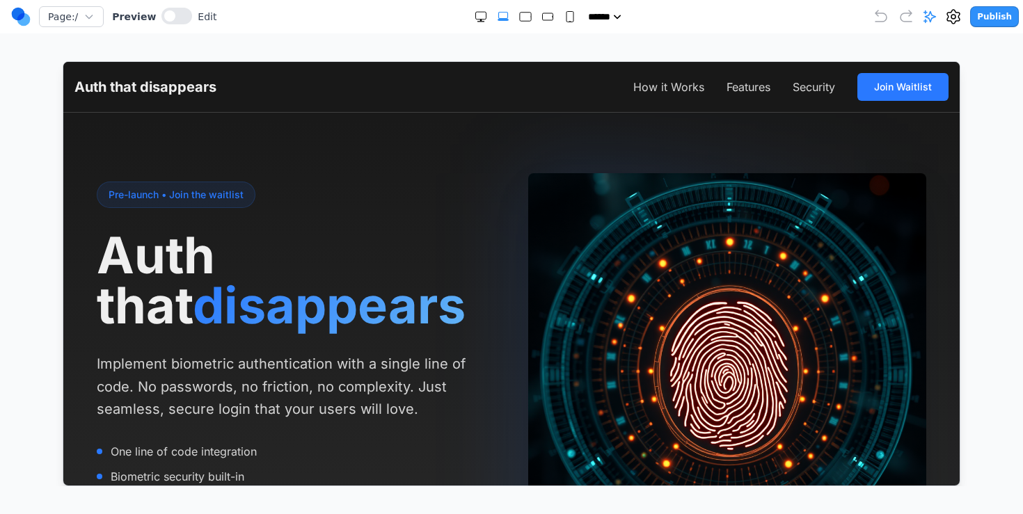
click at [658, 95] on nav "How it Works Features Security Join Waitlist" at bounding box center [790, 86] width 315 height 28
click at [664, 88] on button "How it Works" at bounding box center [668, 86] width 71 height 17
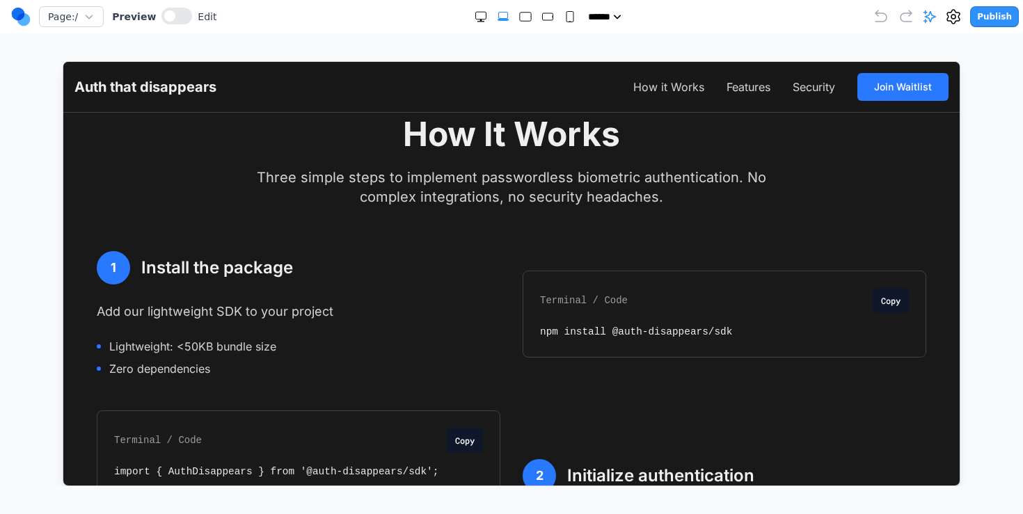
click at [736, 95] on nav "How it Works Features Security Join Waitlist" at bounding box center [790, 86] width 315 height 28
click at [742, 90] on button "Features" at bounding box center [748, 86] width 44 height 17
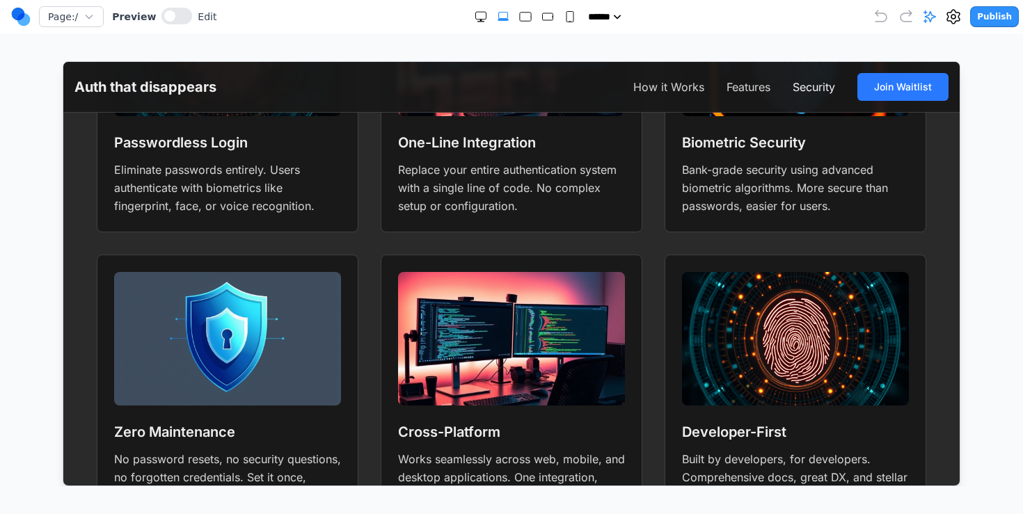
click at [800, 89] on button "Security" at bounding box center [813, 86] width 42 height 17
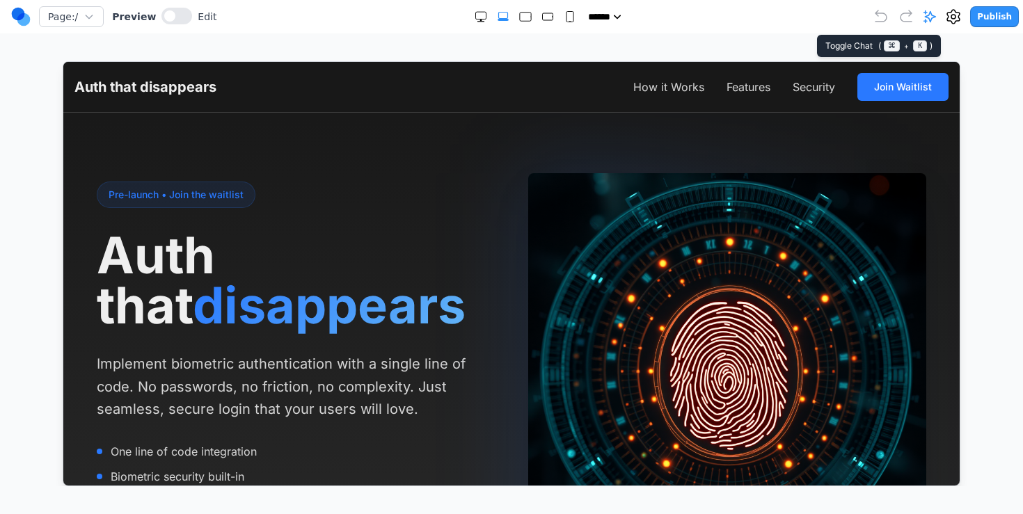
click at [933, 19] on icon at bounding box center [930, 17] width 12 height 12
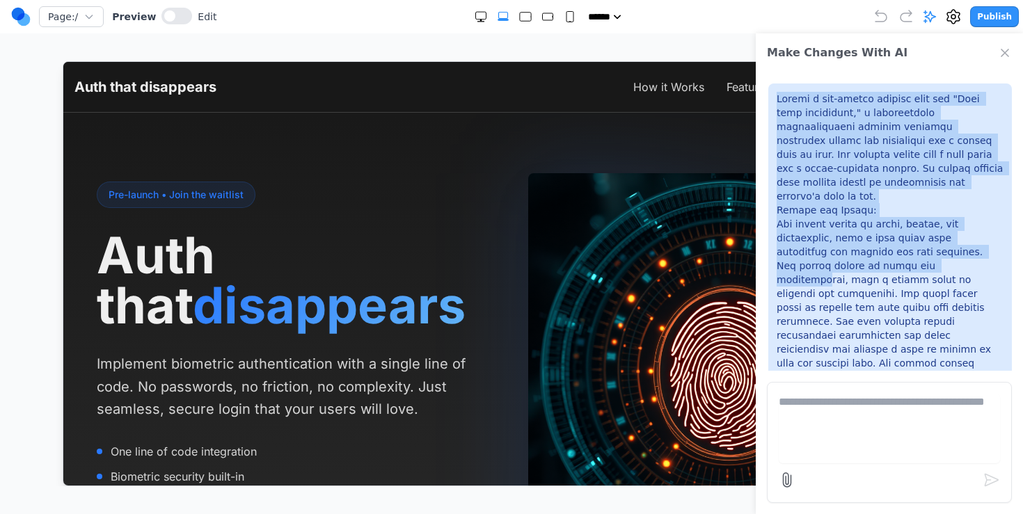
drag, startPoint x: 778, startPoint y: 101, endPoint x: 860, endPoint y: 258, distance: 177.1
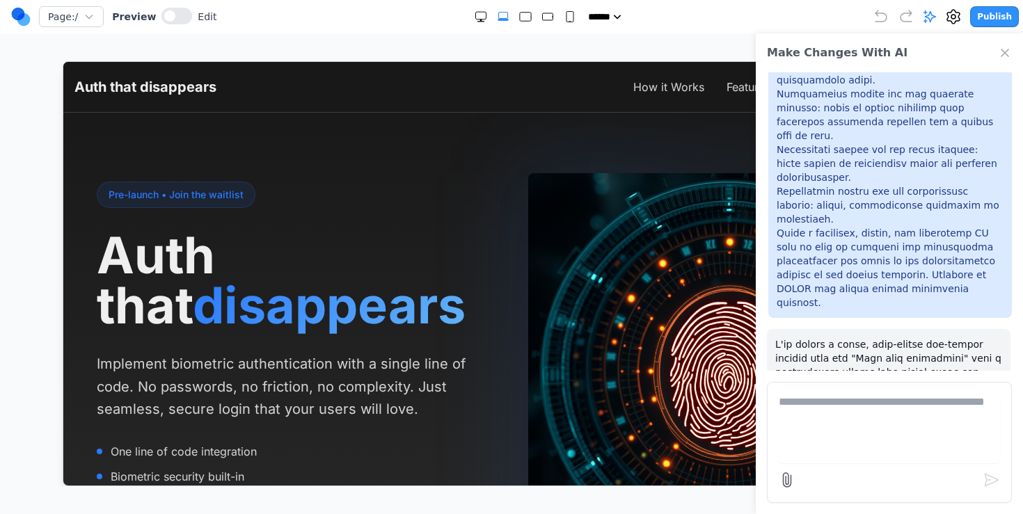
scroll to position [1279, 0]
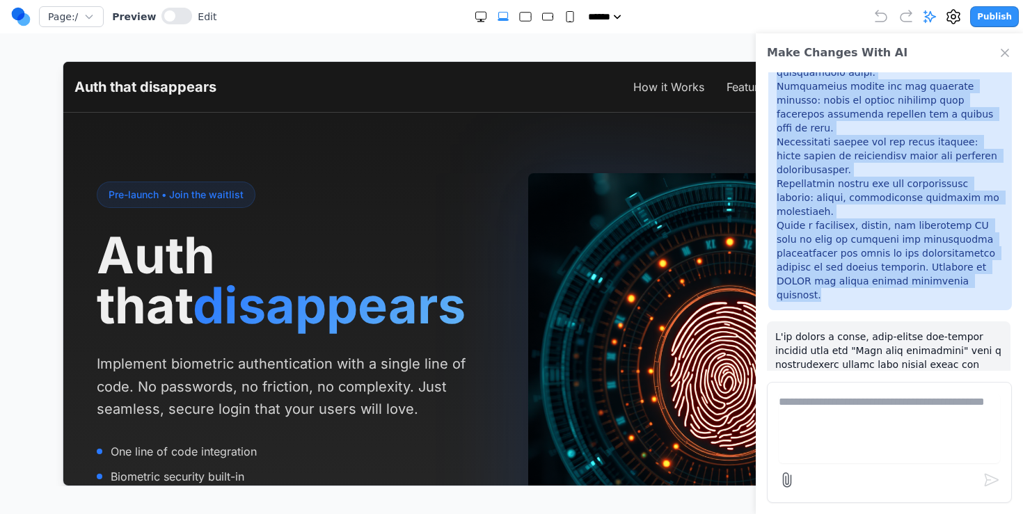
copy p "Create a pre-launch landing page for "Auth that disappears," a passwordless aut…"
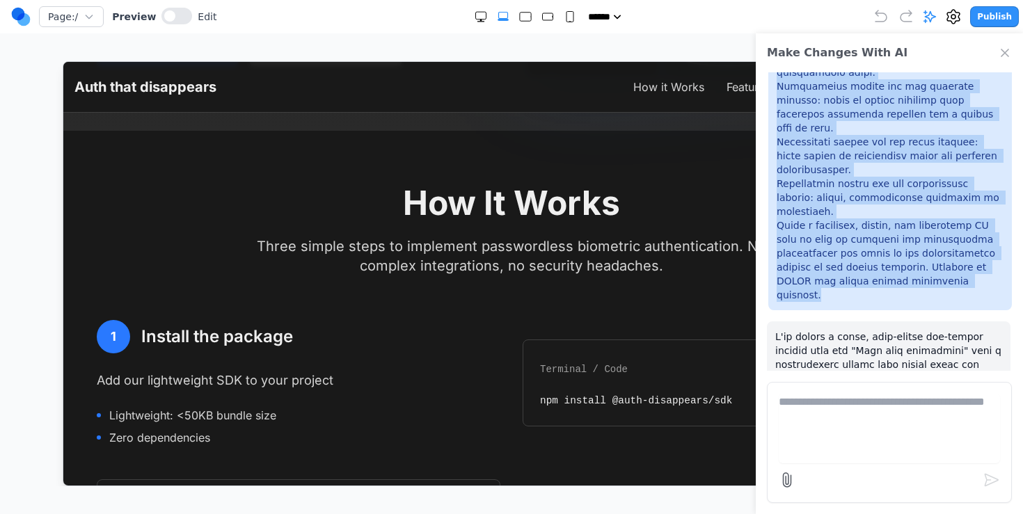
scroll to position [661, 0]
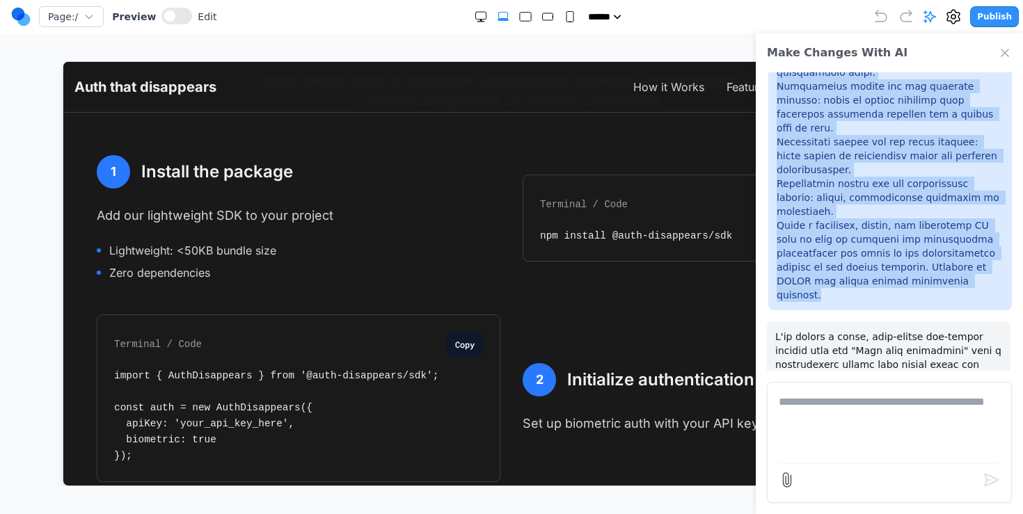
click at [988, 15] on button "Publish" at bounding box center [994, 16] width 49 height 21
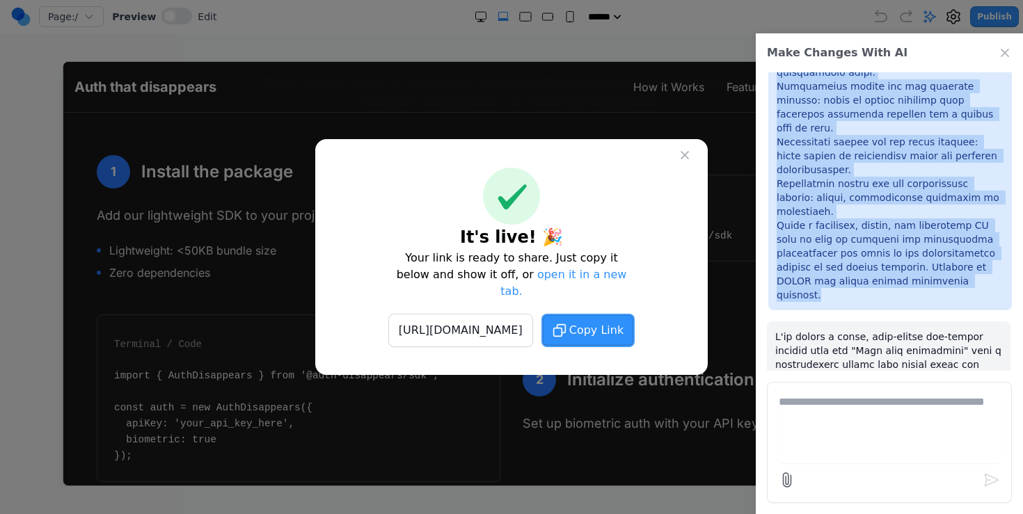
click at [617, 329] on button "Copy Link" at bounding box center [587, 330] width 93 height 33
